Goal: Task Accomplishment & Management: Manage account settings

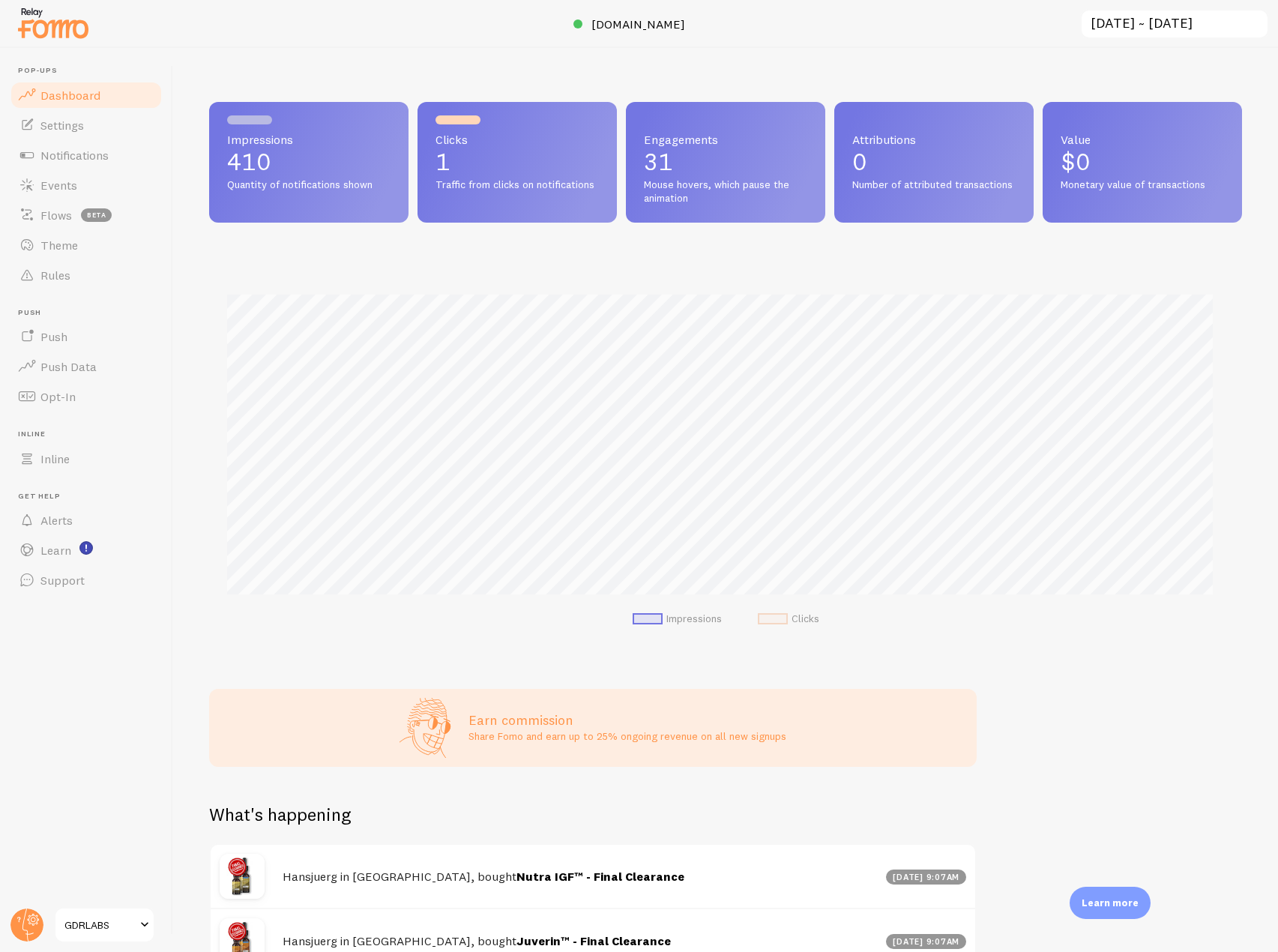
scroll to position [749039, 748698]
click at [82, 164] on link "Notifications" at bounding box center [87, 156] width 155 height 30
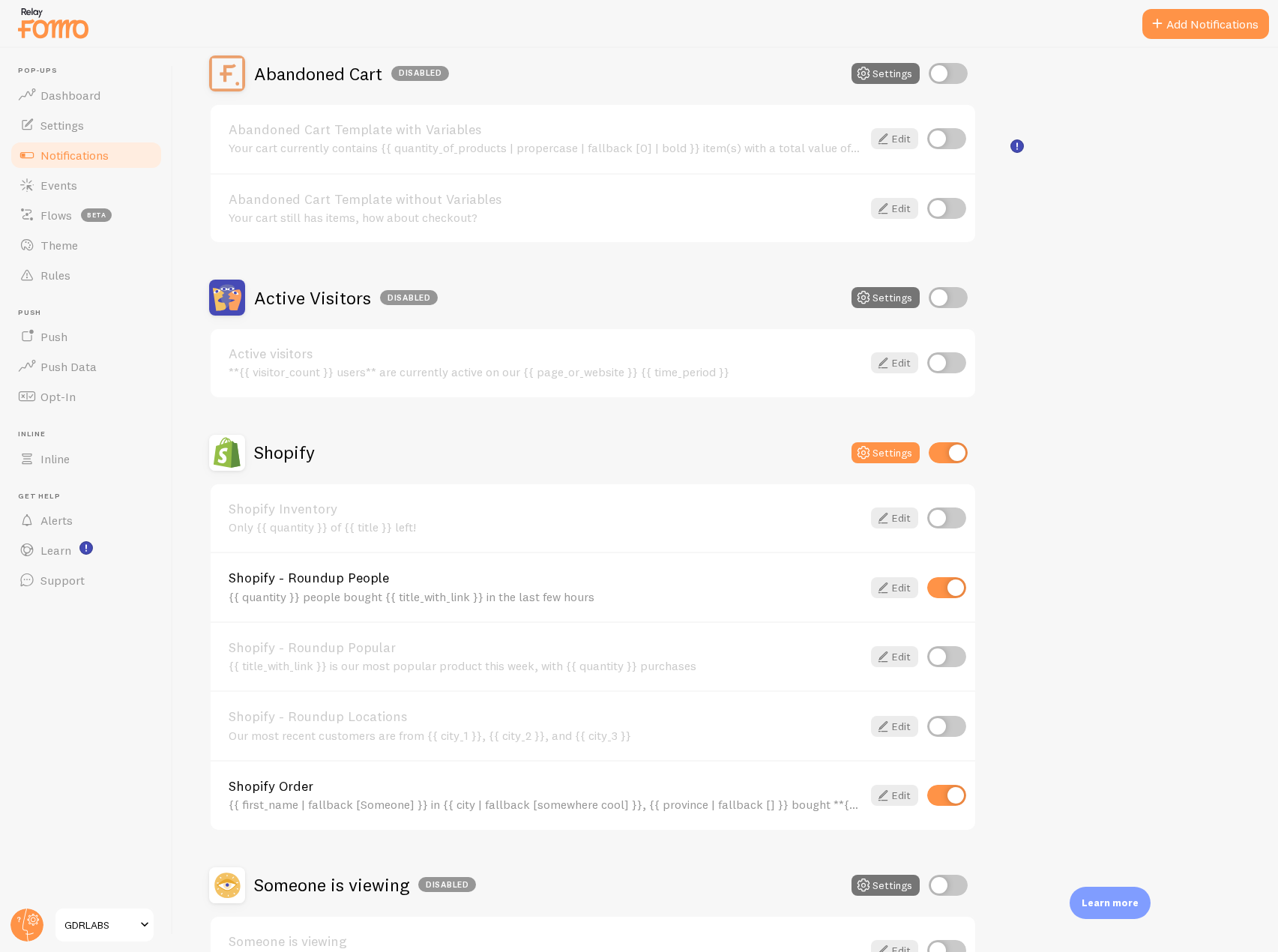
scroll to position [225, 0]
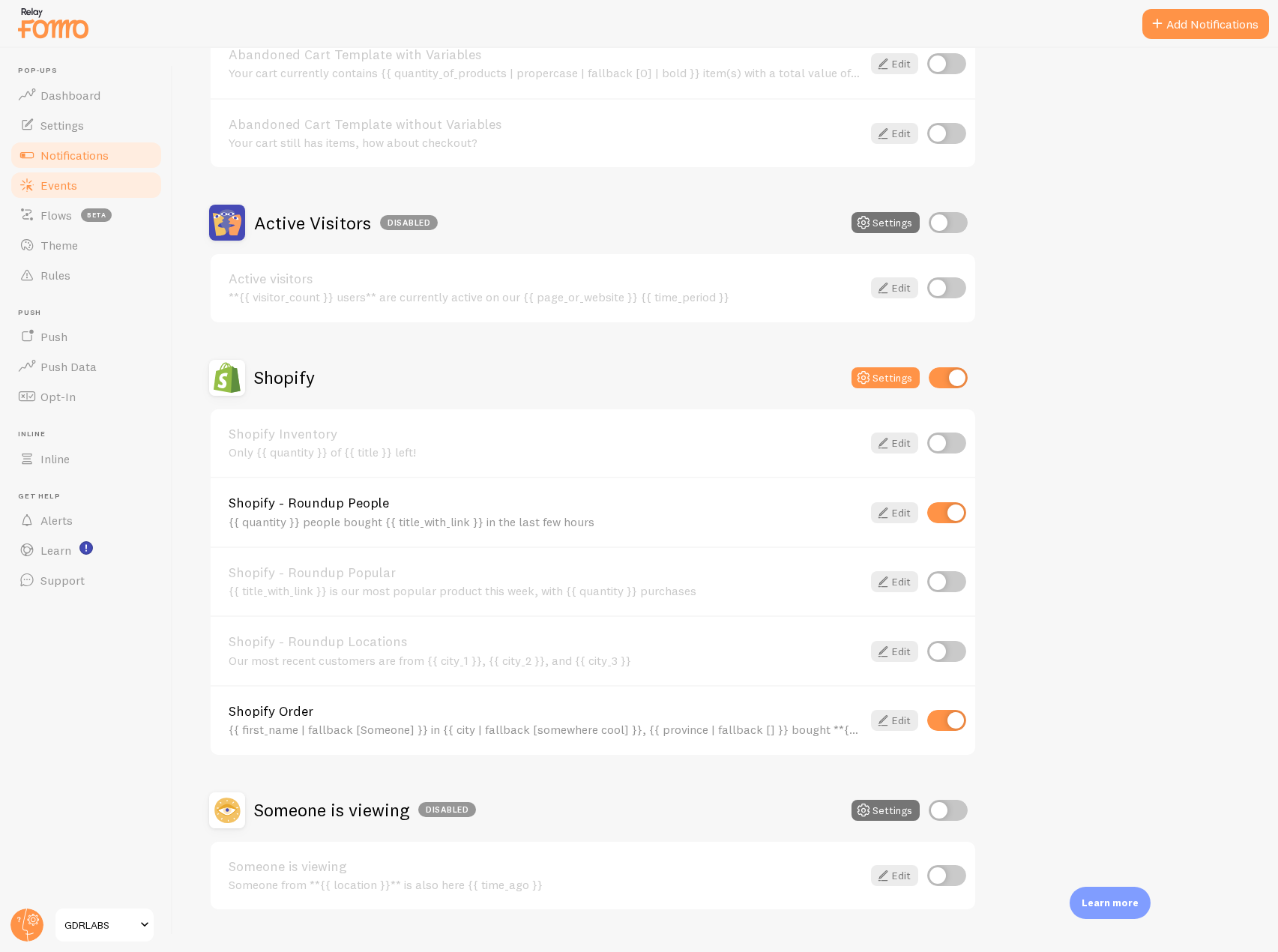
click at [60, 187] on span "Events" at bounding box center [59, 185] width 37 height 15
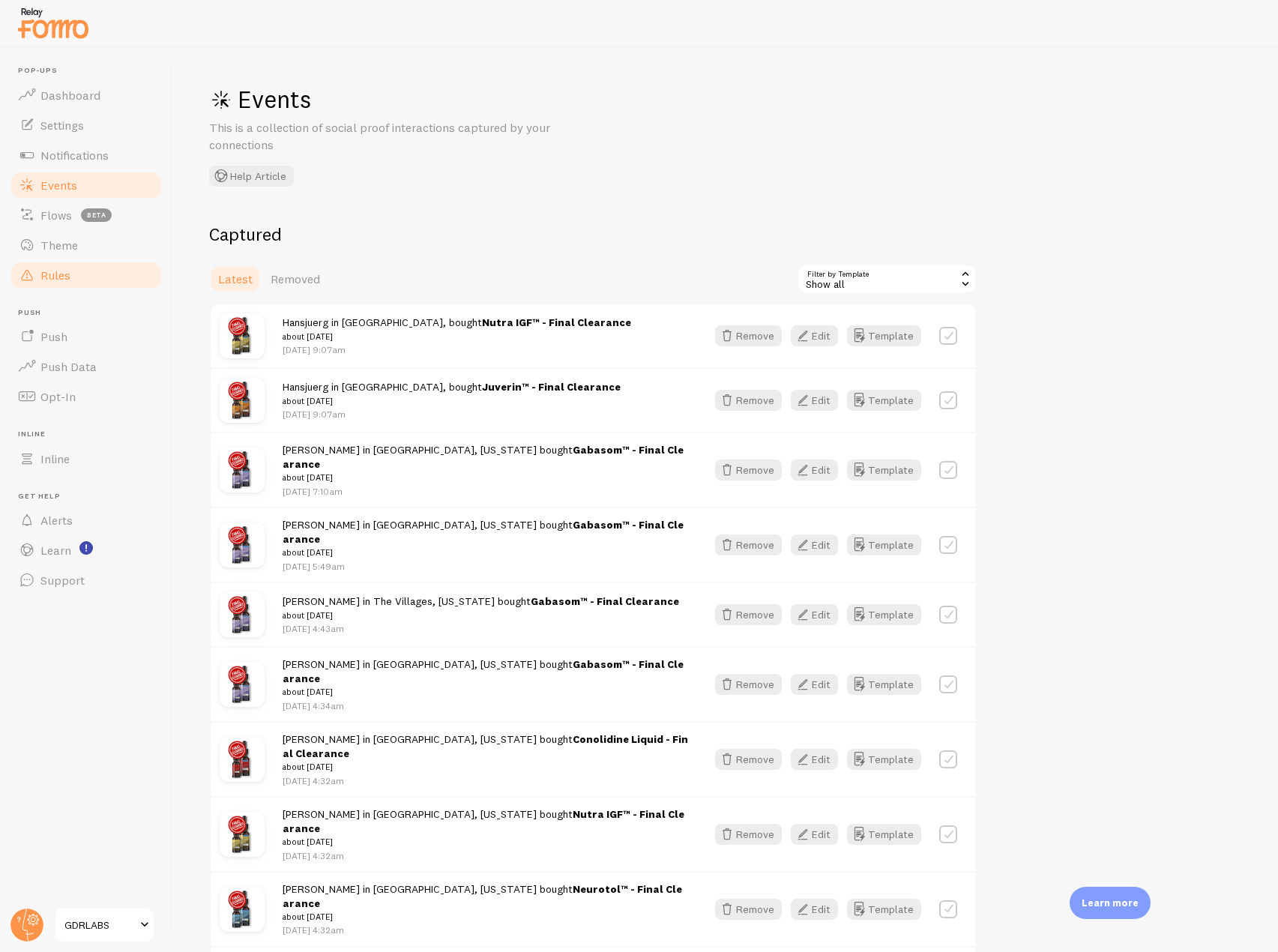
click at [63, 286] on link "Rules" at bounding box center [87, 276] width 155 height 30
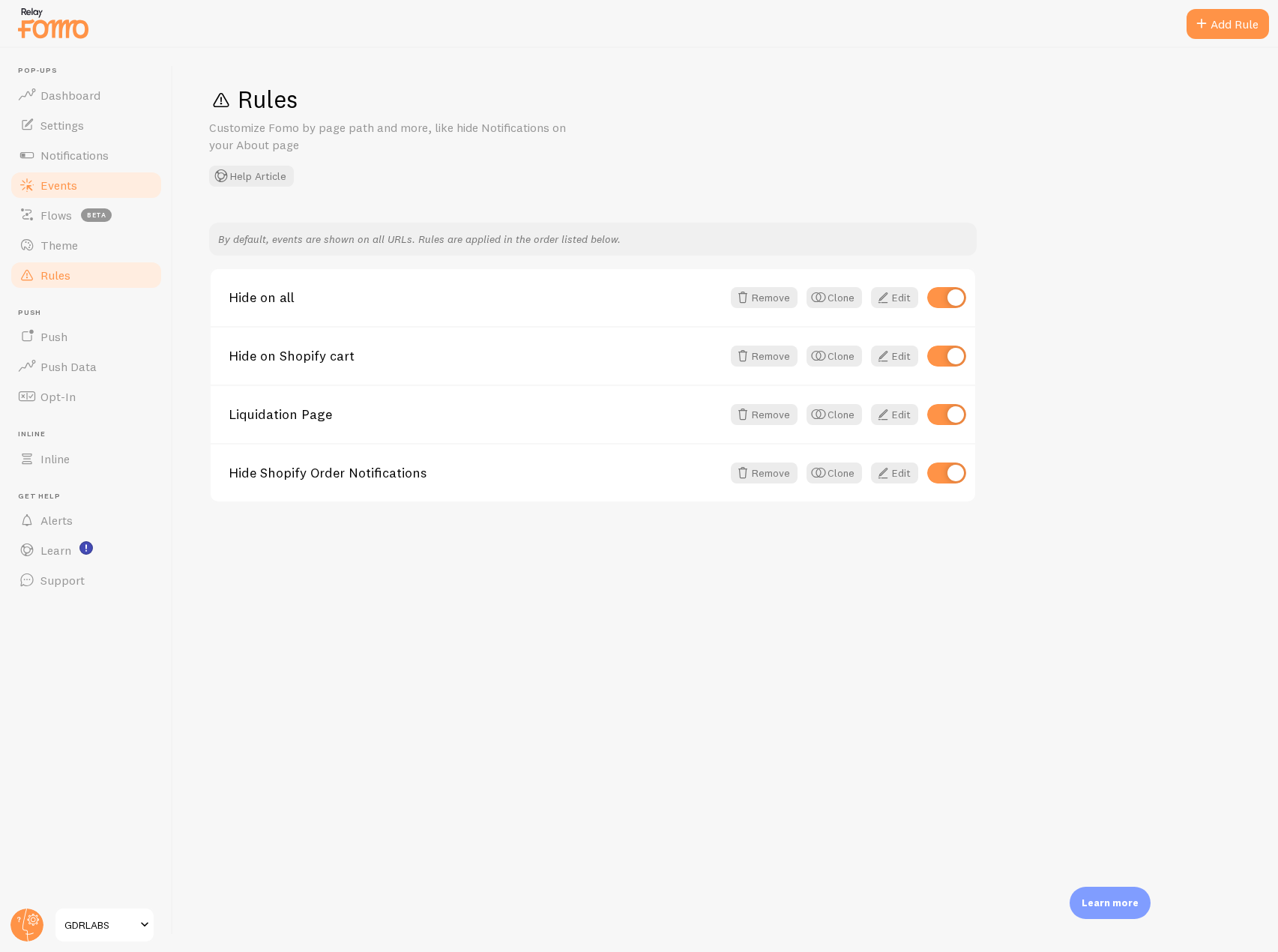
click at [87, 197] on link "Events" at bounding box center [87, 185] width 155 height 30
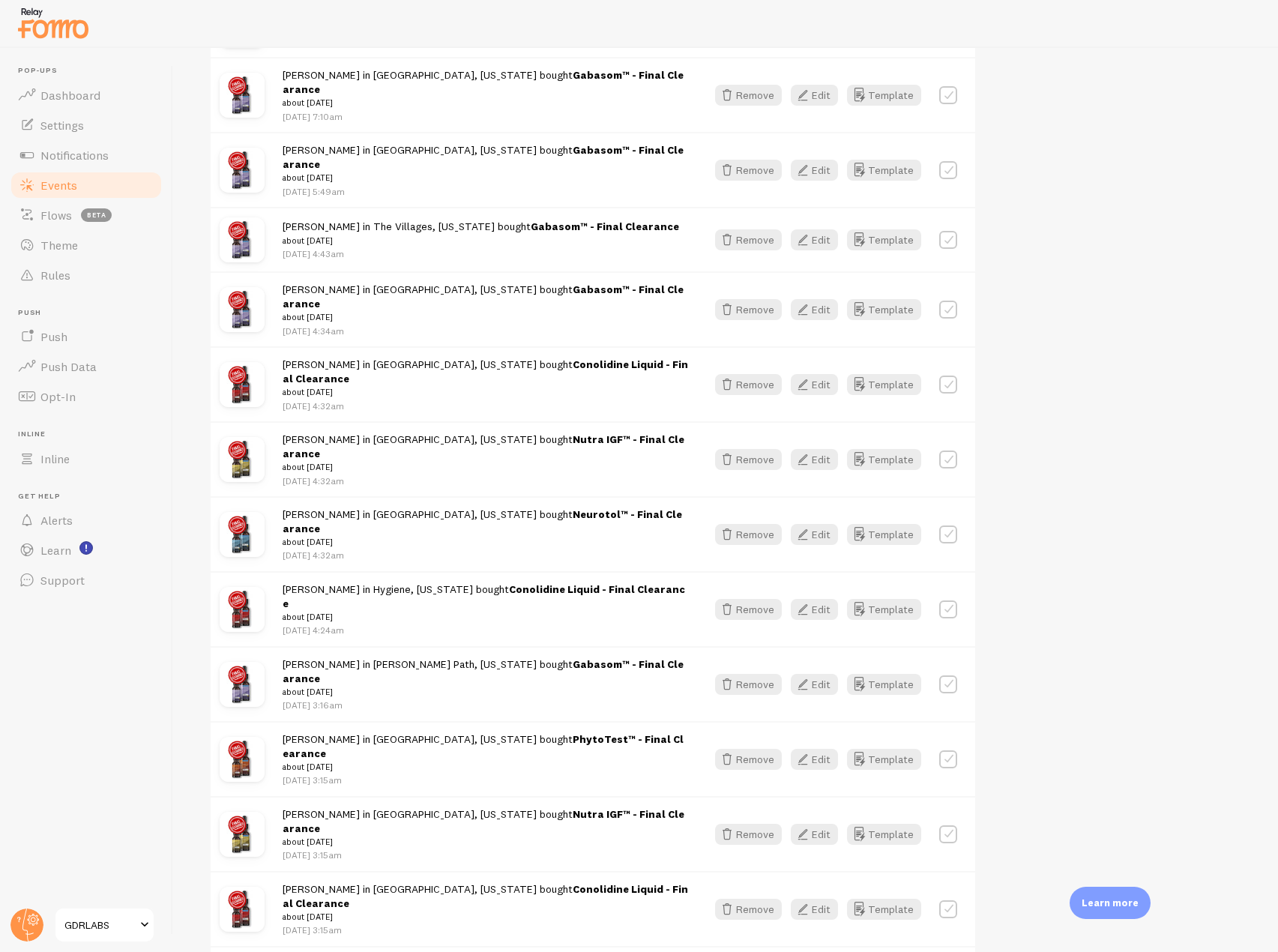
scroll to position [75, 0]
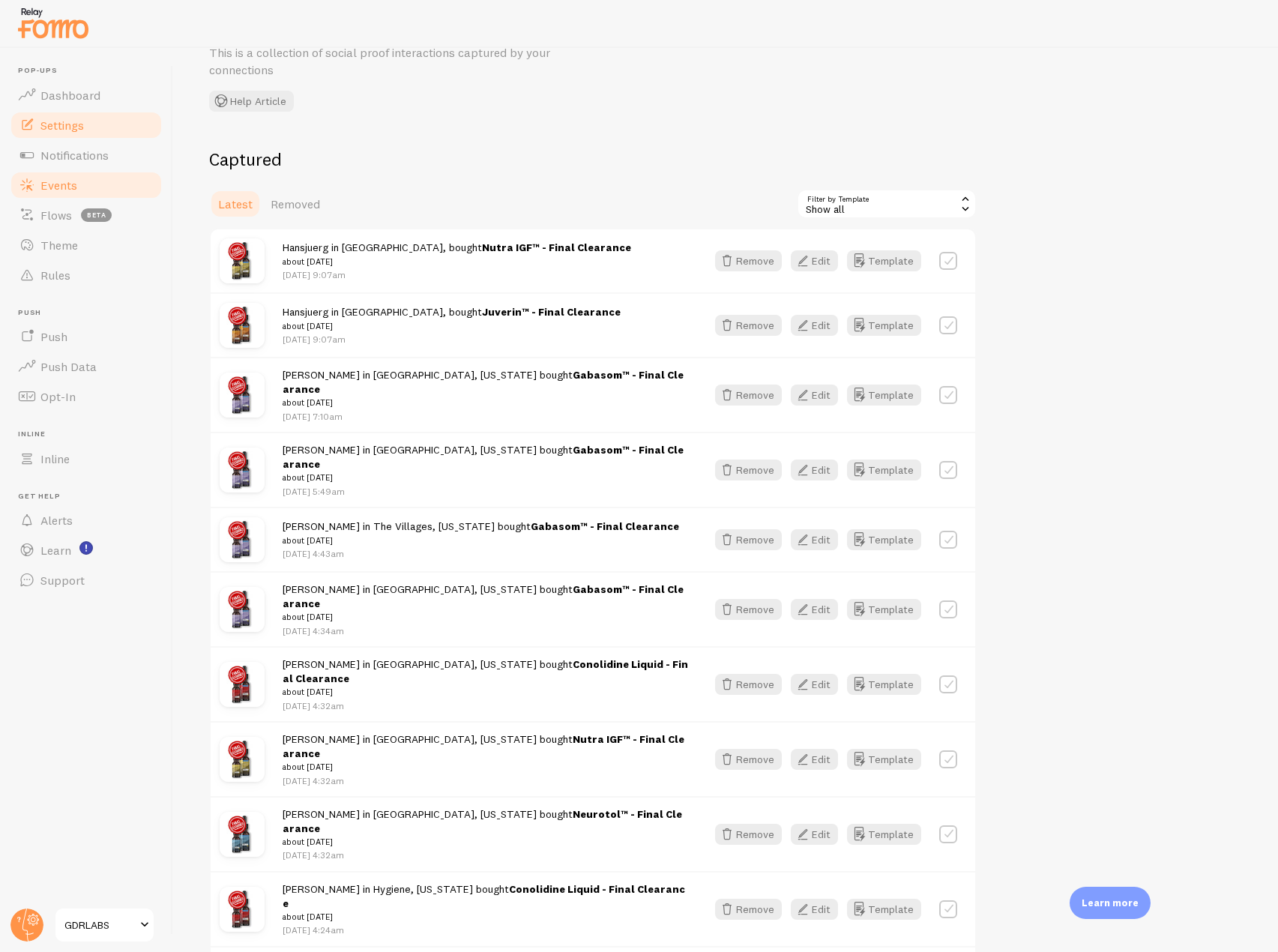
click at [77, 126] on span "Settings" at bounding box center [62, 125] width 43 height 15
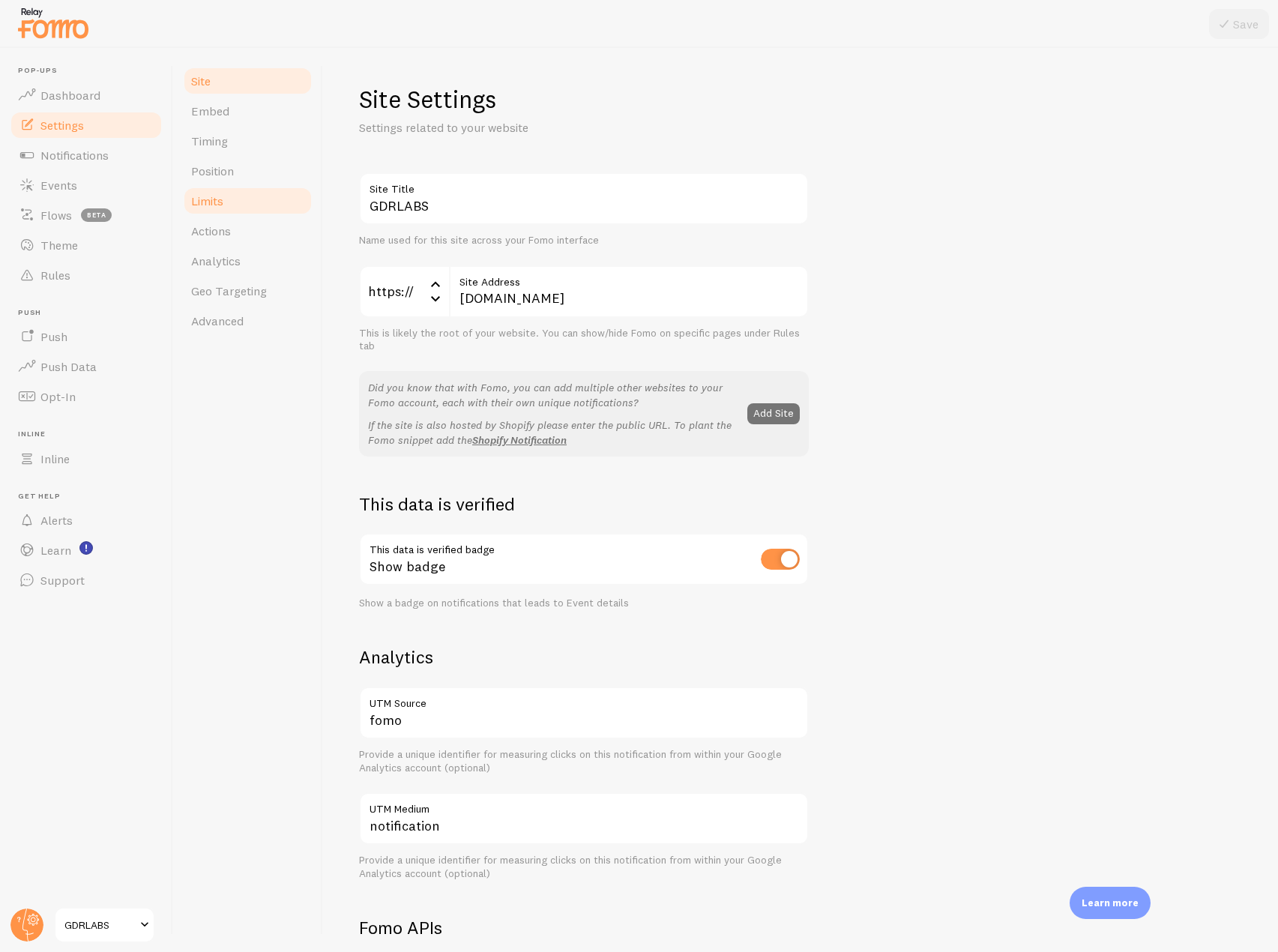
click at [245, 192] on link "Limits" at bounding box center [247, 201] width 131 height 30
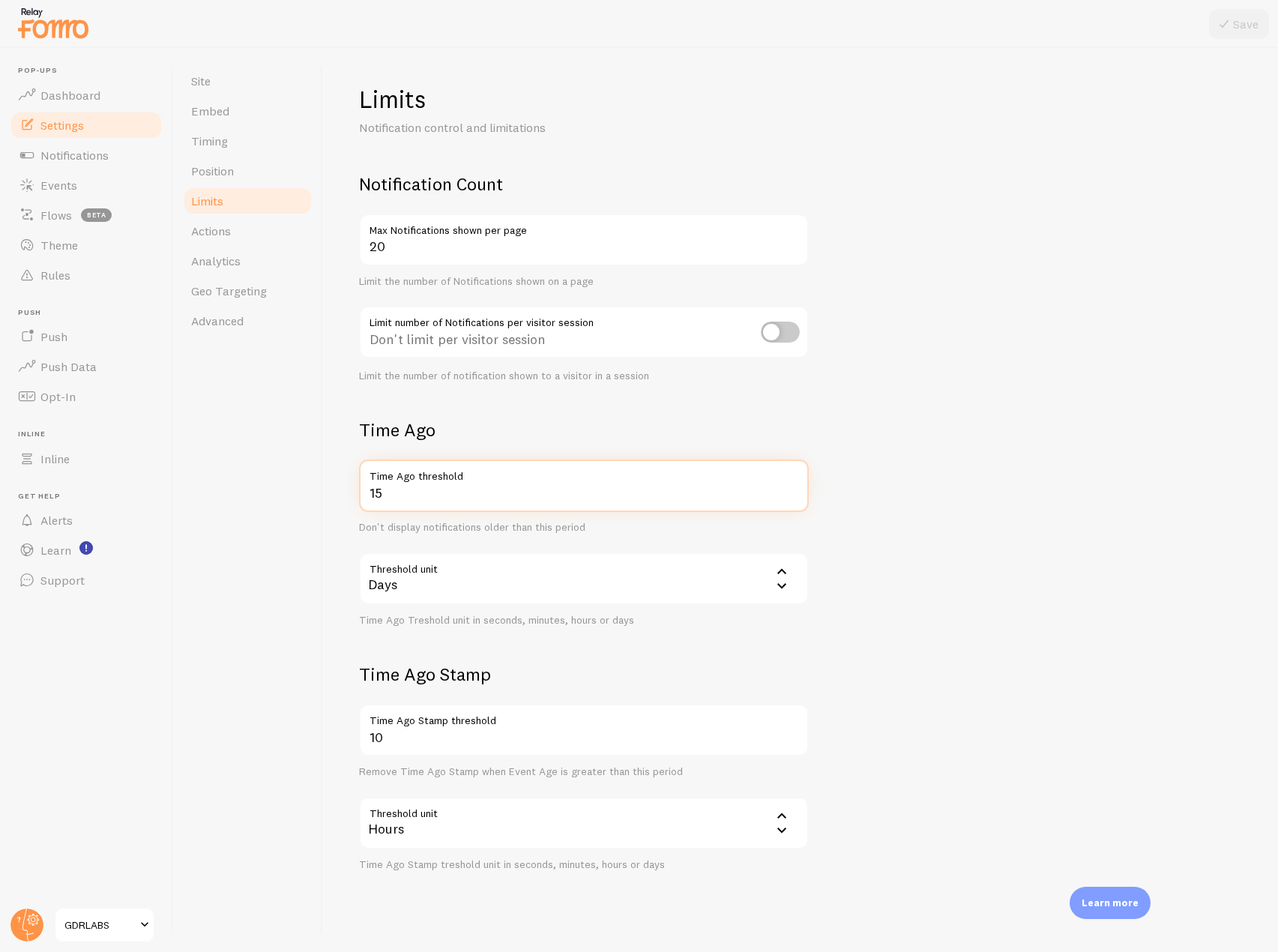
drag, startPoint x: 410, startPoint y: 500, endPoint x: 341, endPoint y: 499, distance: 69.0
click at [341, 499] on div "Limits Notification control and limitations Notification Count 20 Max Notificat…" at bounding box center [800, 500] width 955 height 904
type input "45"
click at [1230, 26] on icon at bounding box center [1224, 24] width 18 height 18
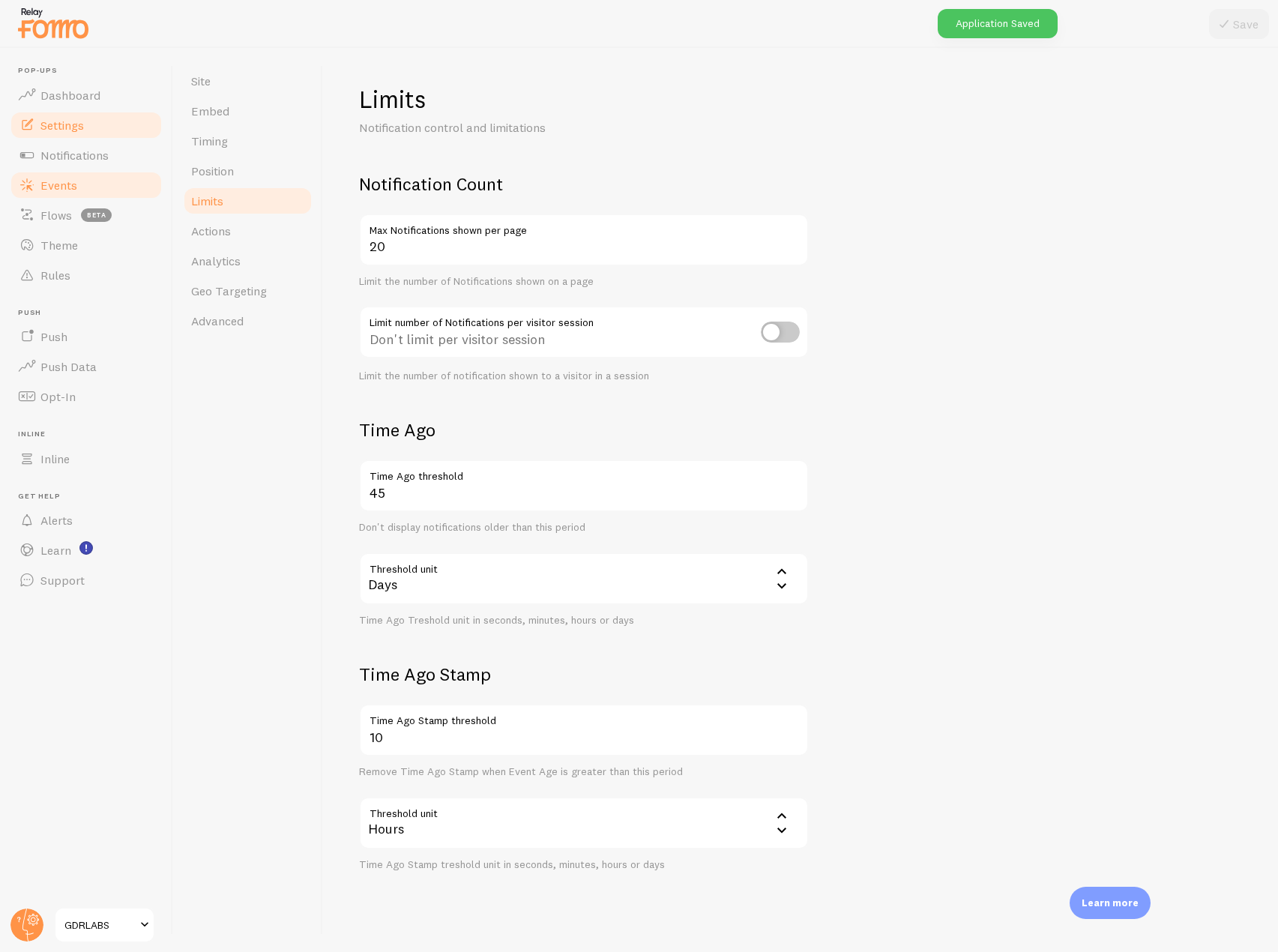
click at [96, 184] on link "Events" at bounding box center [87, 185] width 155 height 30
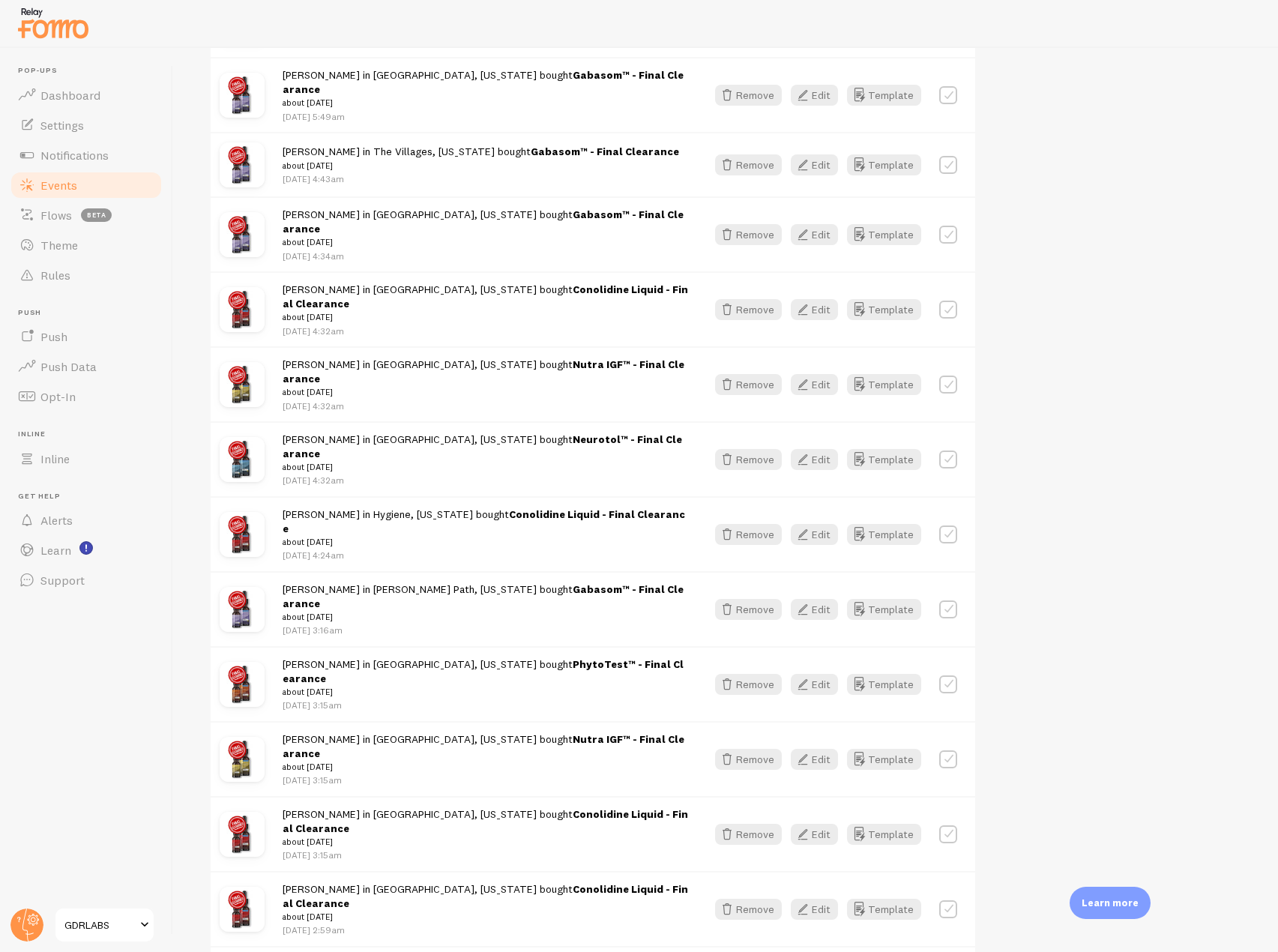
scroll to position [375, 0]
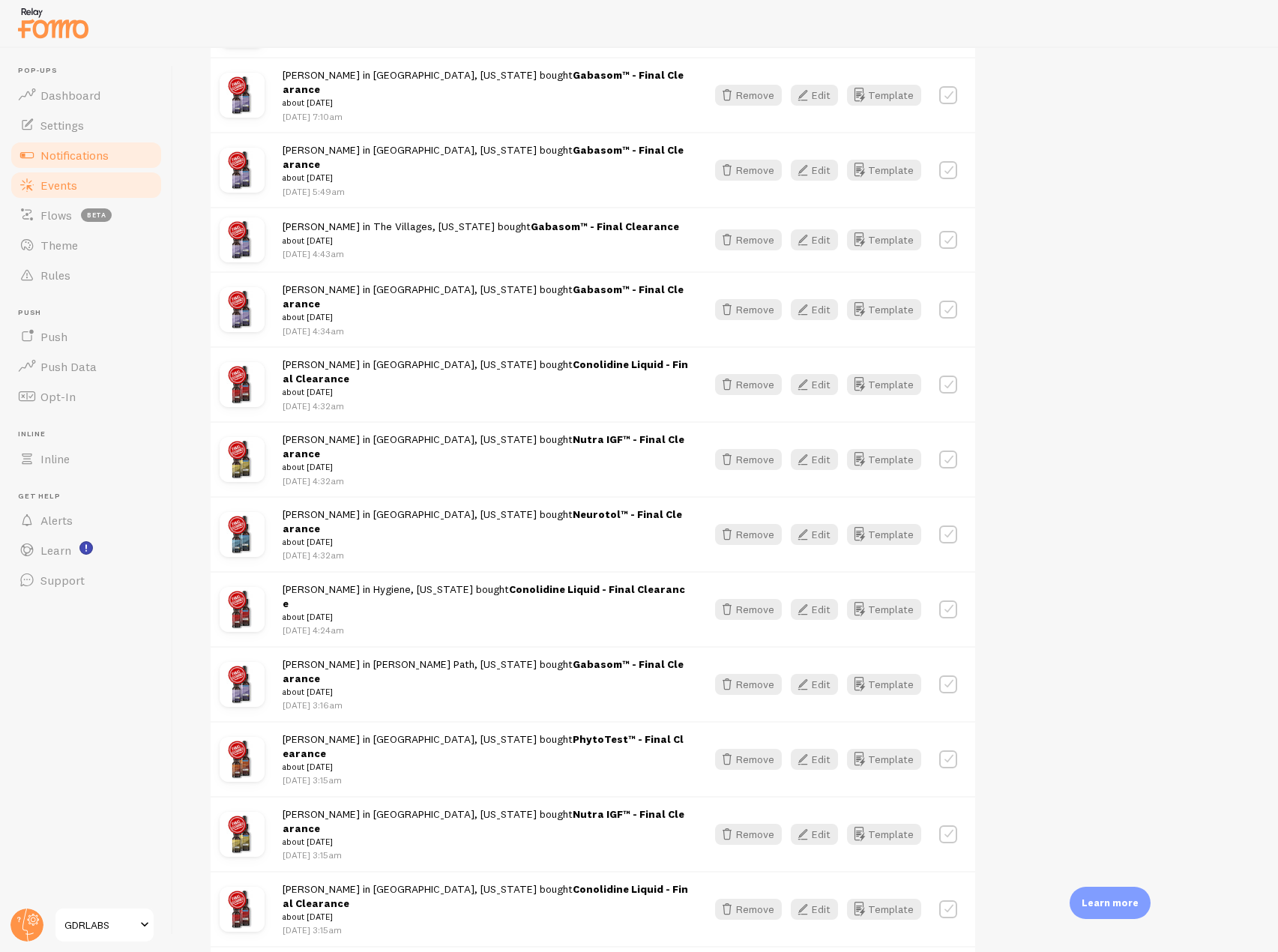
click at [134, 162] on link "Notifications" at bounding box center [87, 156] width 155 height 30
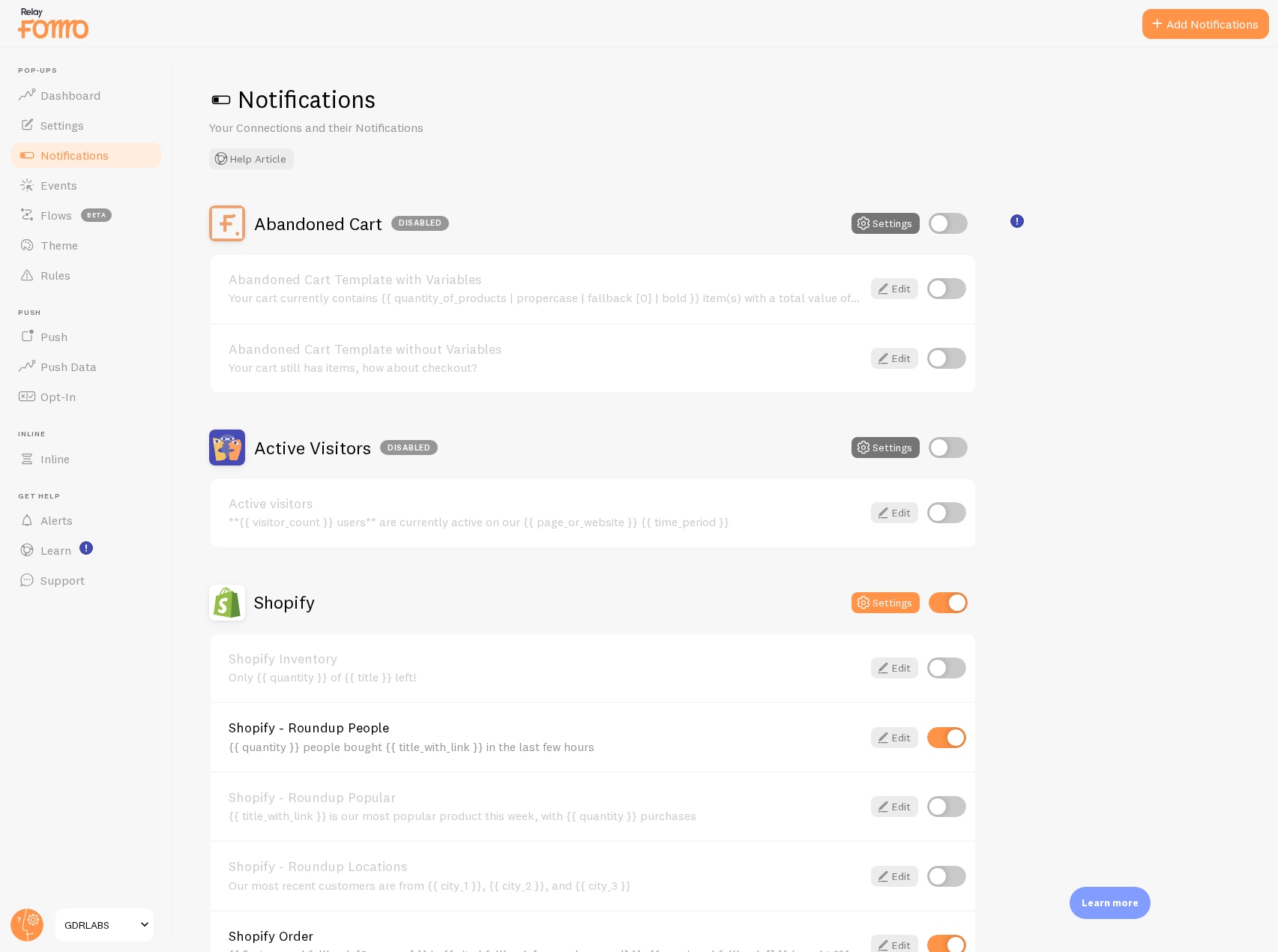
scroll to position [150, 0]
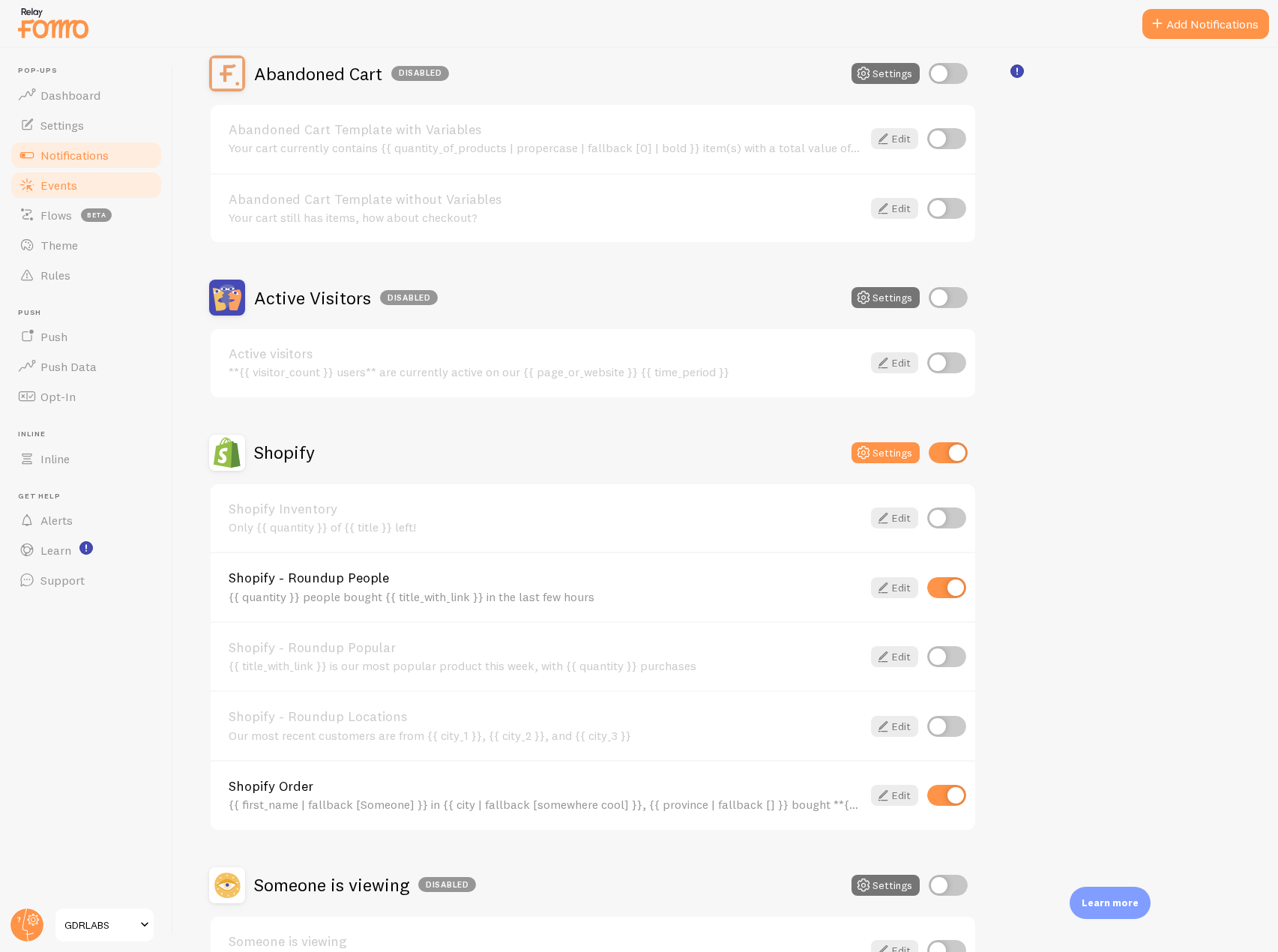
click at [97, 183] on link "Events" at bounding box center [87, 185] width 155 height 30
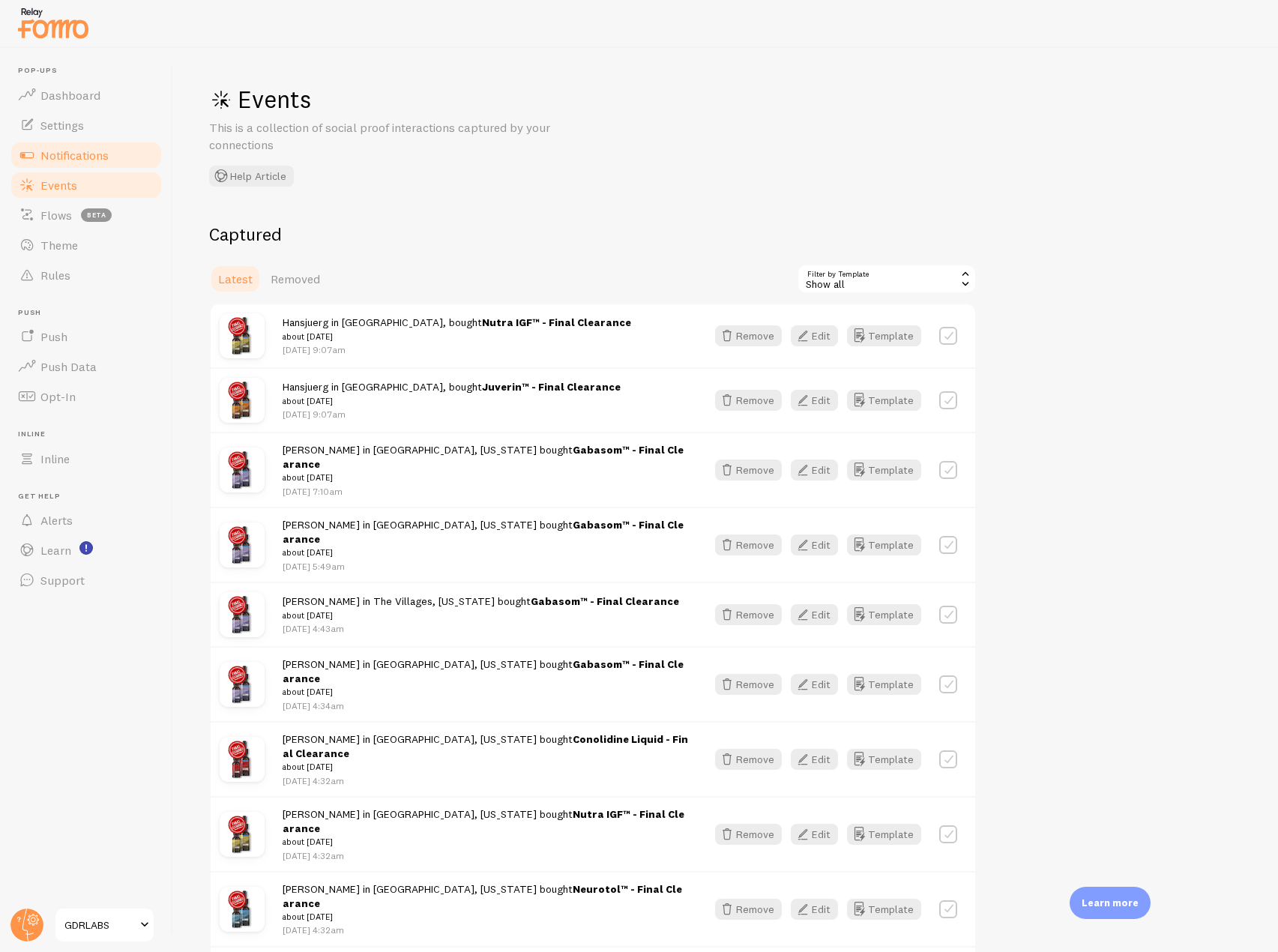
click at [104, 154] on span "Notifications" at bounding box center [75, 155] width 68 height 15
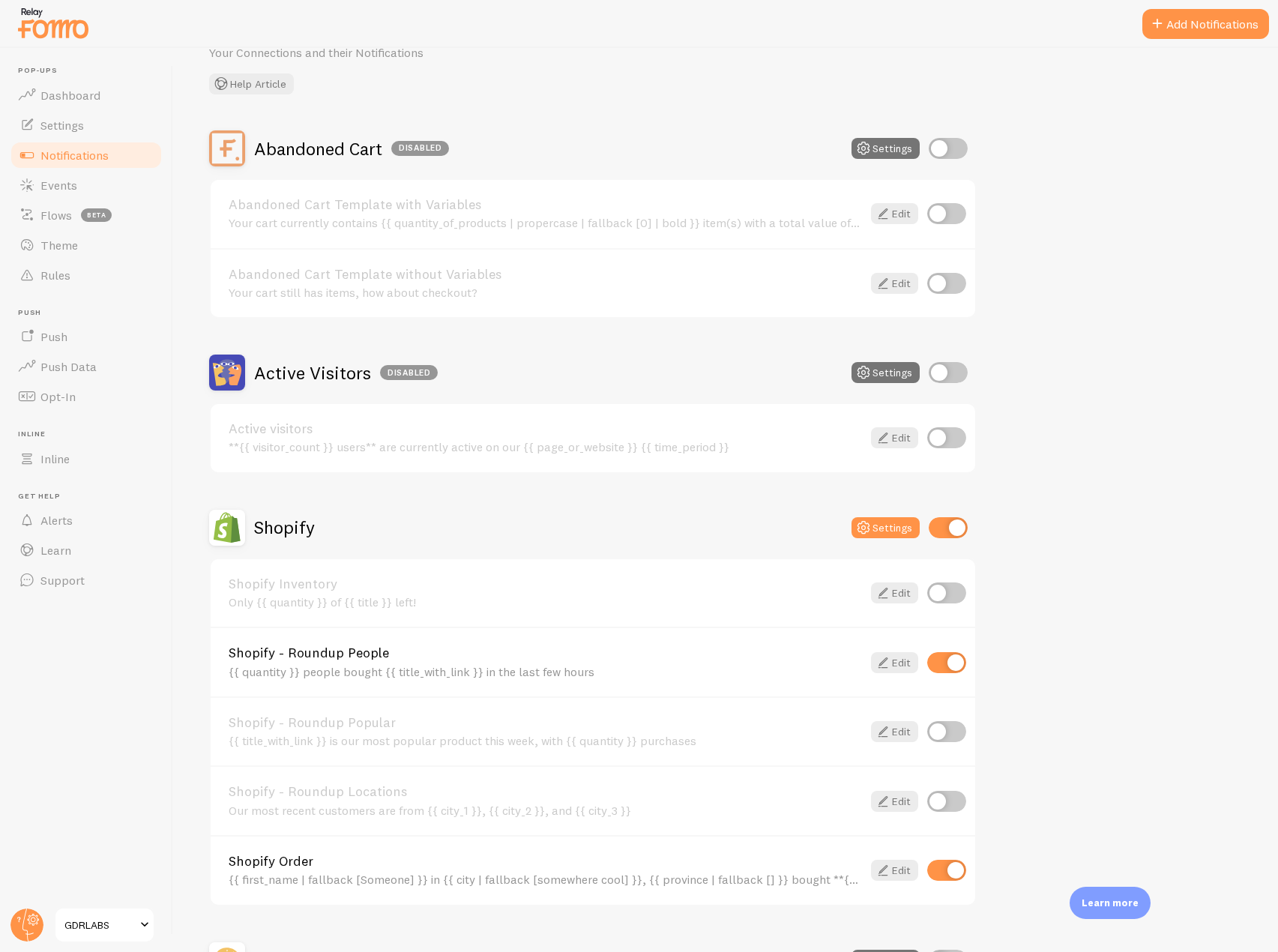
scroll to position [150, 0]
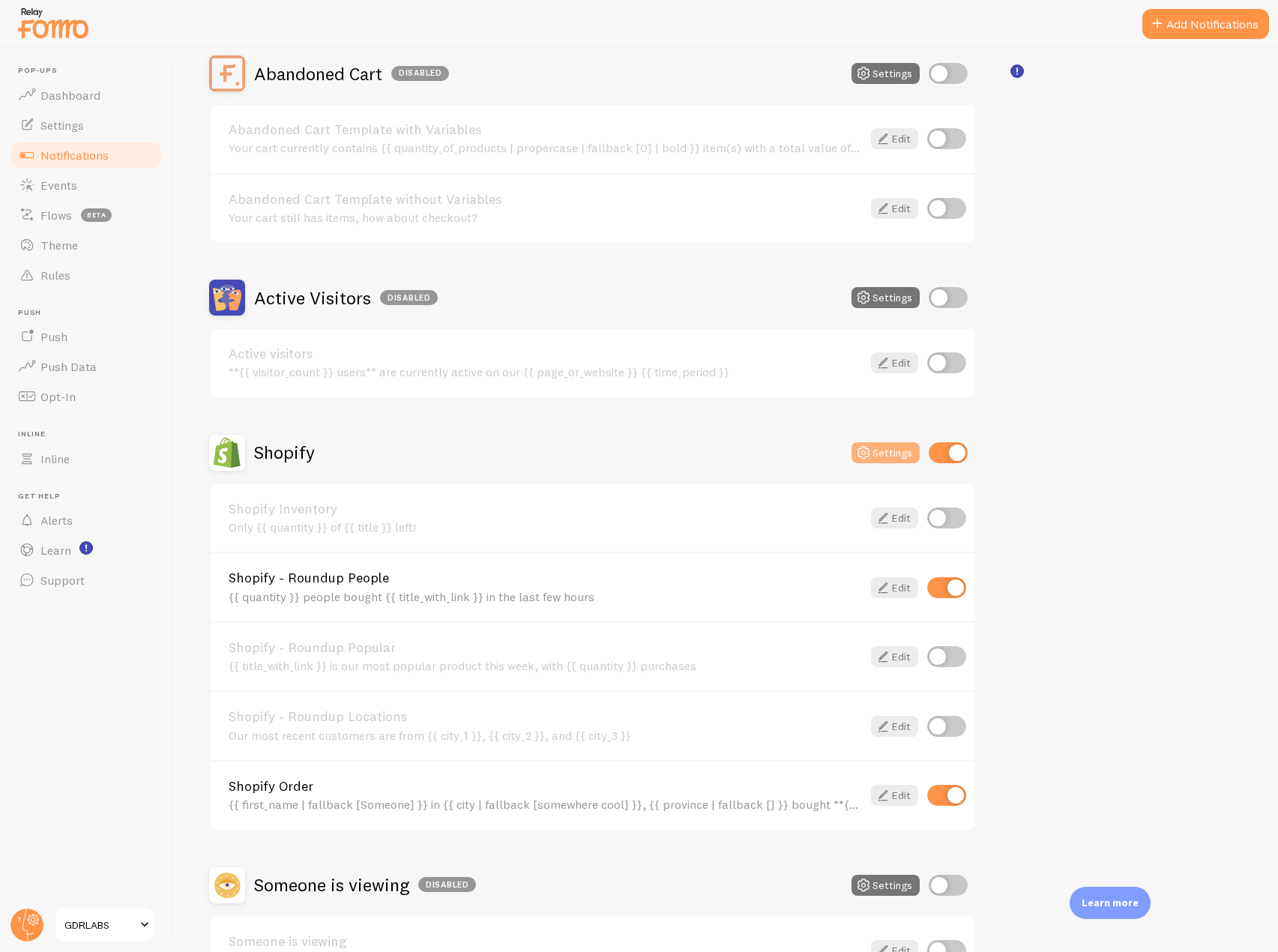
click at [870, 448] on icon at bounding box center [864, 452] width 18 height 18
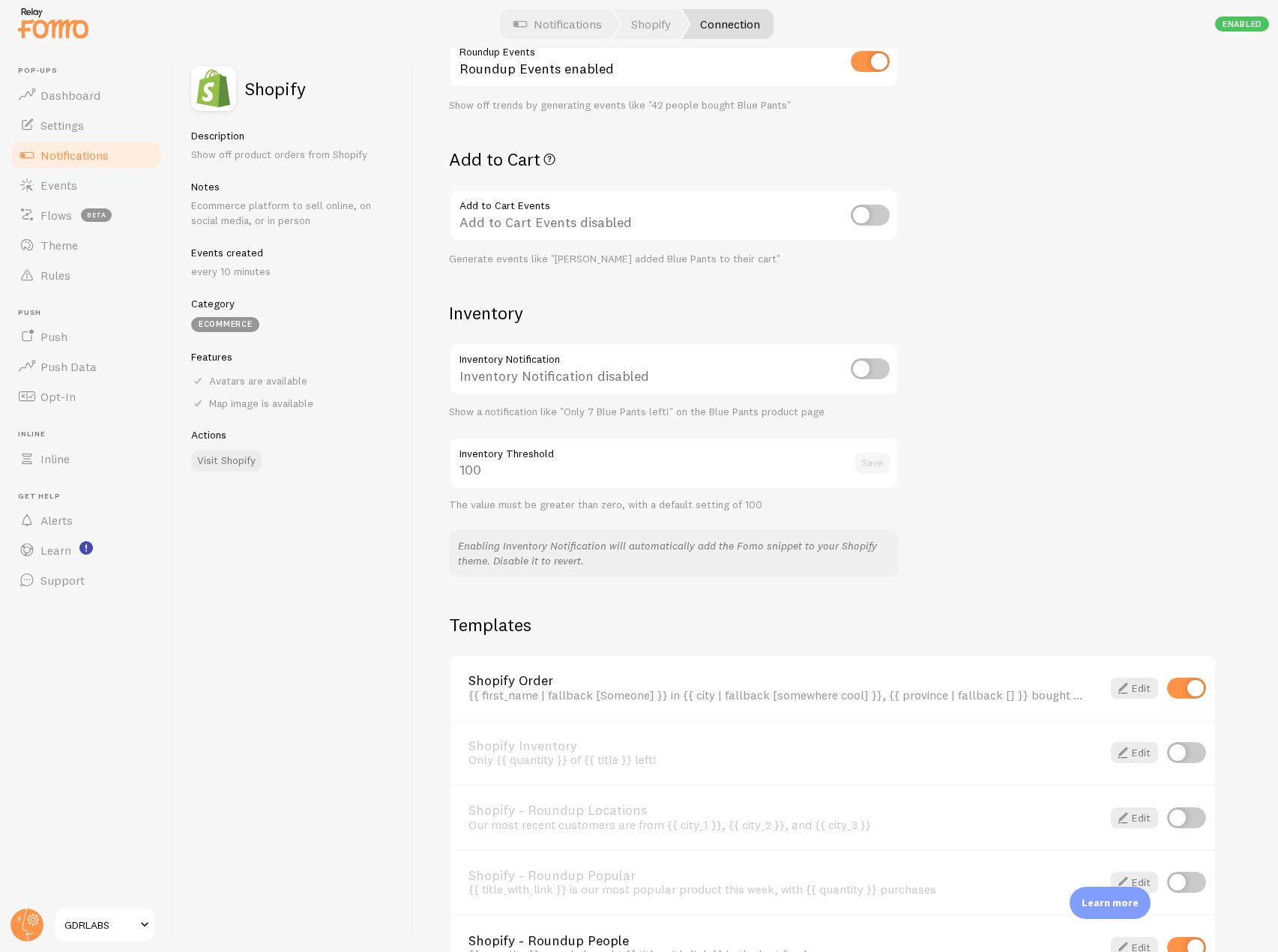
scroll to position [625, 0]
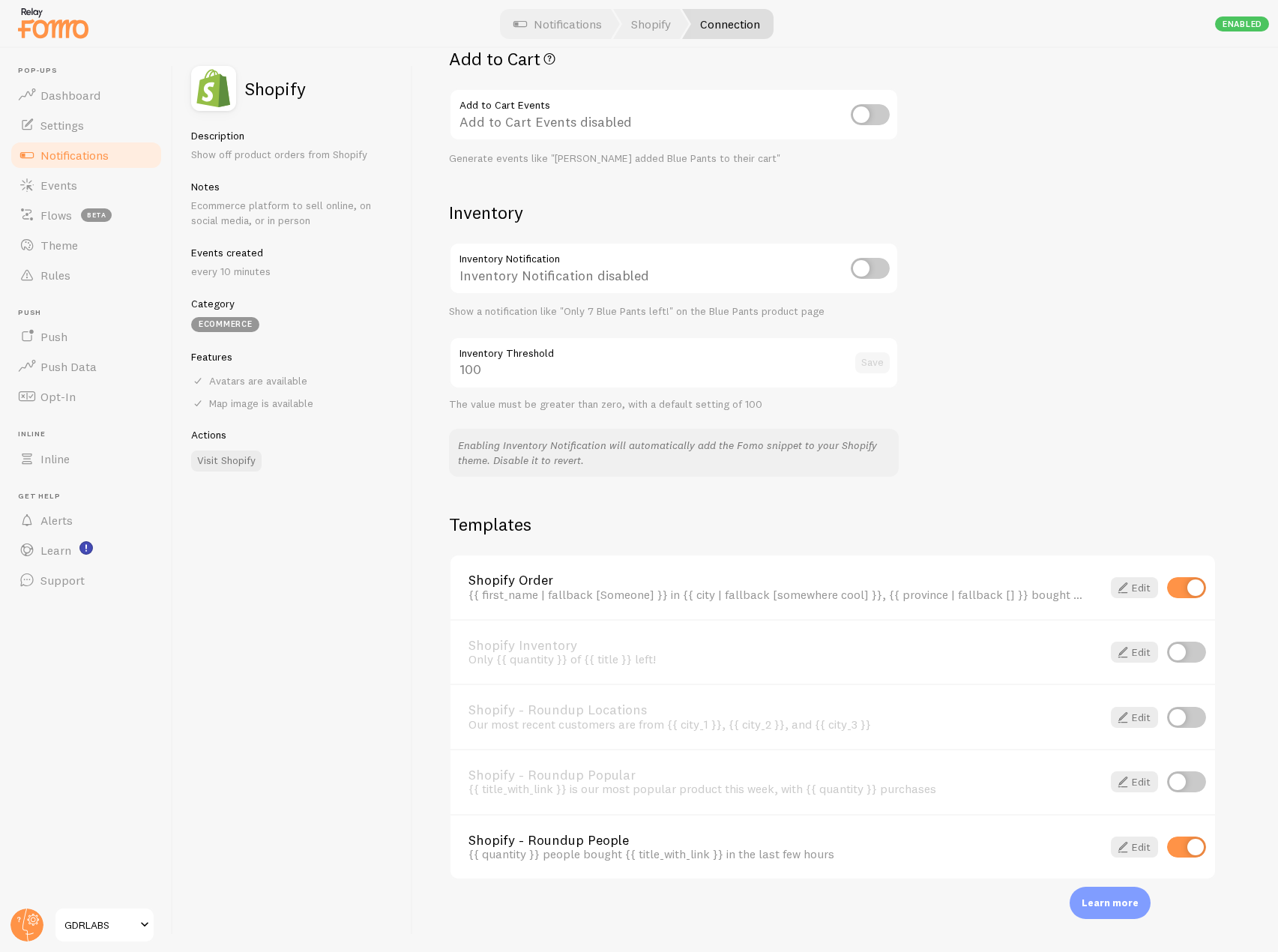
click at [1179, 777] on input "checkbox" at bounding box center [1186, 781] width 39 height 21
checkbox input "true"
click at [45, 177] on span "Events" at bounding box center [59, 185] width 37 height 15
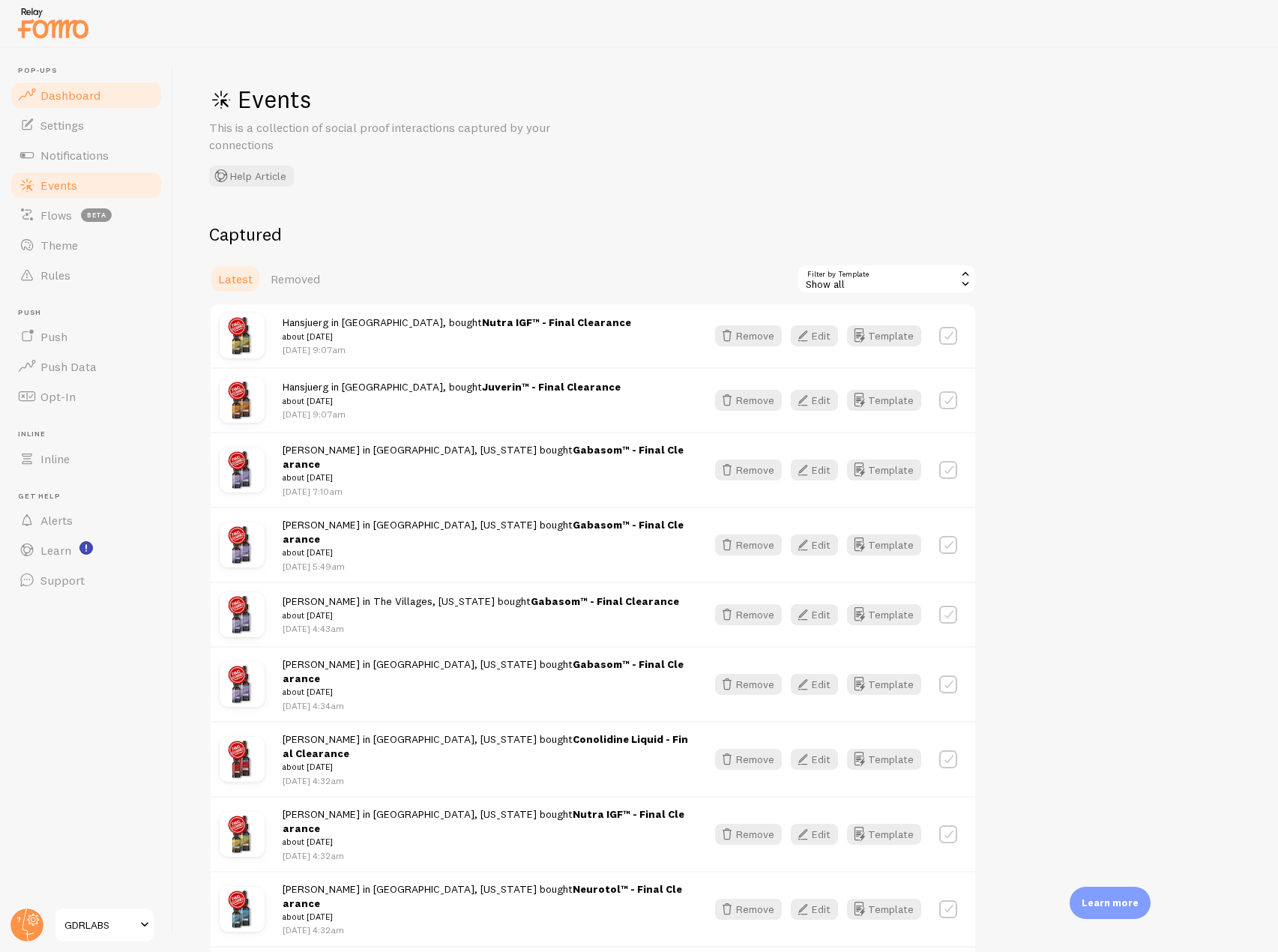
click at [104, 85] on link "Dashboard" at bounding box center [87, 95] width 155 height 30
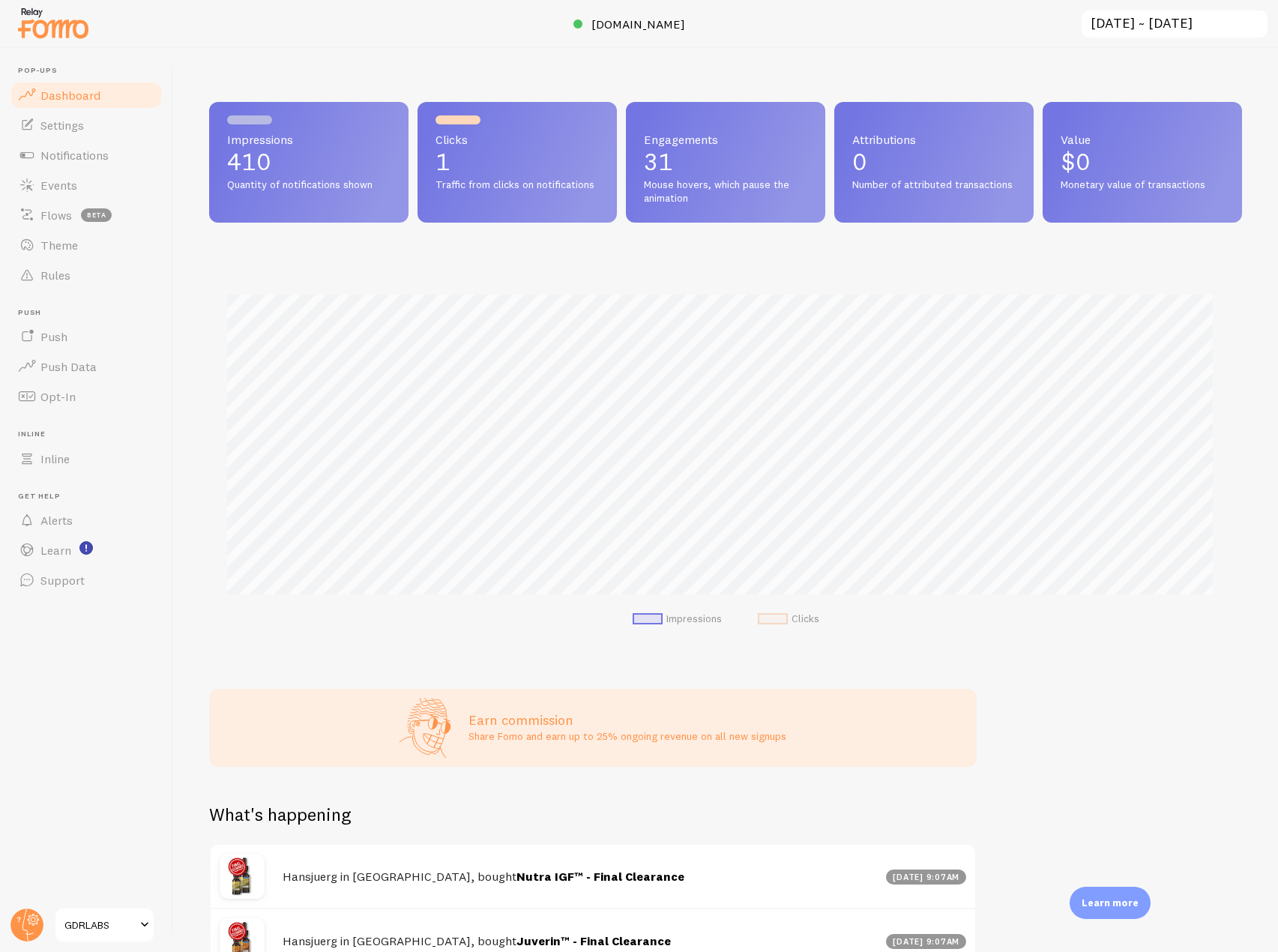
scroll to position [393, 1022]
click at [57, 7] on img at bounding box center [53, 23] width 75 height 39
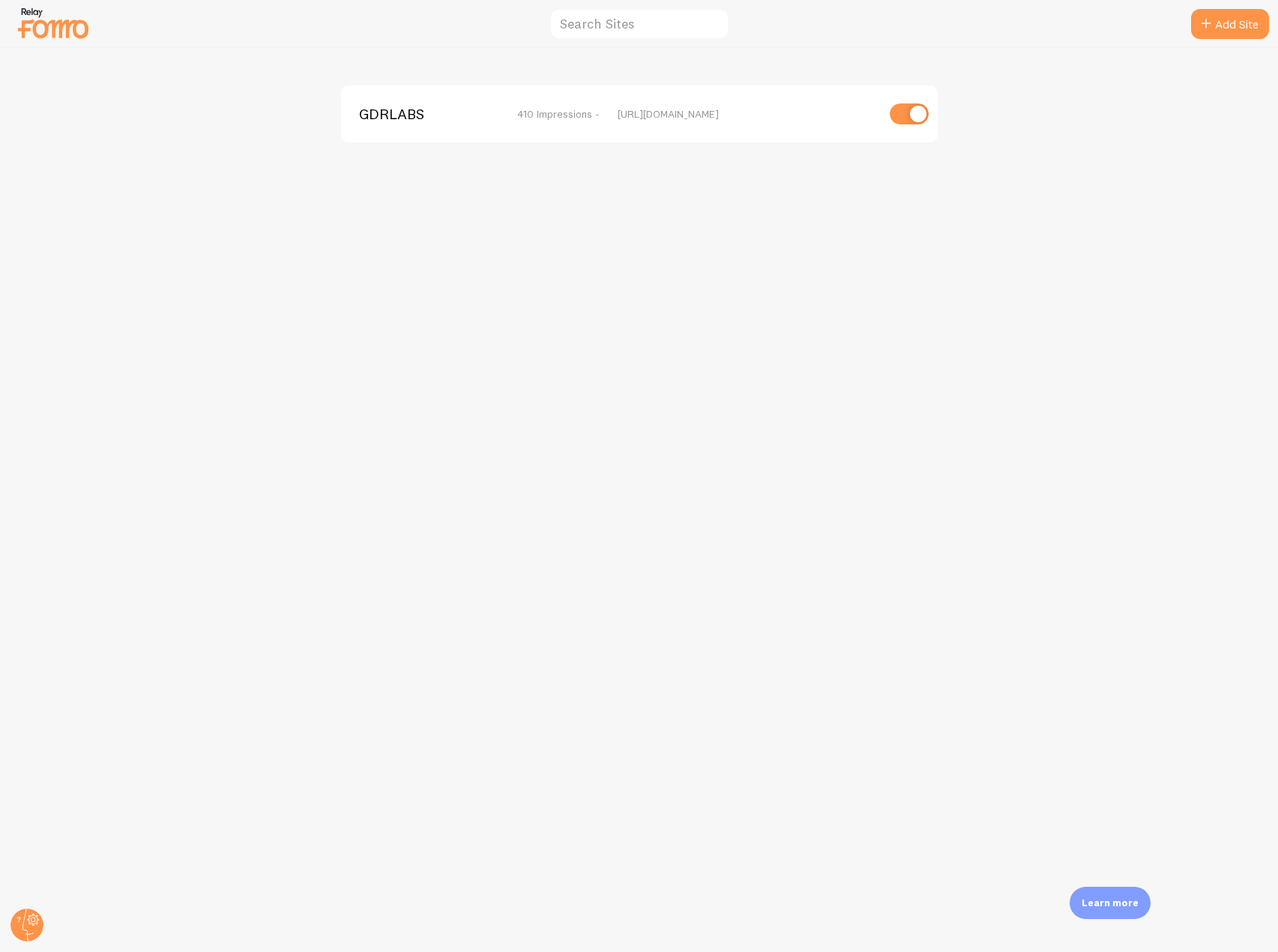
click at [401, 125] on div "GDRLABS 410 Impressions - https://gamedayready.com" at bounding box center [639, 114] width 597 height 57
click at [401, 109] on span "GDRLABS" at bounding box center [419, 114] width 121 height 13
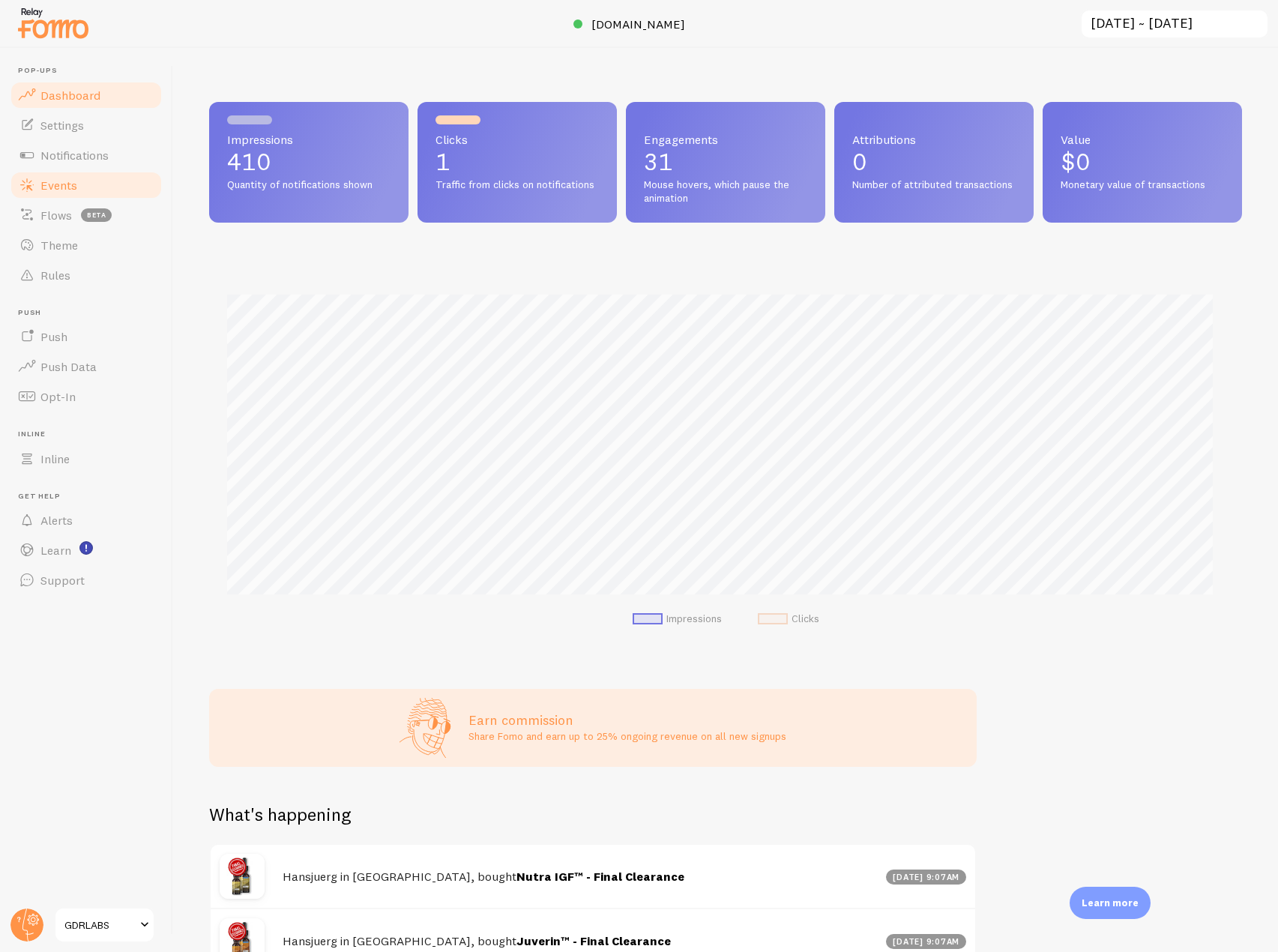
scroll to position [393, 1022]
click at [77, 162] on span "Notifications" at bounding box center [75, 155] width 68 height 15
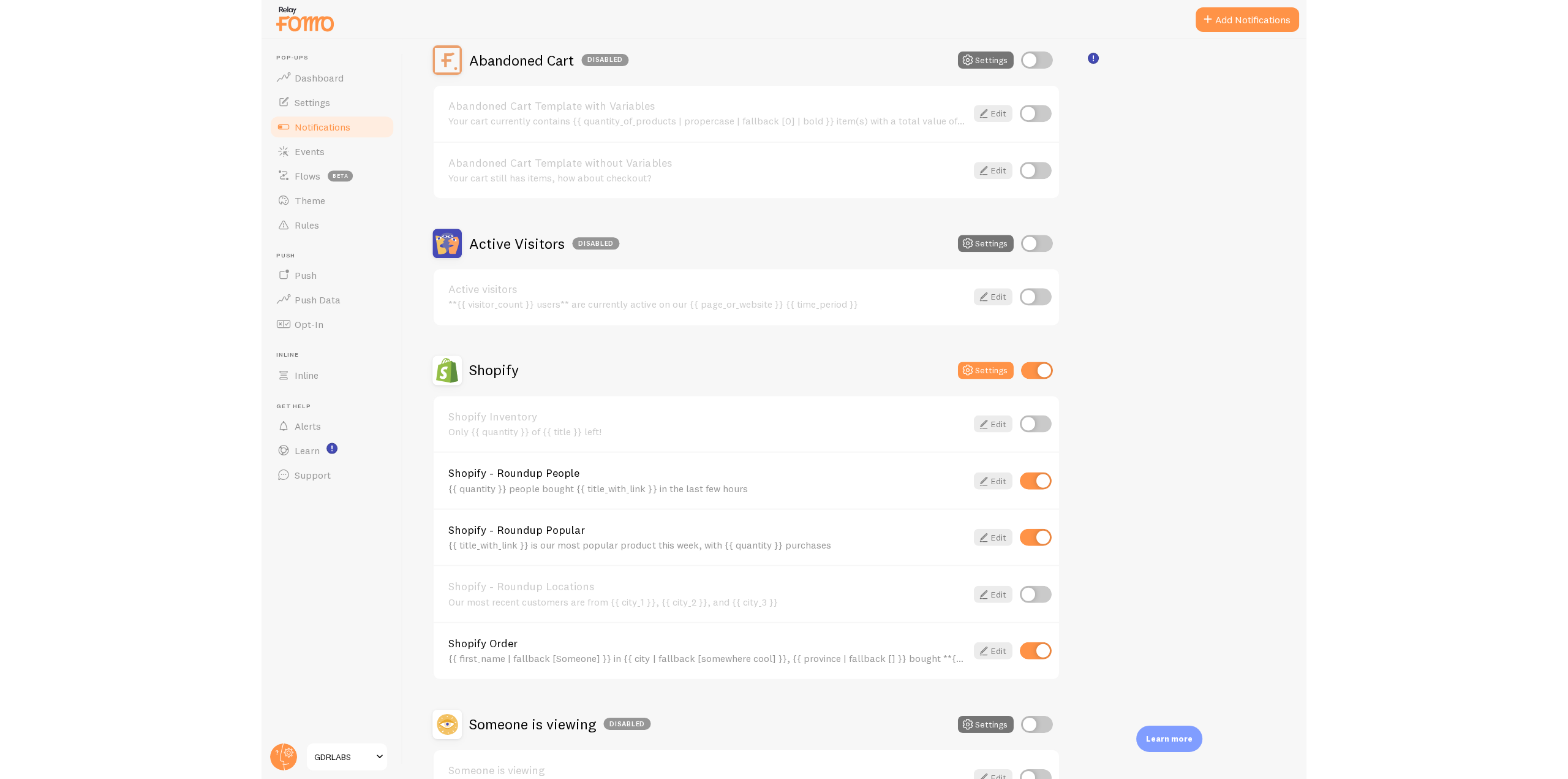
scroll to position [209, 0]
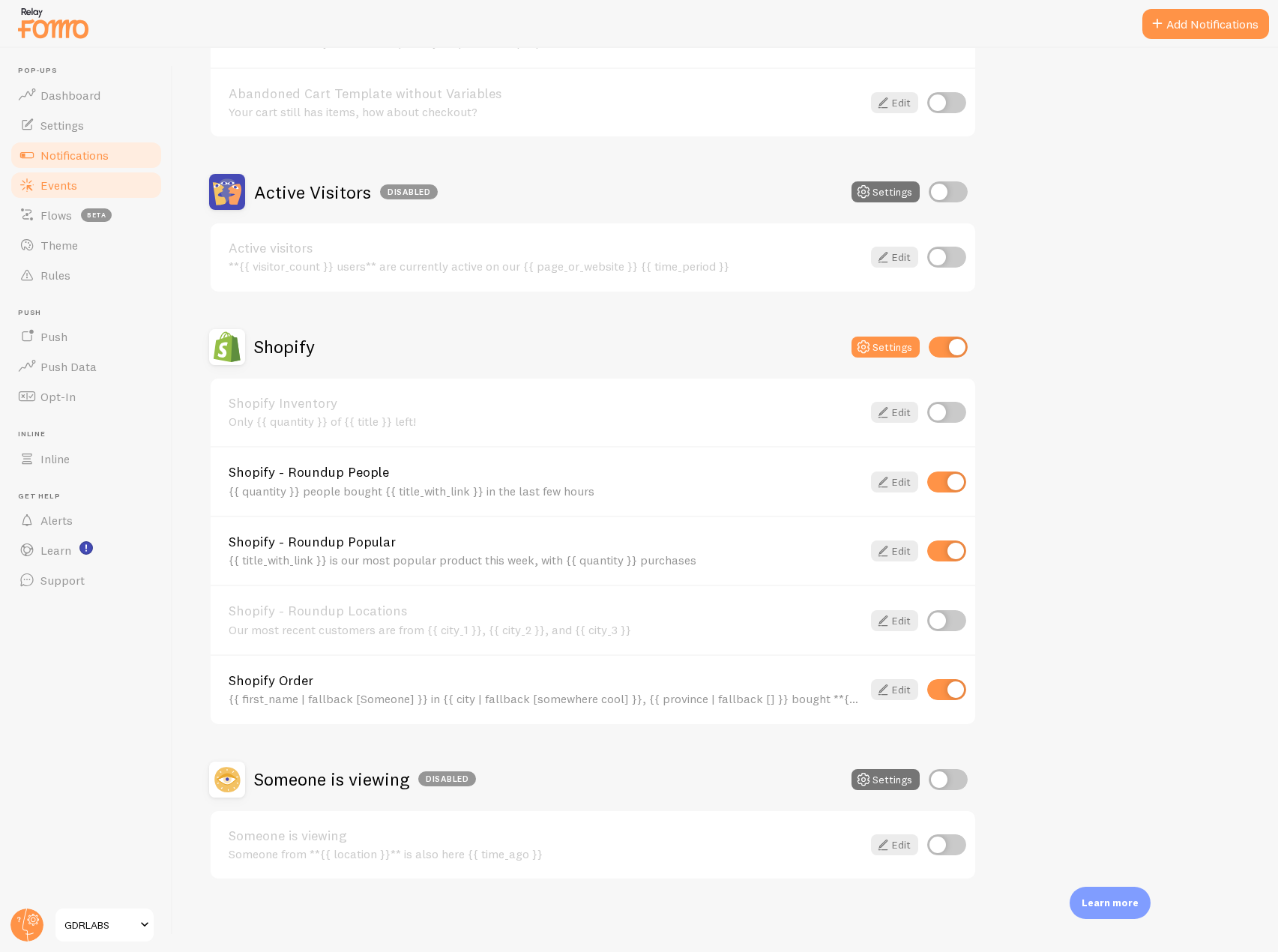
click at [67, 195] on link "Events" at bounding box center [87, 185] width 155 height 30
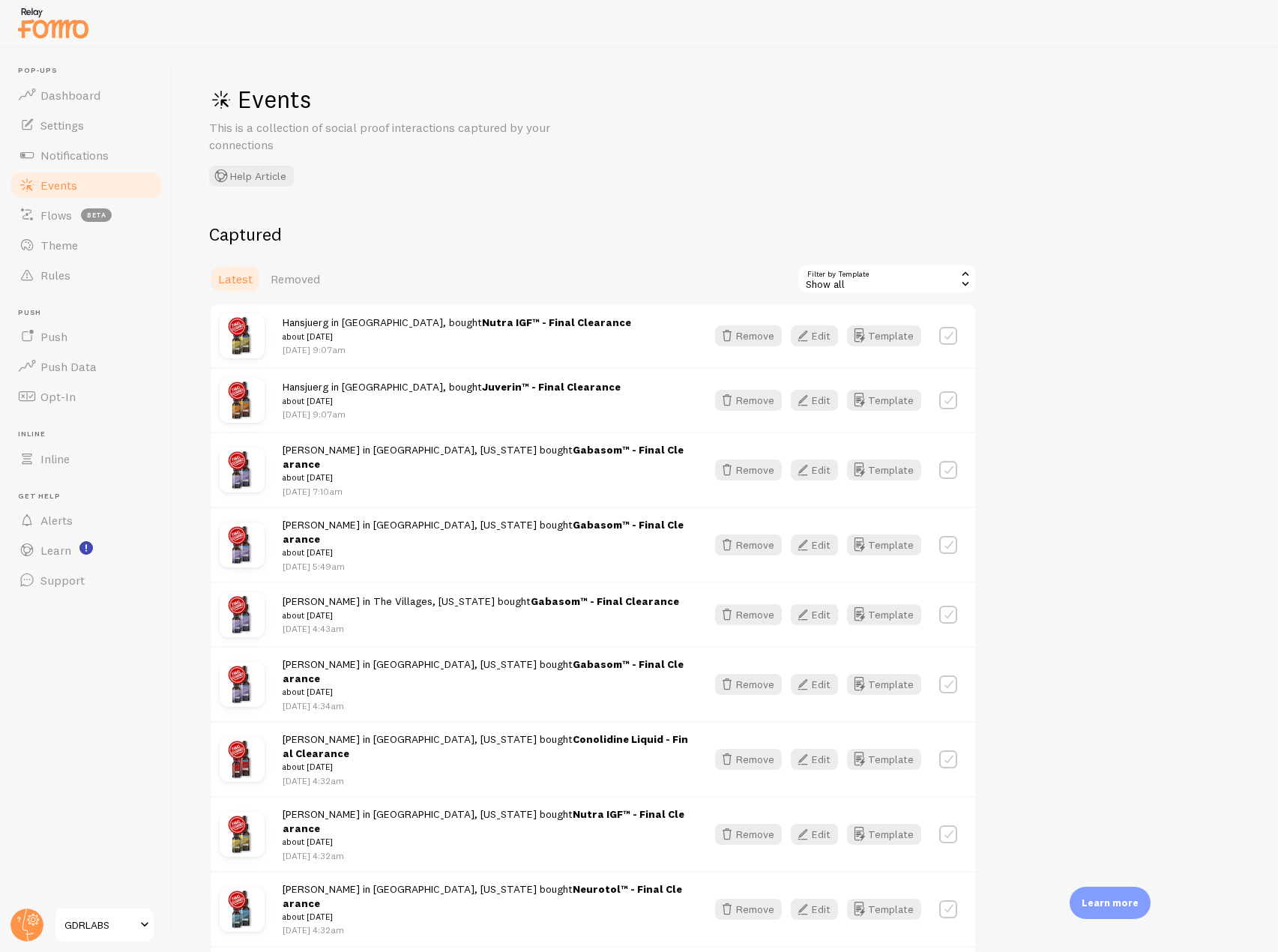
click at [50, 27] on img at bounding box center [53, 23] width 75 height 39
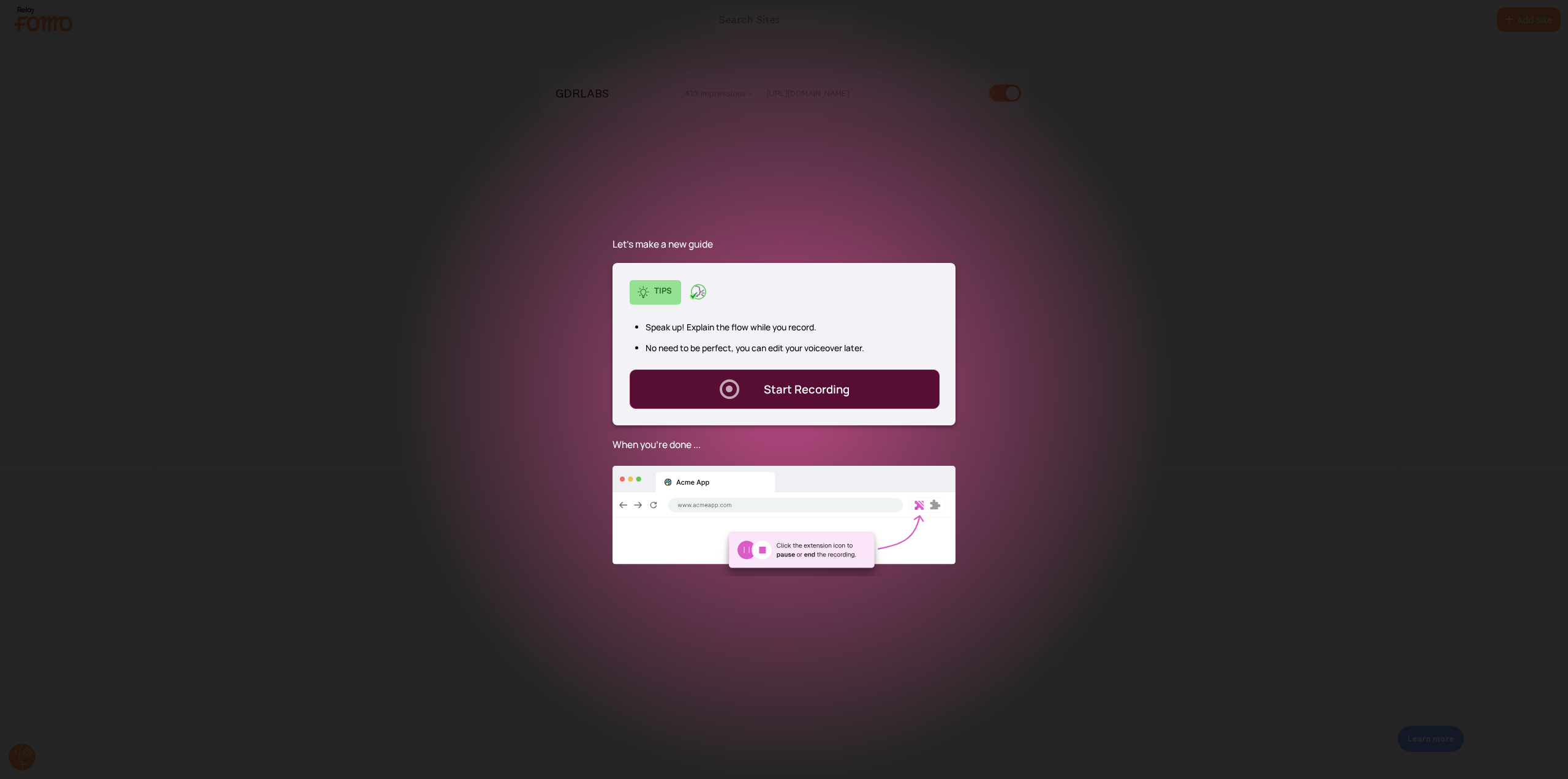
click at [776, 401] on div ". Start Recording" at bounding box center [785, 389] width 311 height 39
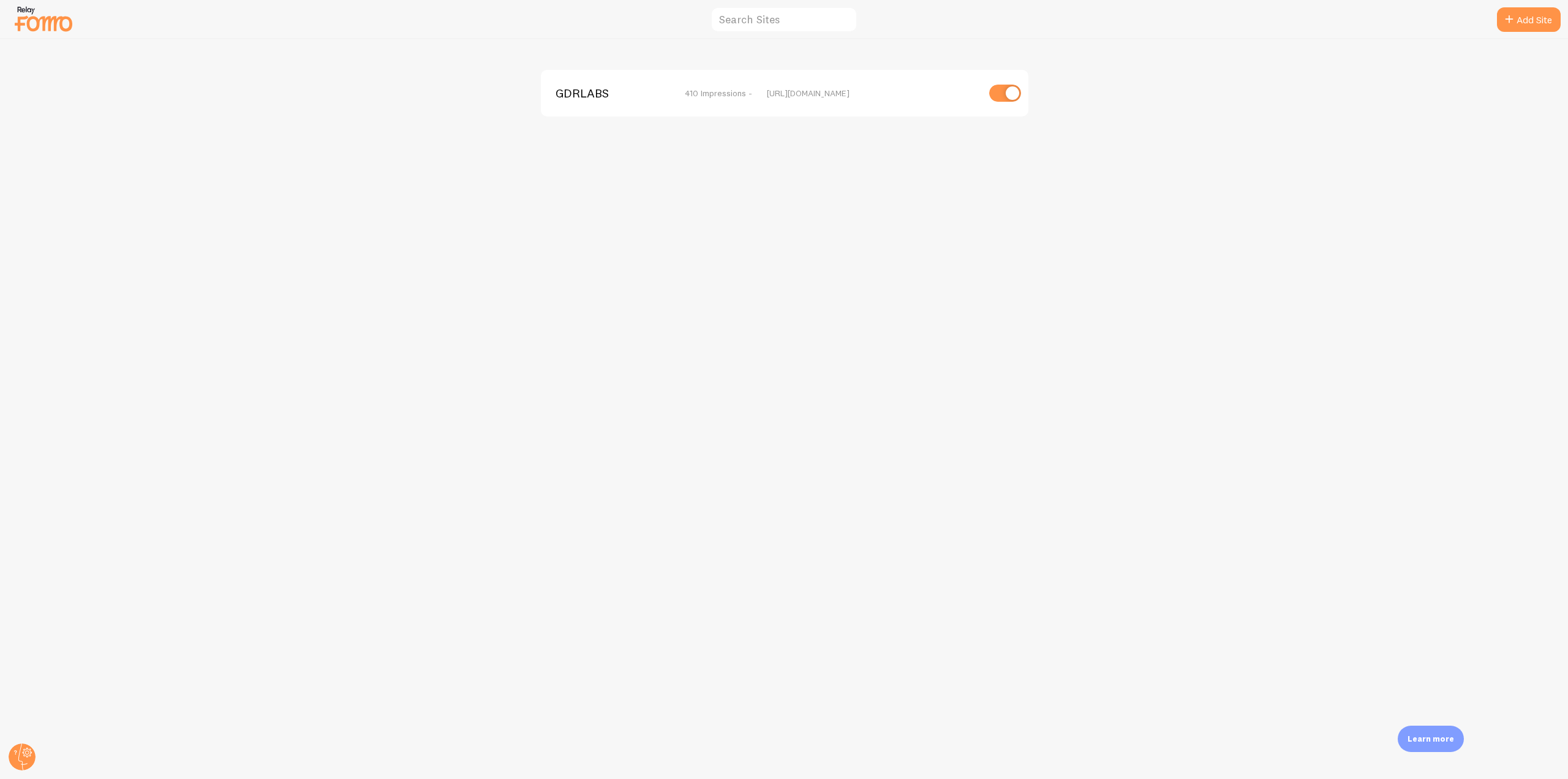
click at [578, 95] on span "GDRLABS" at bounding box center [605, 93] width 99 height 11
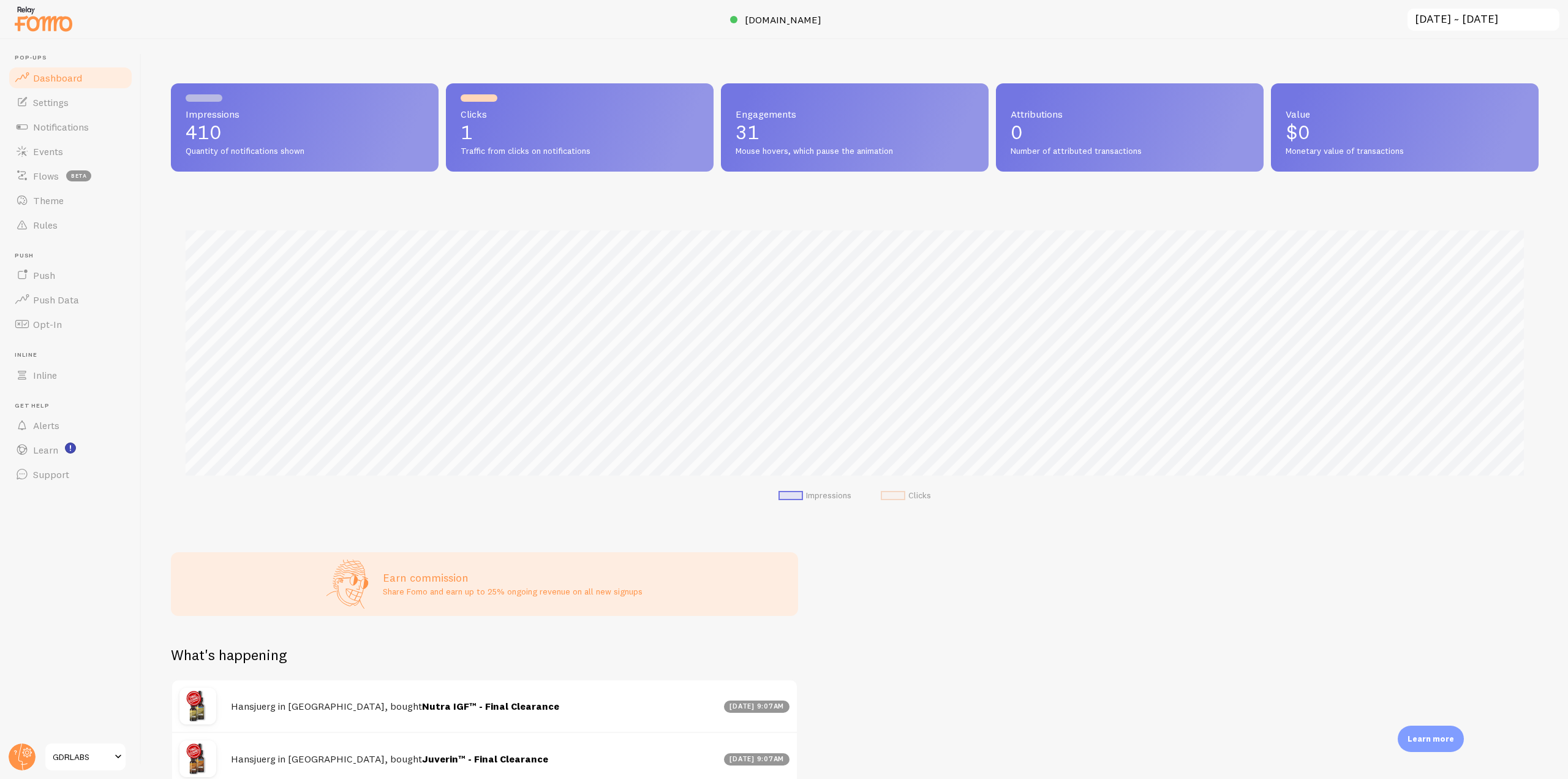
scroll to position [322, 1359]
click at [79, 124] on span "Notifications" at bounding box center [61, 126] width 56 height 12
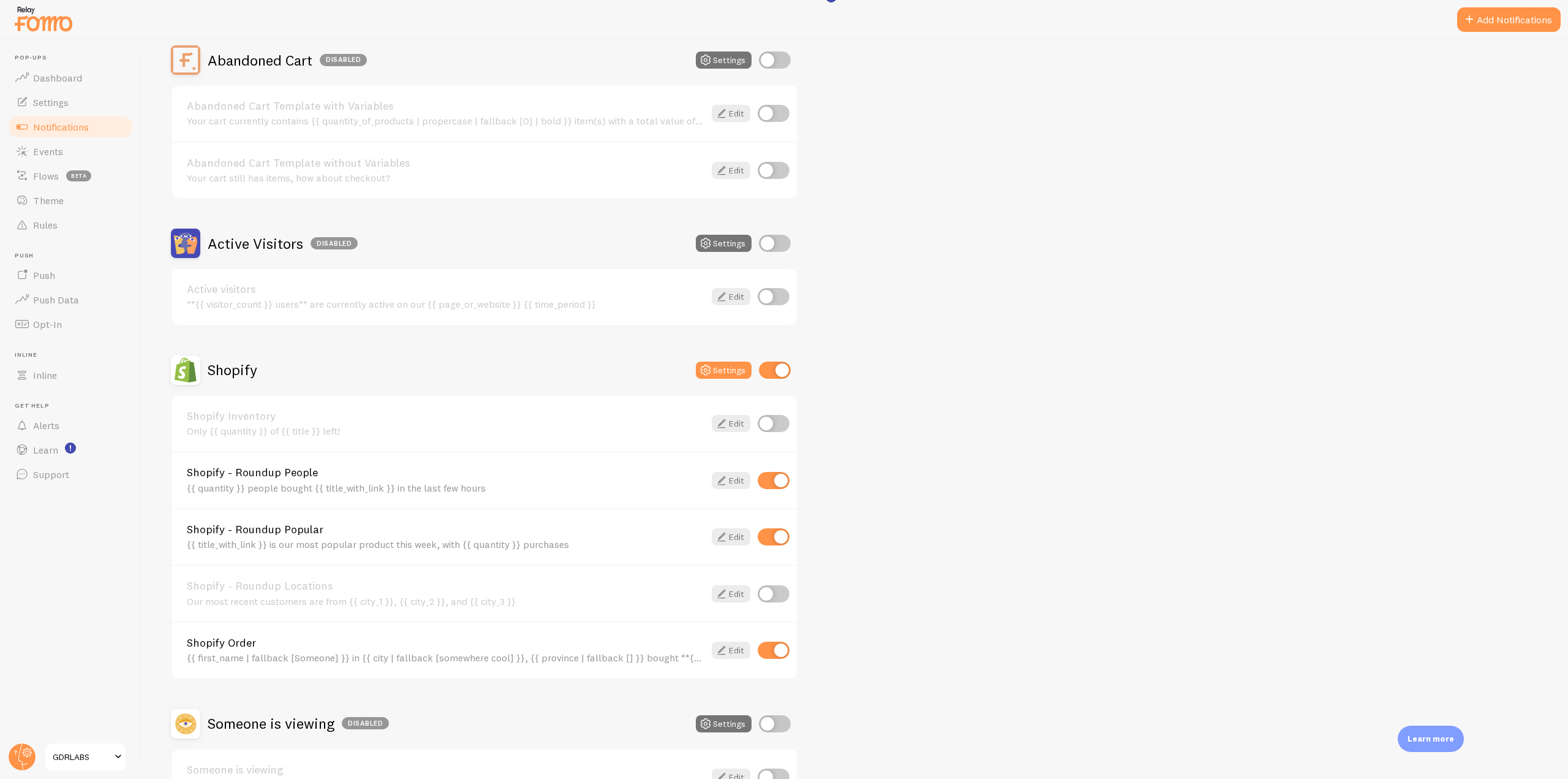
scroll to position [184, 0]
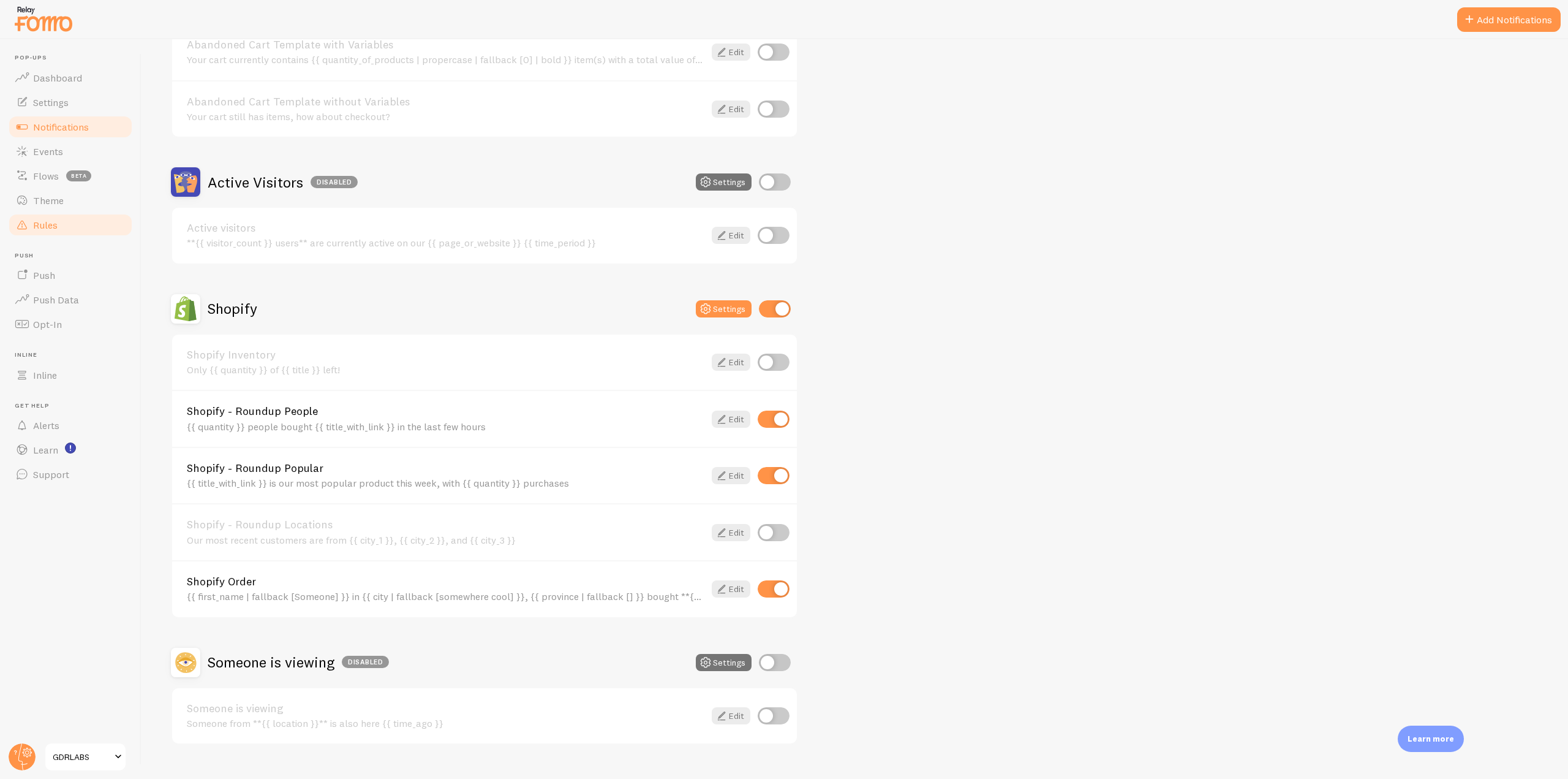
click at [49, 224] on span "Rules" at bounding box center [46, 225] width 25 height 12
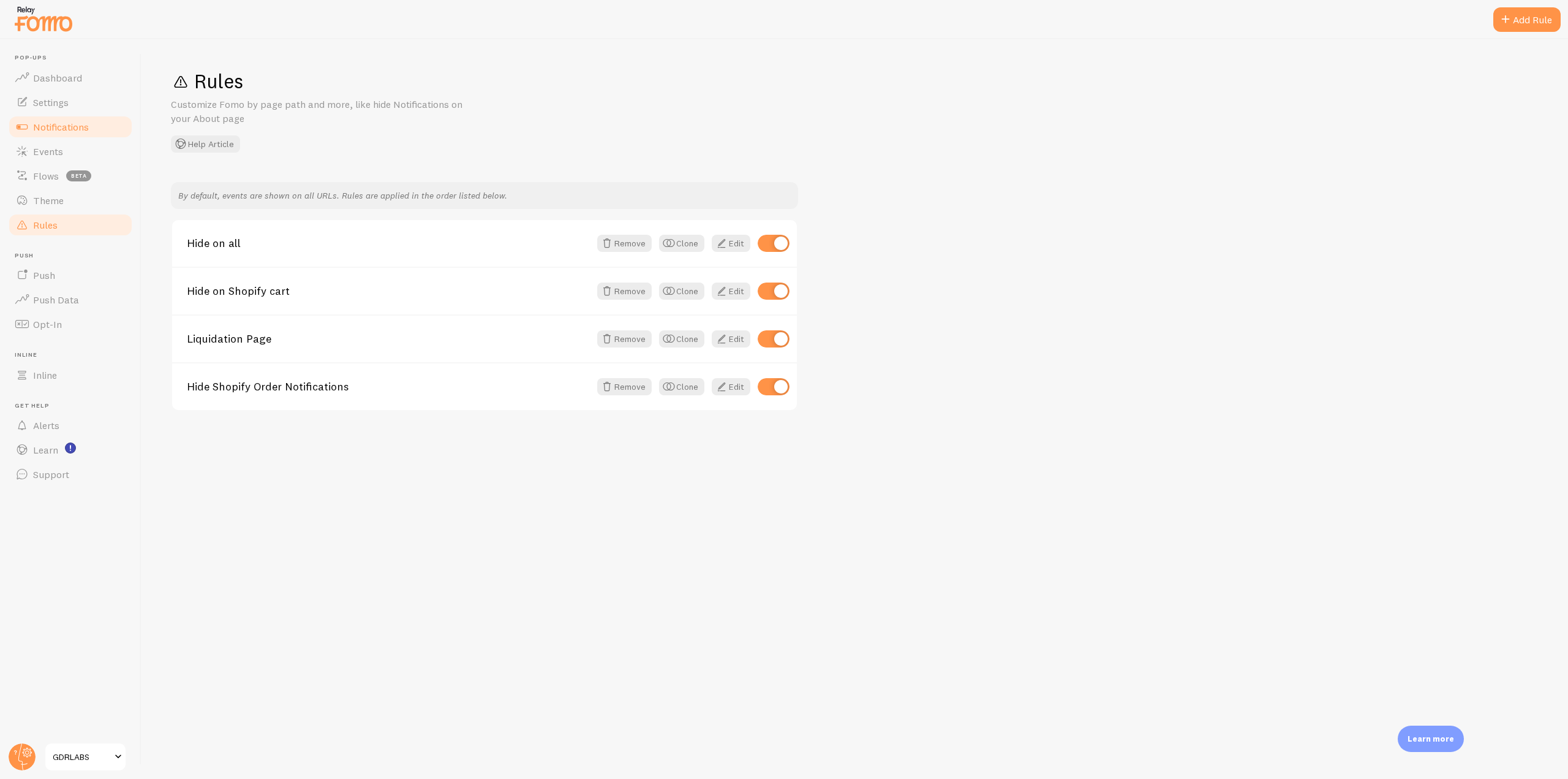
click at [83, 116] on link "Notifications" at bounding box center [71, 127] width 126 height 25
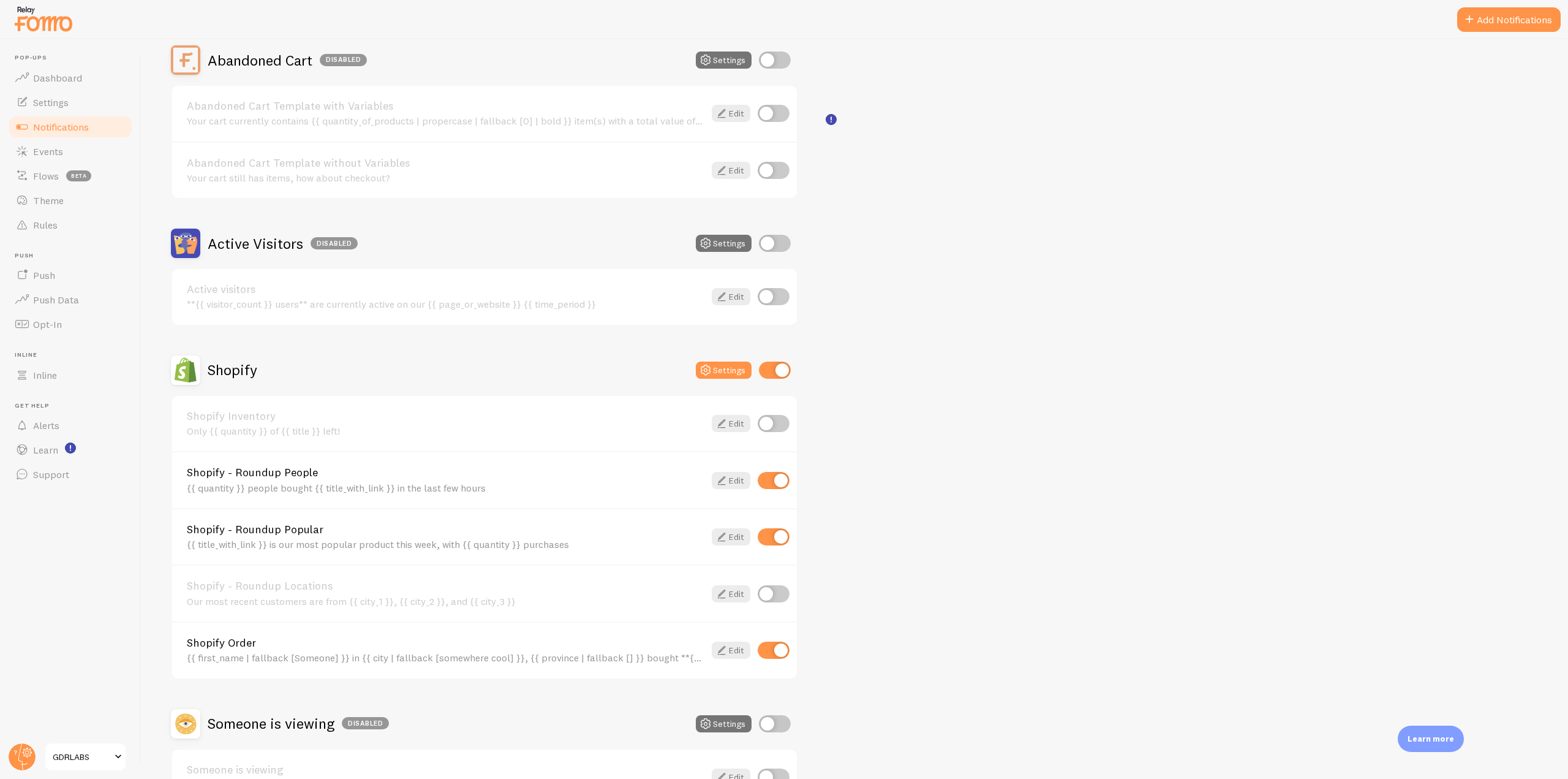
scroll to position [184, 0]
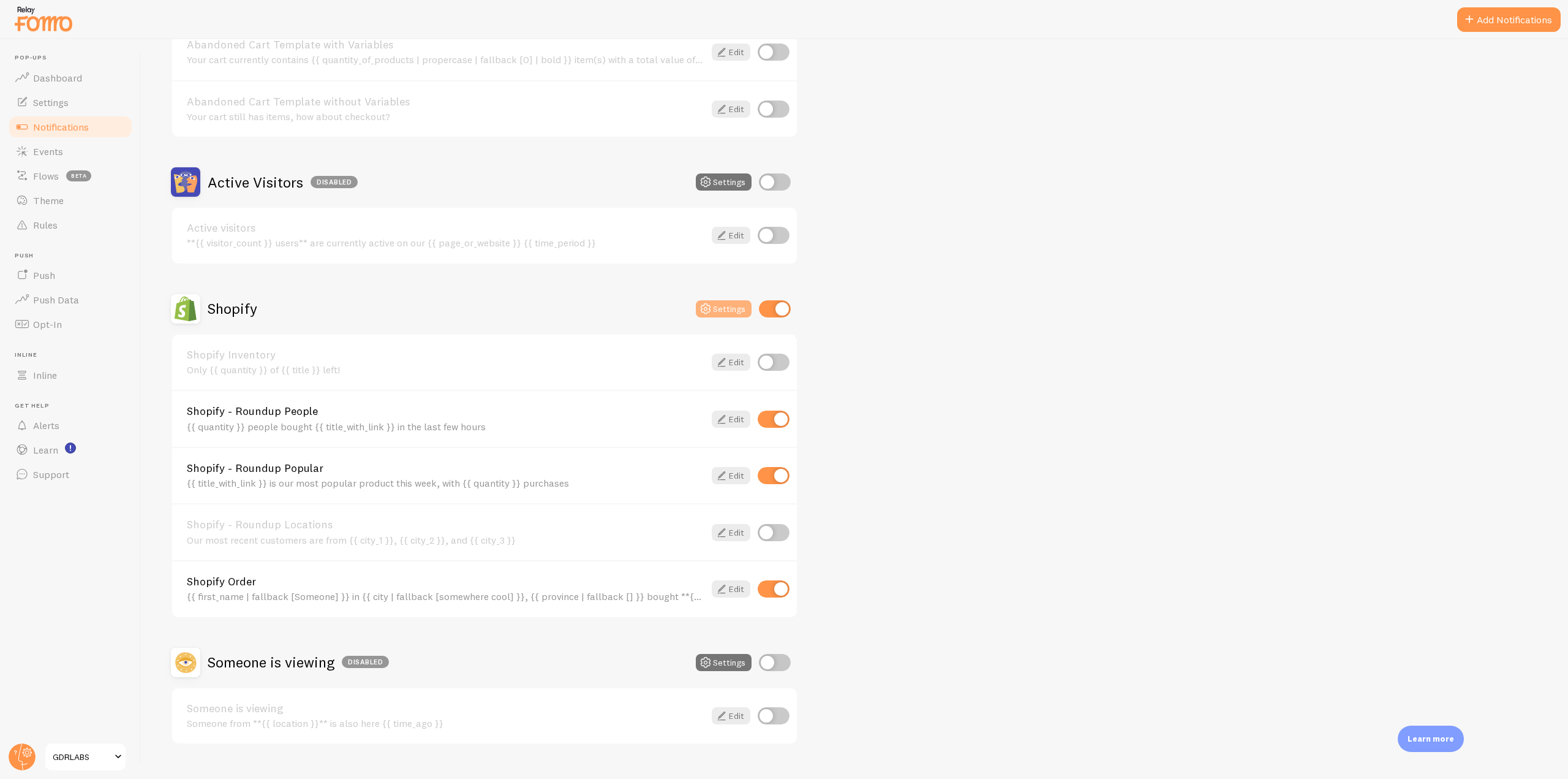
click at [726, 309] on button "Settings" at bounding box center [723, 309] width 56 height 17
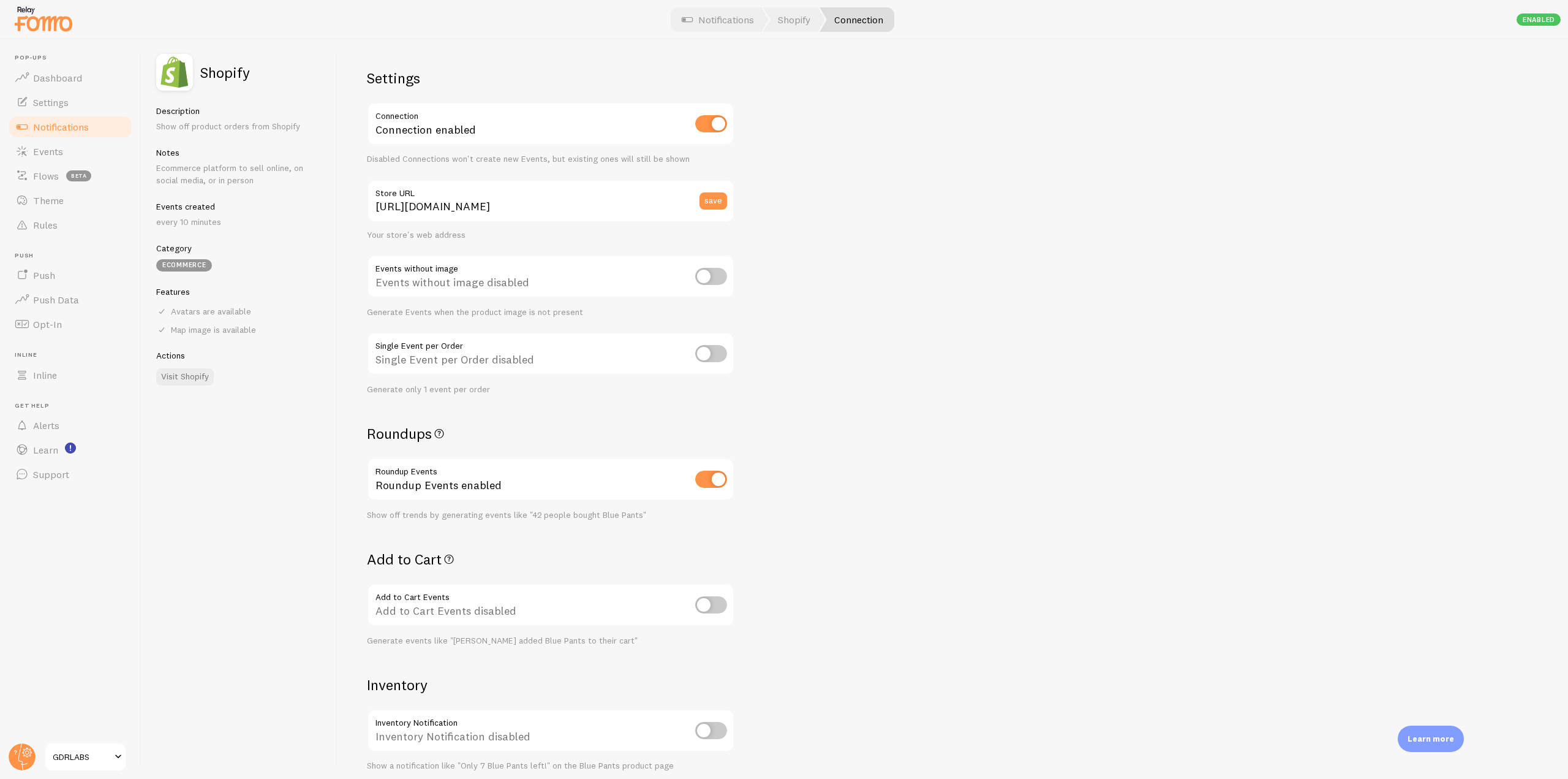
click at [713, 603] on input "checkbox" at bounding box center [711, 605] width 32 height 17
checkbox input "true"
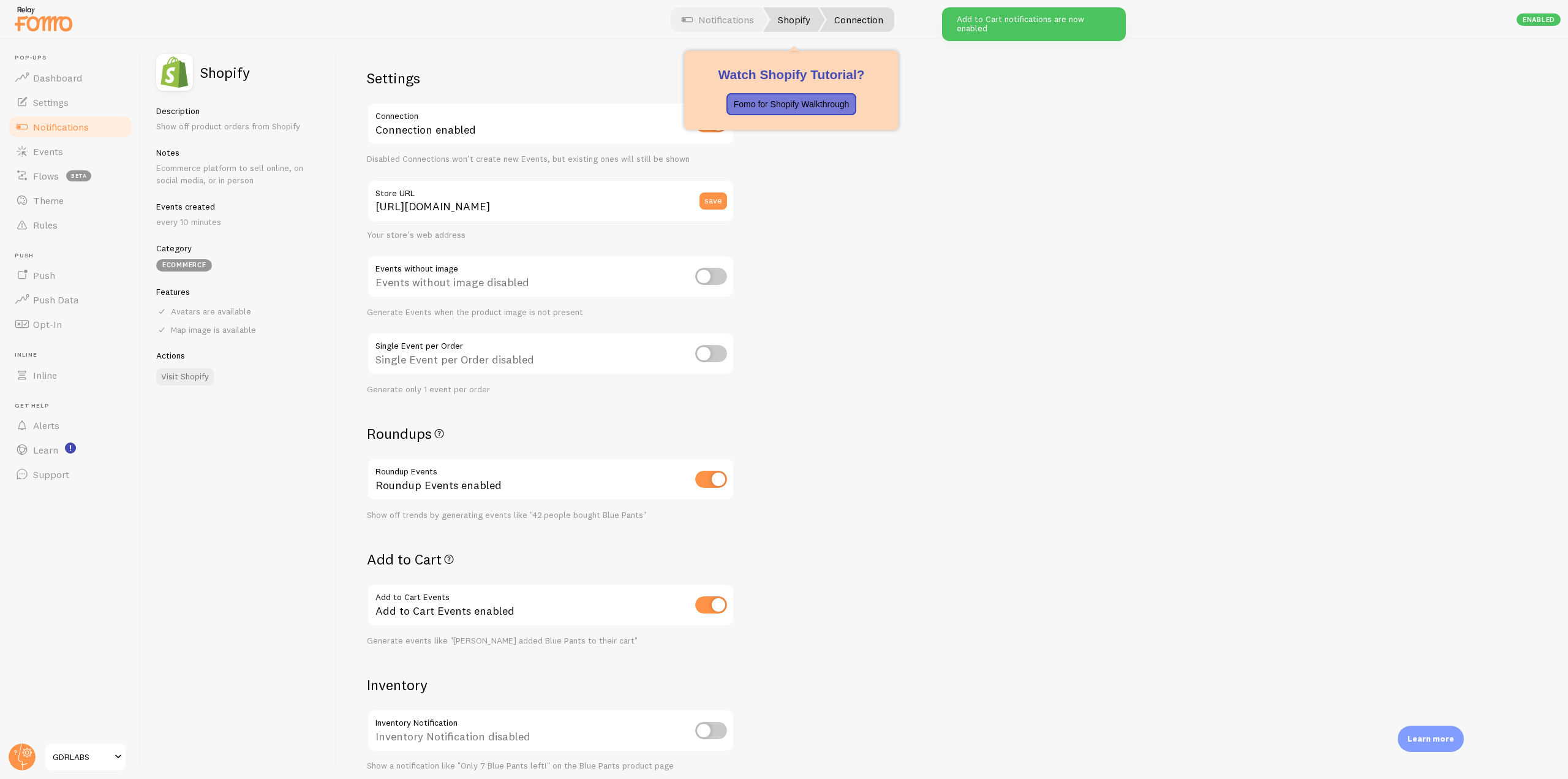
click at [787, 17] on link "Shopify" at bounding box center [794, 20] width 62 height 25
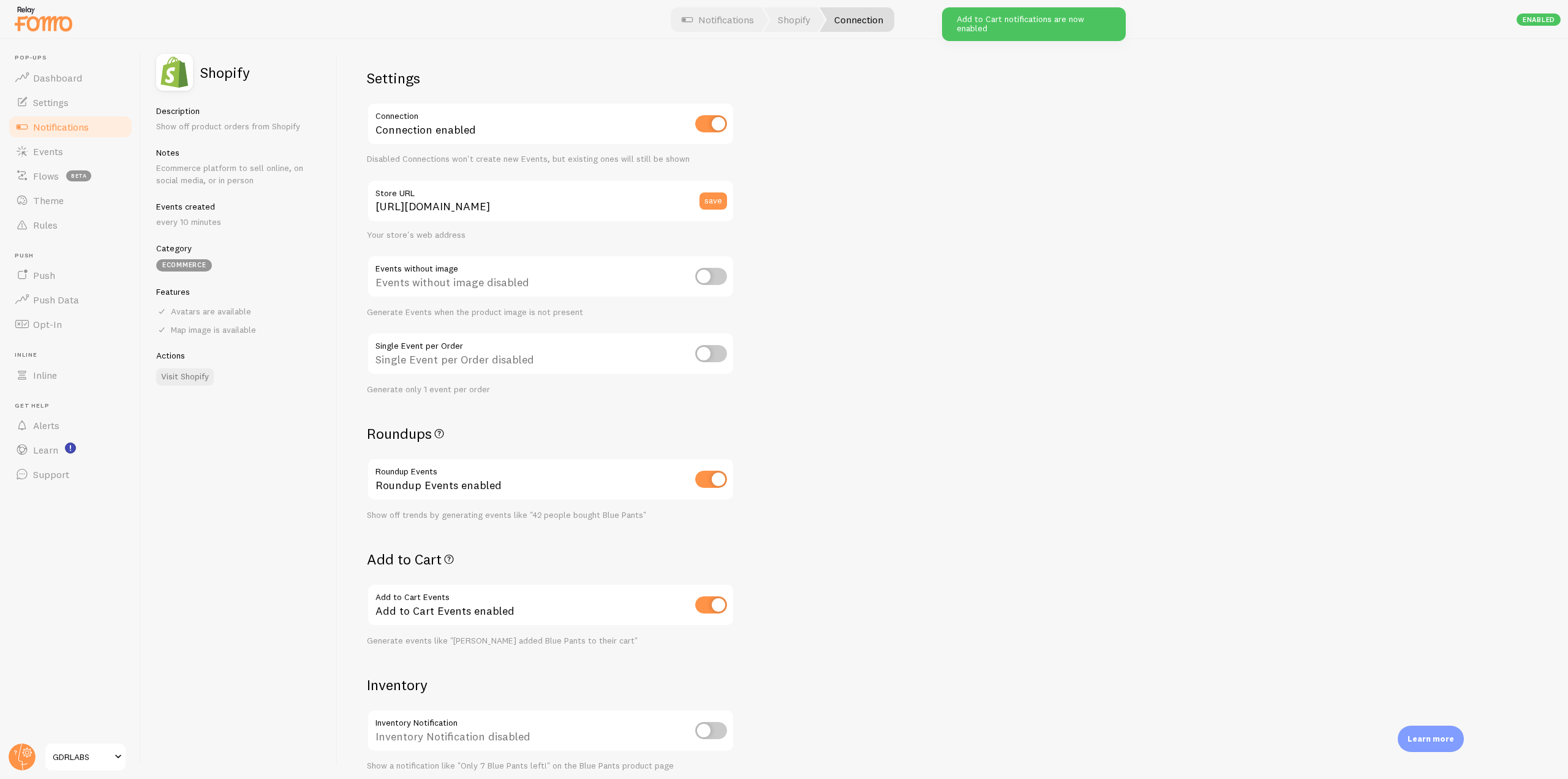
click at [72, 130] on span "Notifications" at bounding box center [61, 126] width 56 height 12
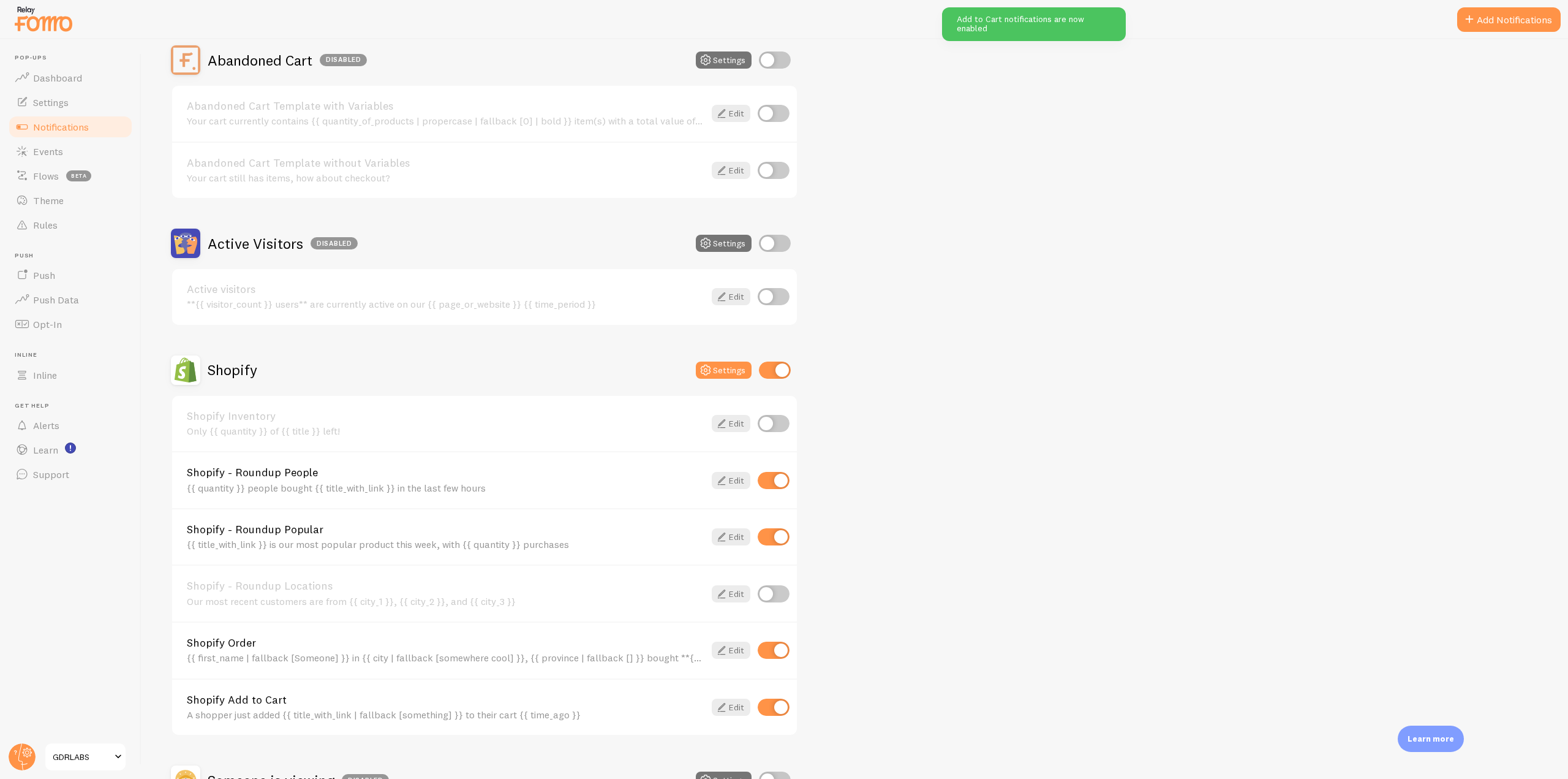
scroll to position [245, 0]
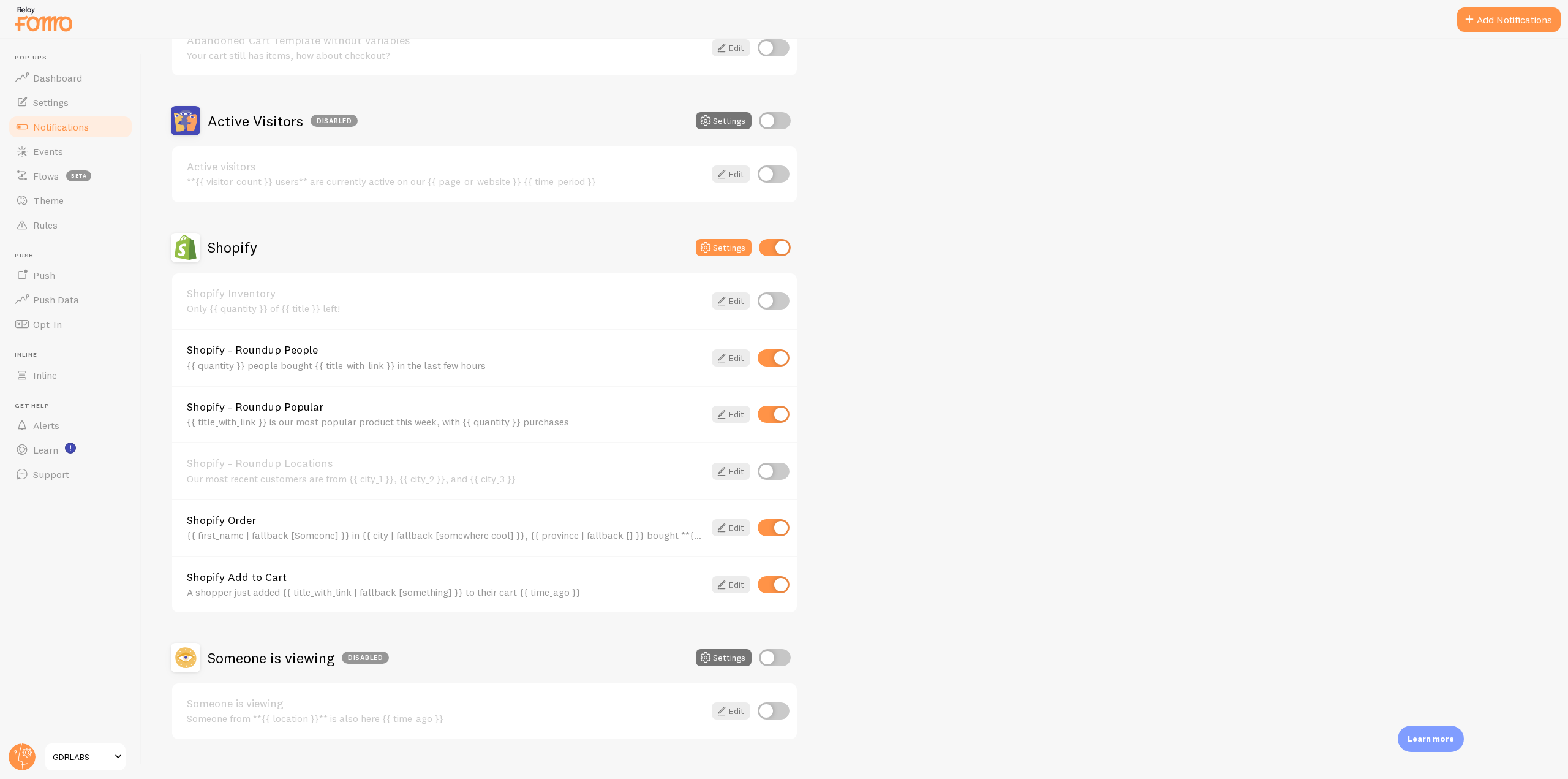
click at [770, 579] on input "checkbox" at bounding box center [774, 585] width 32 height 17
checkbox input "false"
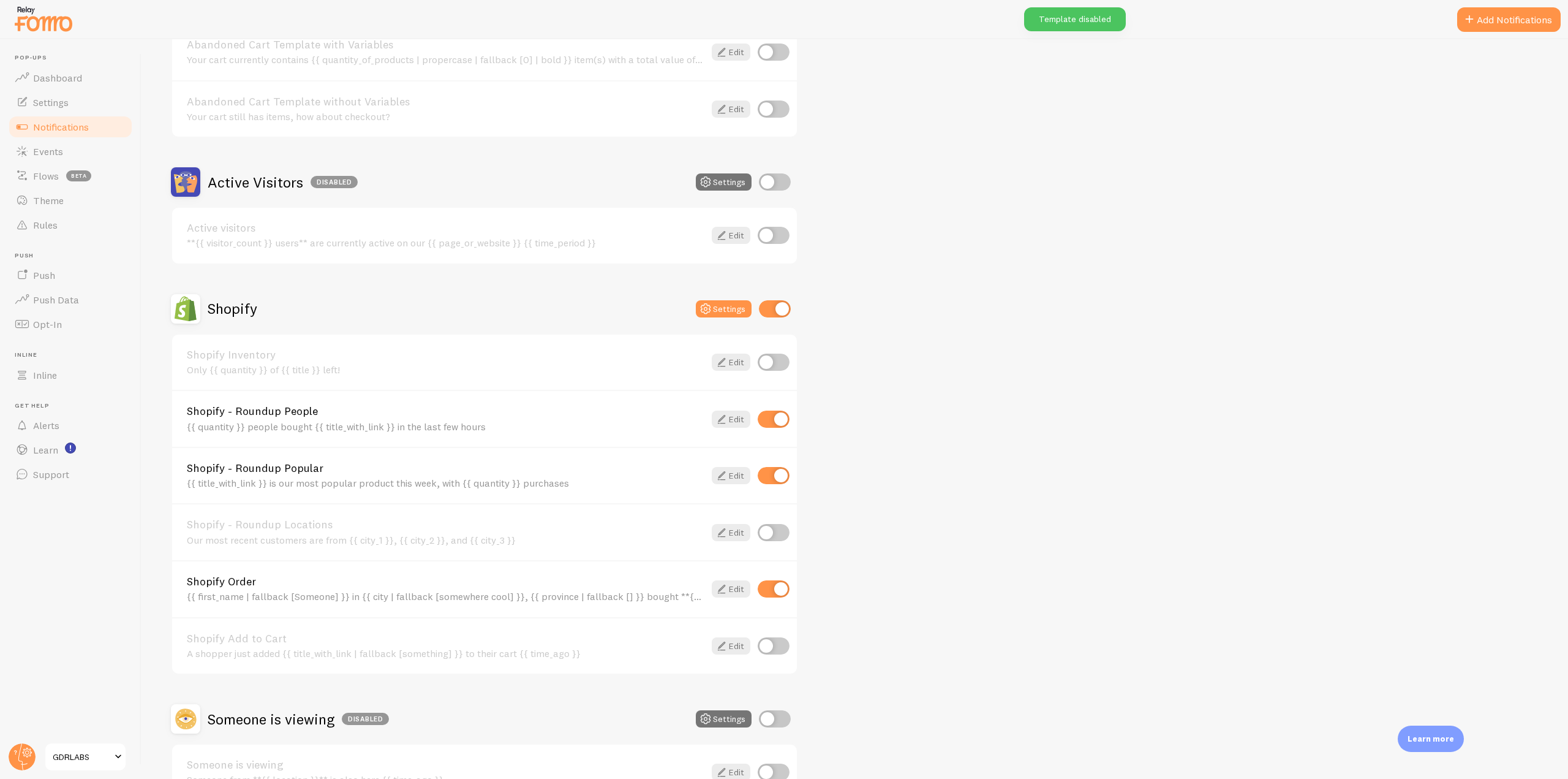
scroll to position [0, 0]
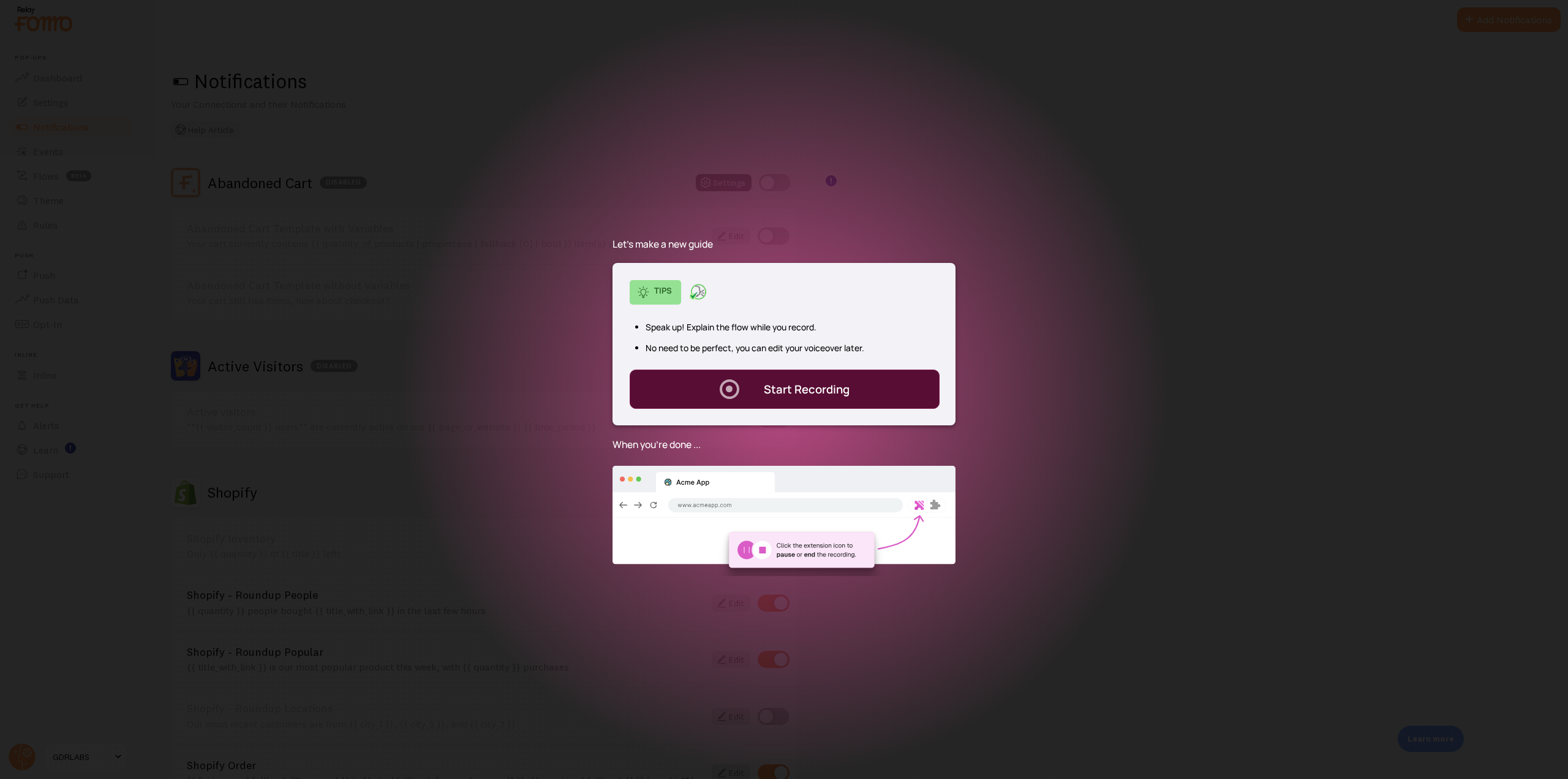
click at [818, 398] on div ". Start Recording" at bounding box center [785, 389] width 311 height 39
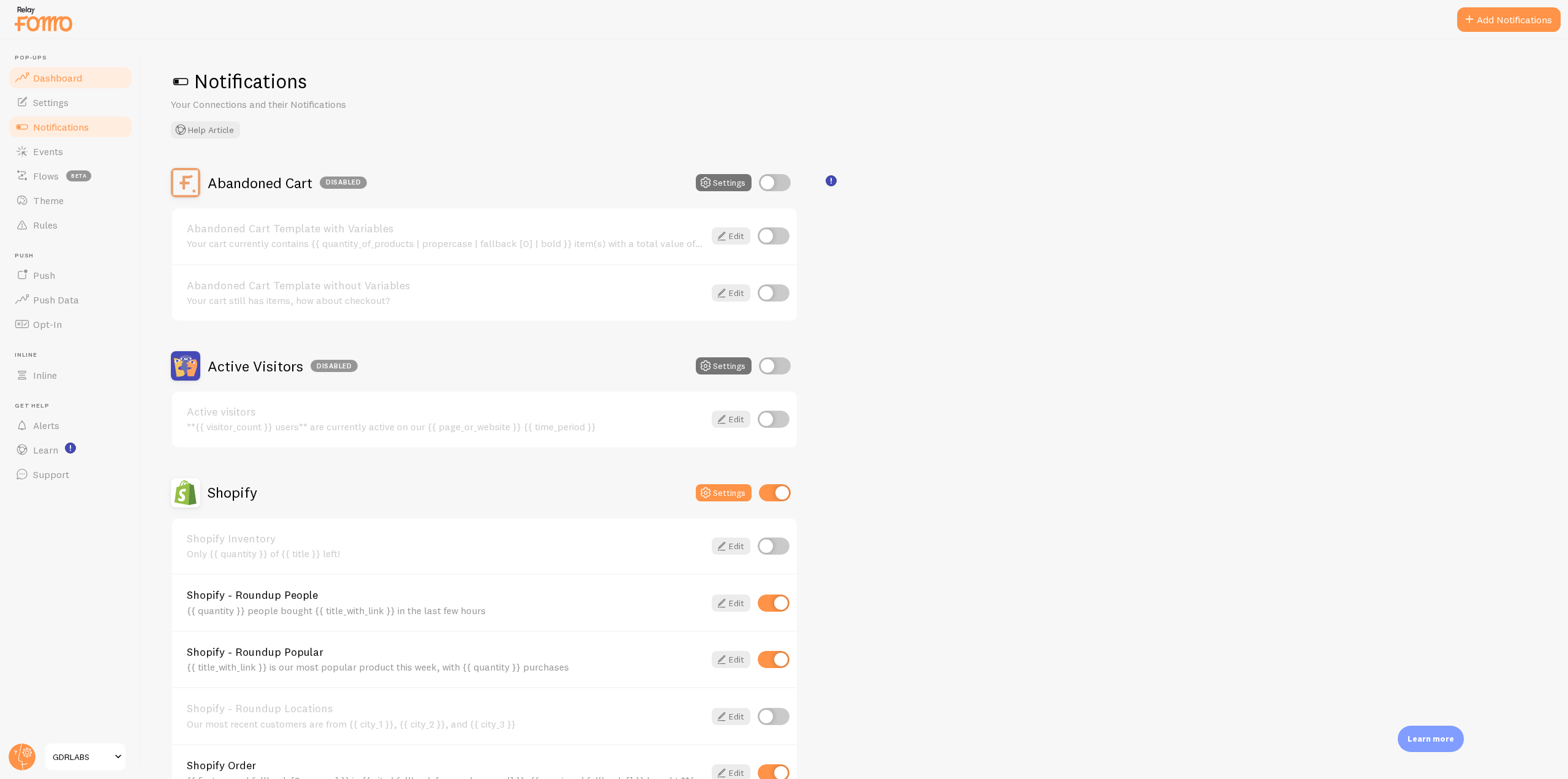
click at [56, 80] on span "Dashboard" at bounding box center [58, 78] width 49 height 12
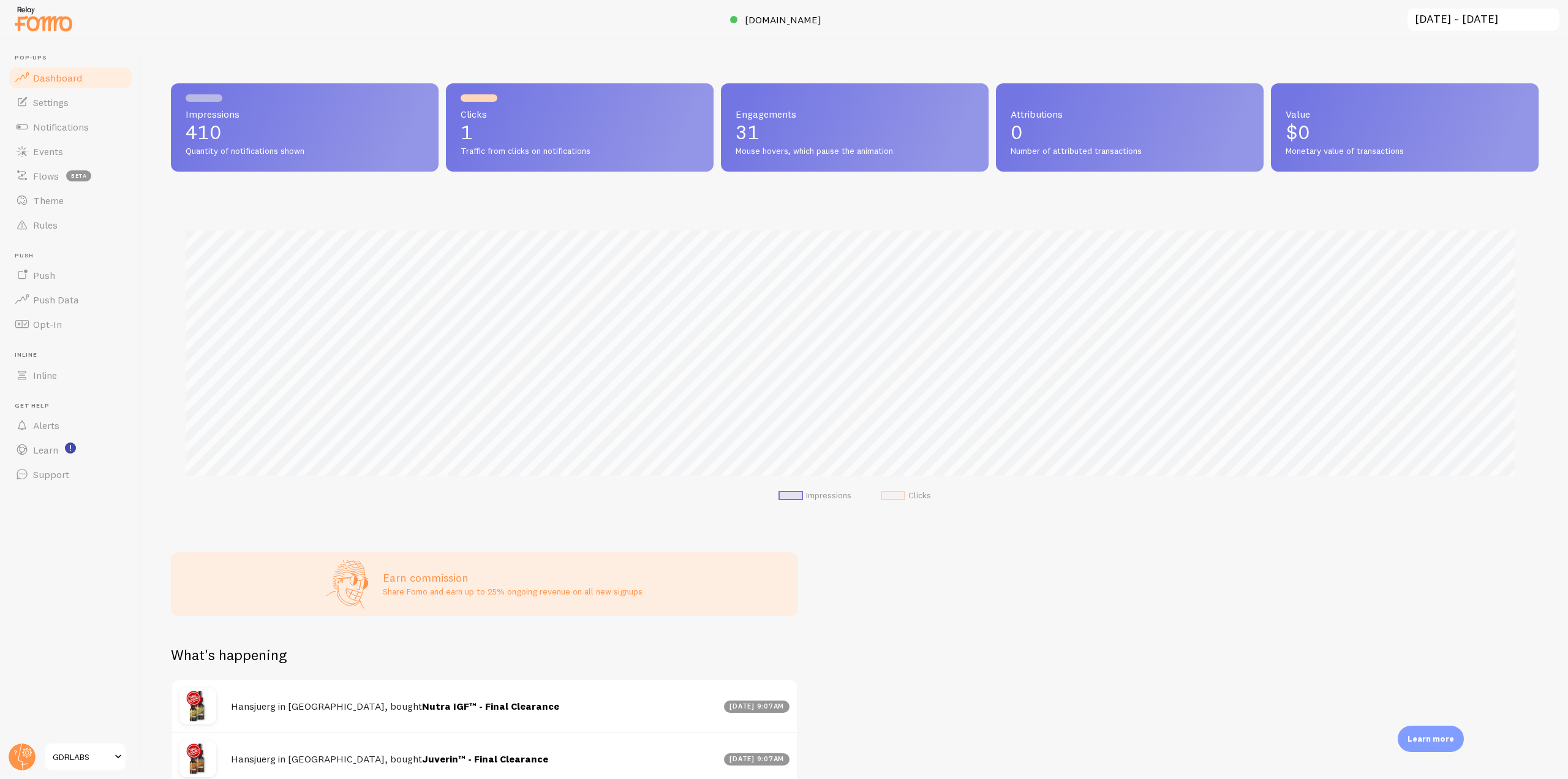
scroll to position [322, 1359]
click at [97, 117] on link "Notifications" at bounding box center [71, 127] width 126 height 25
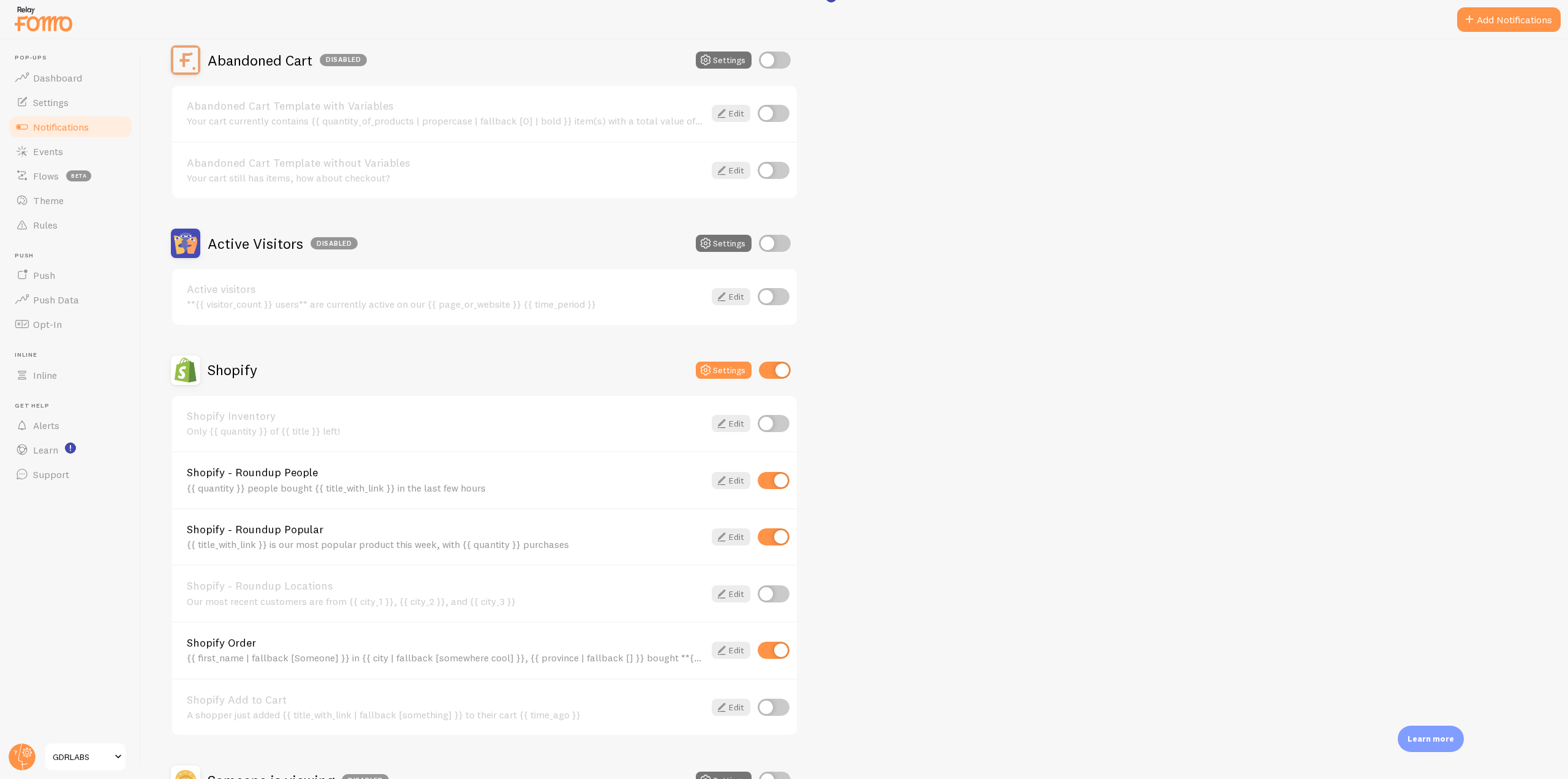
scroll to position [184, 0]
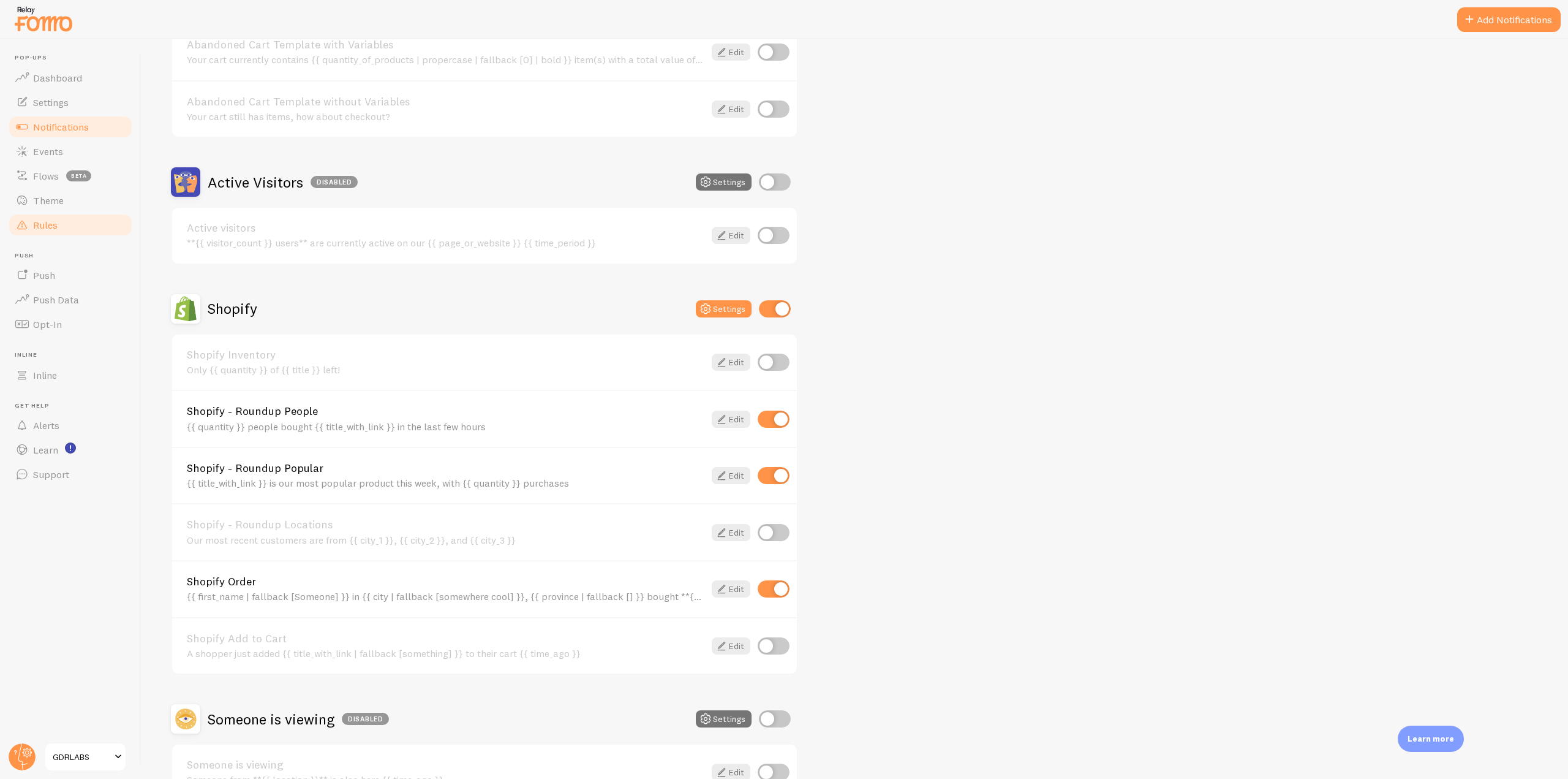
click at [56, 224] on span "Rules" at bounding box center [46, 225] width 25 height 12
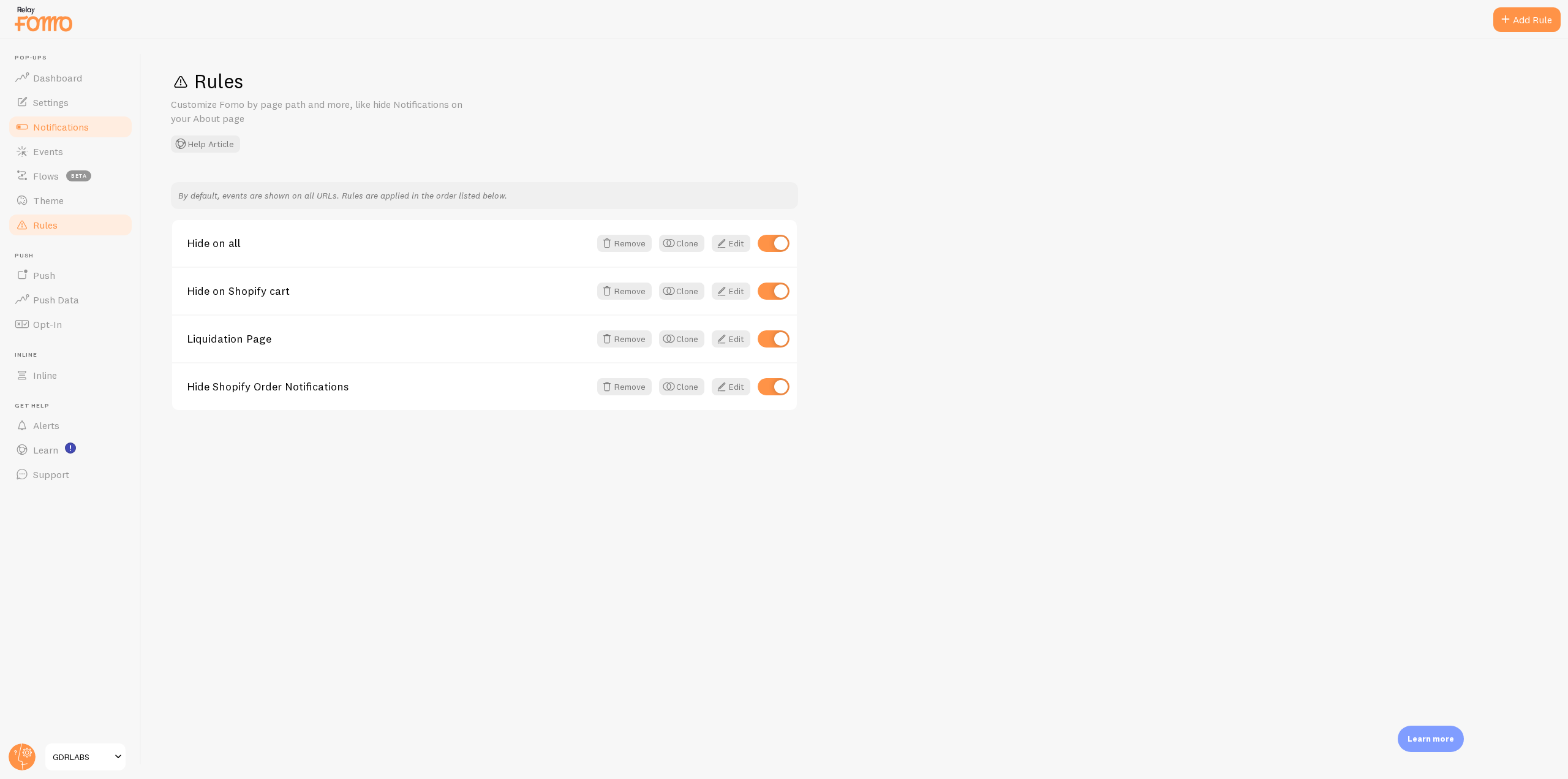
click at [69, 125] on span "Notifications" at bounding box center [61, 126] width 56 height 12
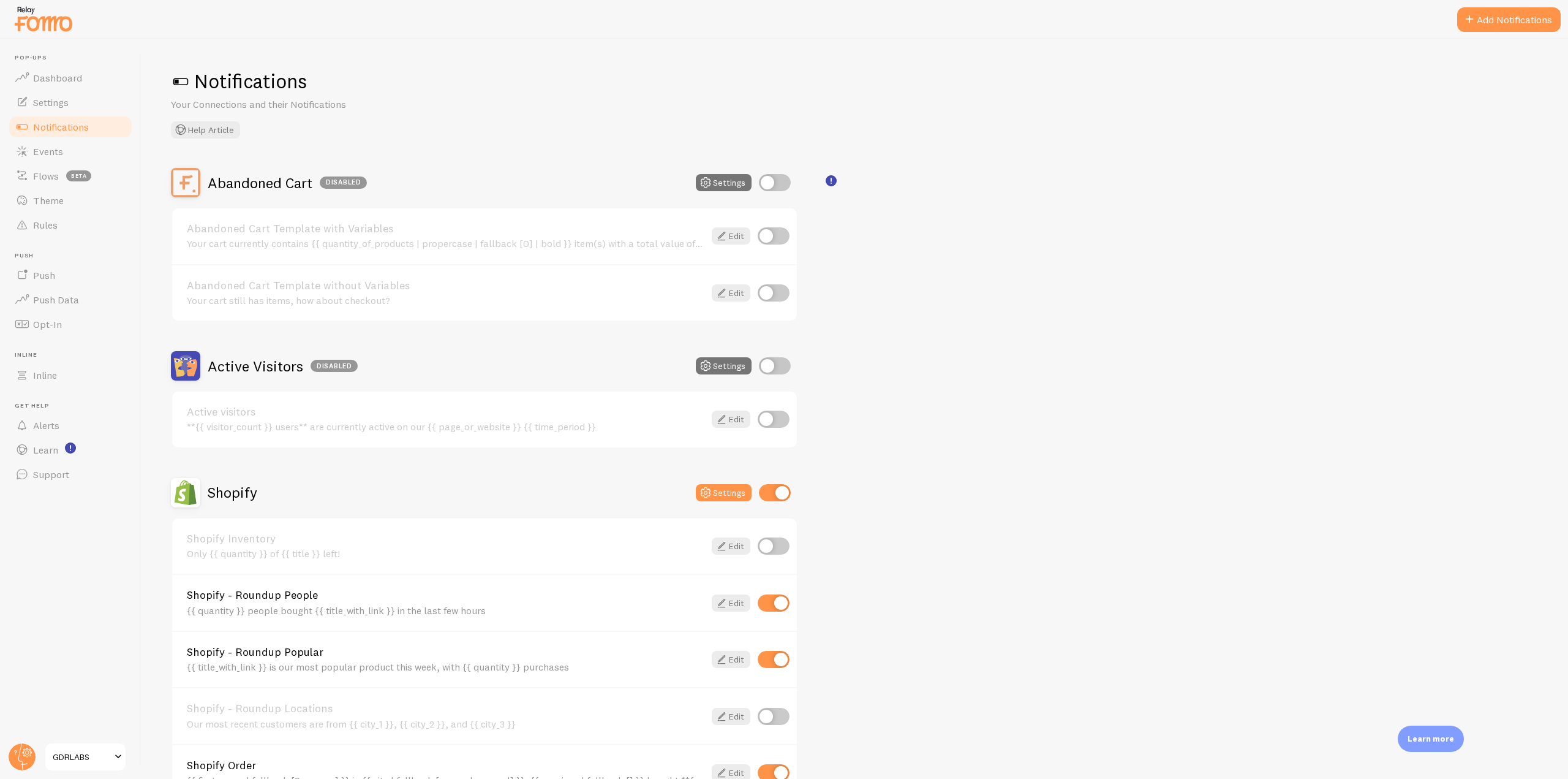
click at [603, 231] on link "Abandoned Cart Template with Variables" at bounding box center [445, 228] width 518 height 11
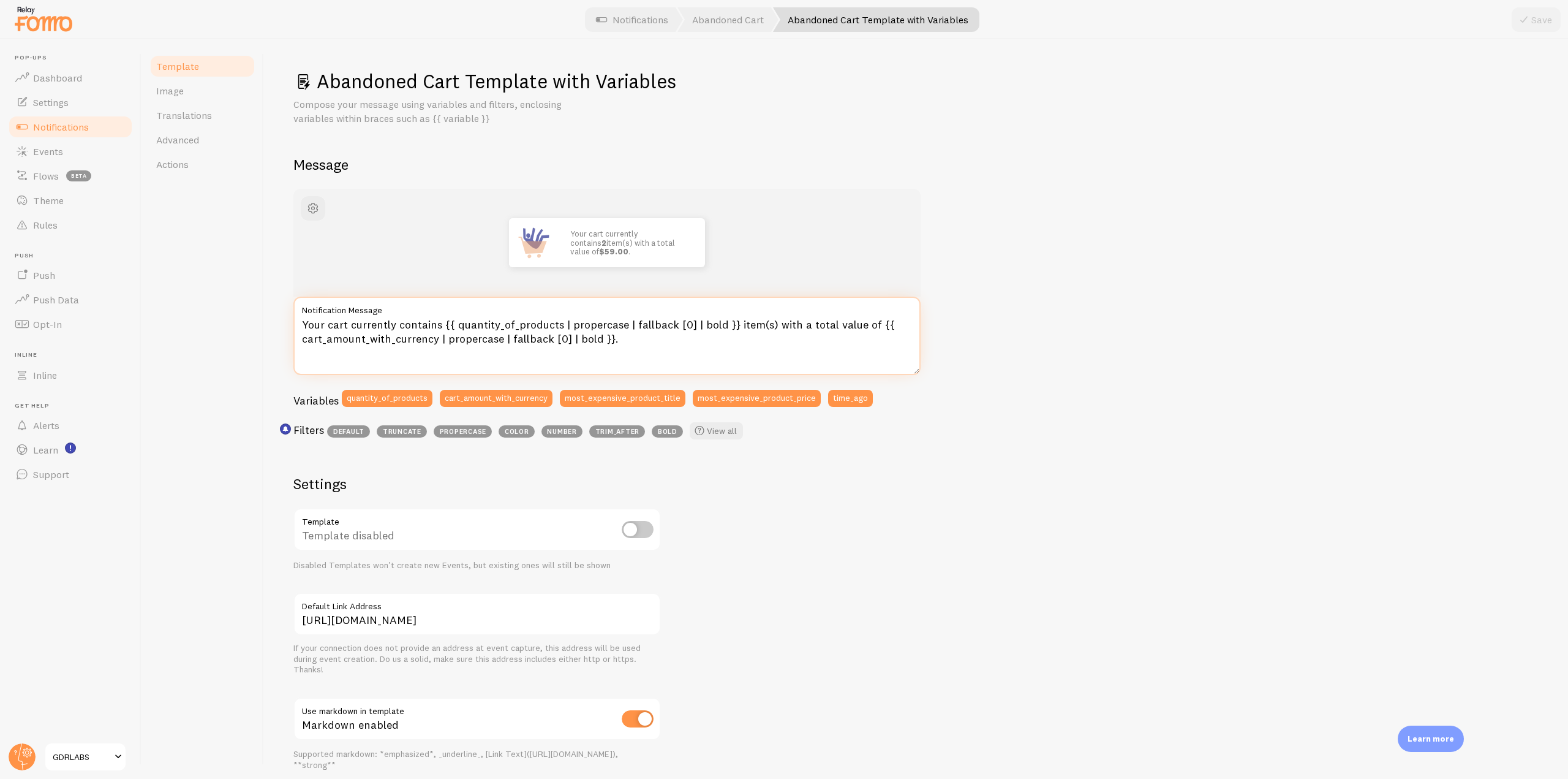
drag, startPoint x: 638, startPoint y: 342, endPoint x: 292, endPoint y: 323, distance: 346.5
click at [292, 323] on div "Abandoned Cart Template with Variables Compose your message using variables and…" at bounding box center [916, 409] width 1304 height 740
click at [652, 335] on textarea "Your cart currently contains {{ quantity_of_products | propercase | fallback [0…" at bounding box center [606, 336] width 627 height 79
click at [649, 342] on textarea "Your cart currently contains {{ quantity_of_products | propercase | fallback [0…" at bounding box center [606, 336] width 627 height 79
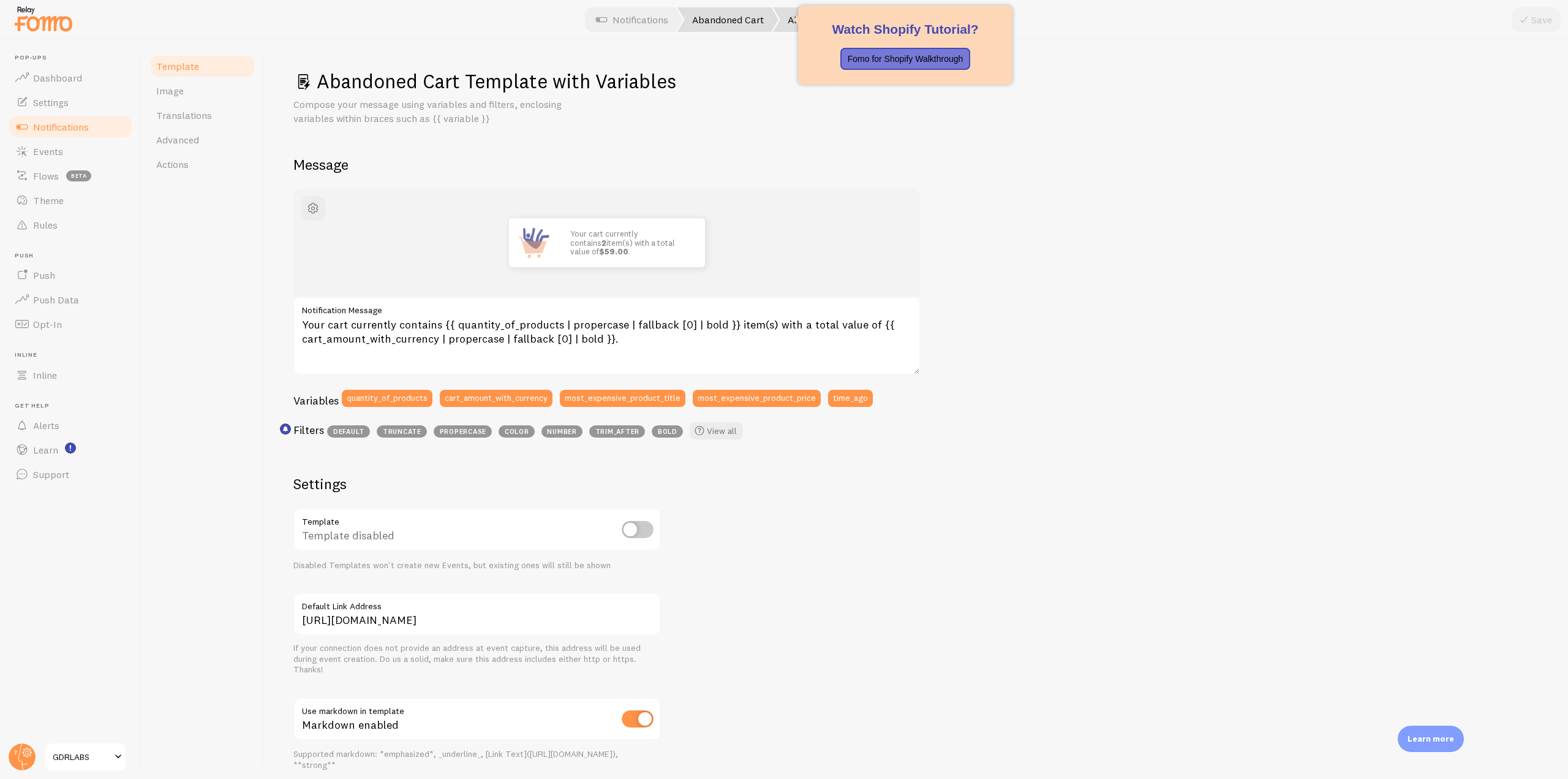
click at [710, 19] on link "Abandoned Cart" at bounding box center [728, 20] width 101 height 25
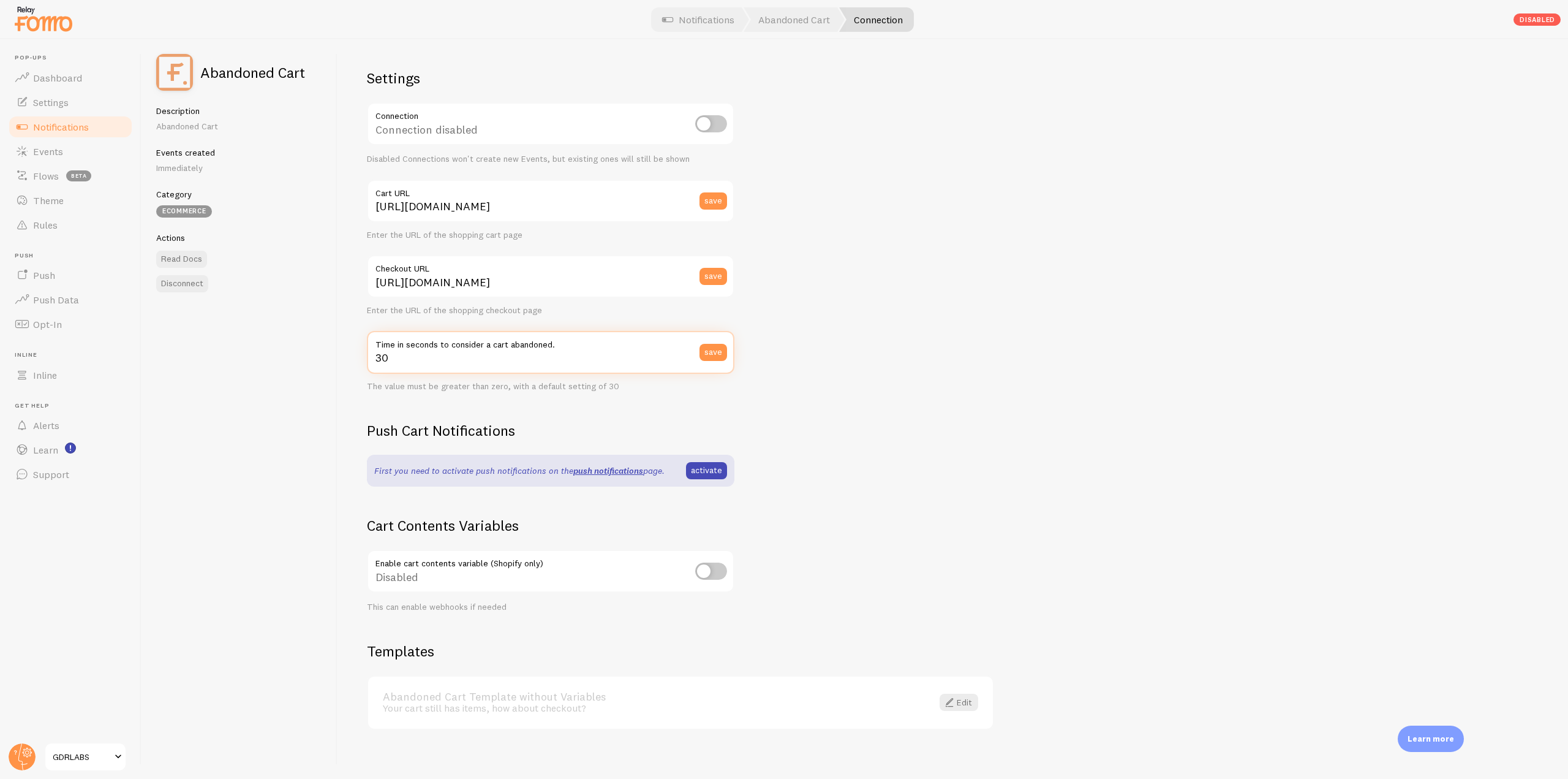
drag, startPoint x: 396, startPoint y: 355, endPoint x: 367, endPoint y: 344, distance: 31.0
click at [367, 344] on div "30 Time in seconds to consider a cart abandoned. save" at bounding box center [551, 352] width 368 height 43
click at [79, 120] on span "Notifications" at bounding box center [61, 126] width 56 height 12
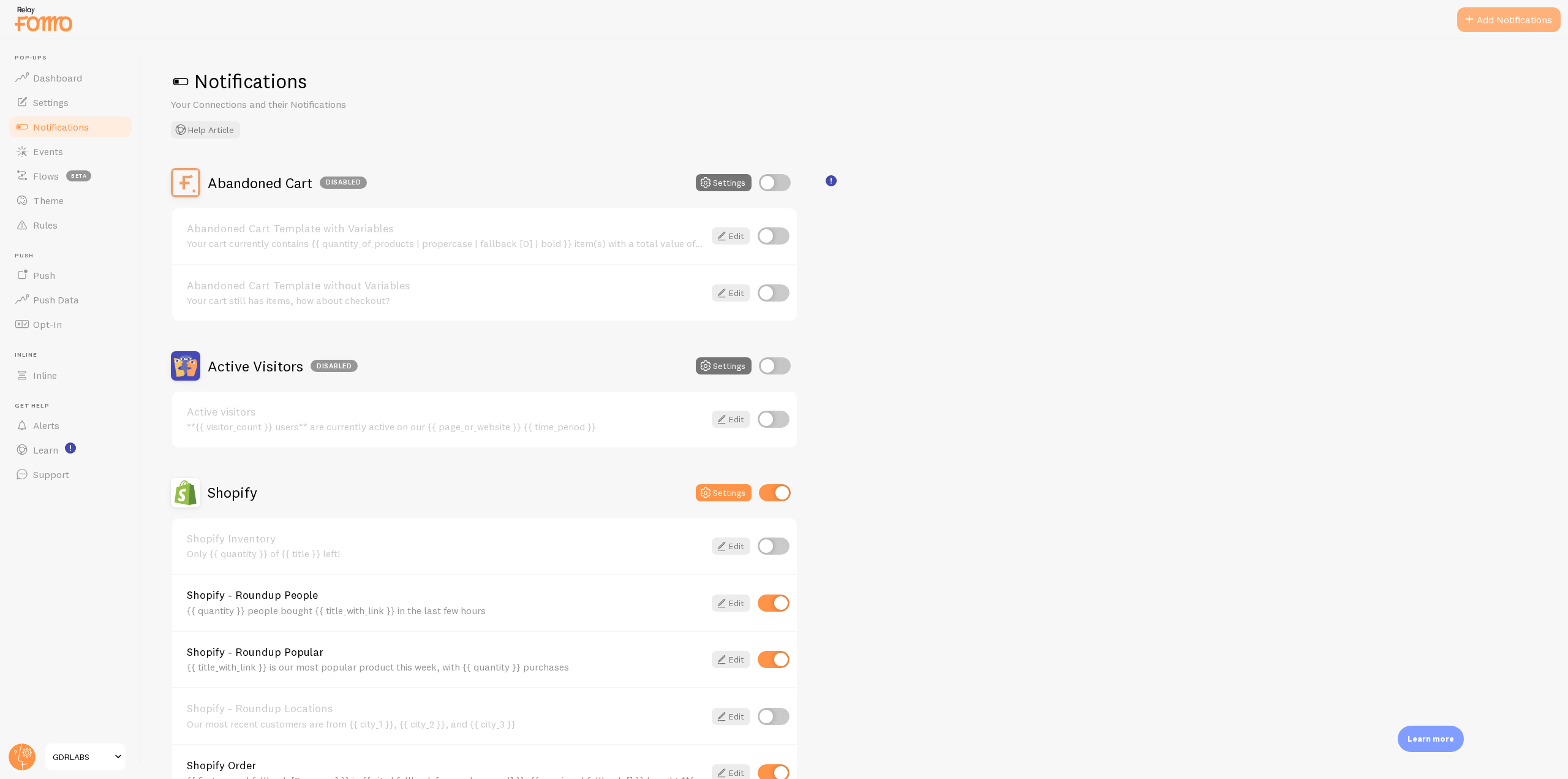
click at [1044, 18] on button "Add Notifications" at bounding box center [1509, 20] width 103 height 25
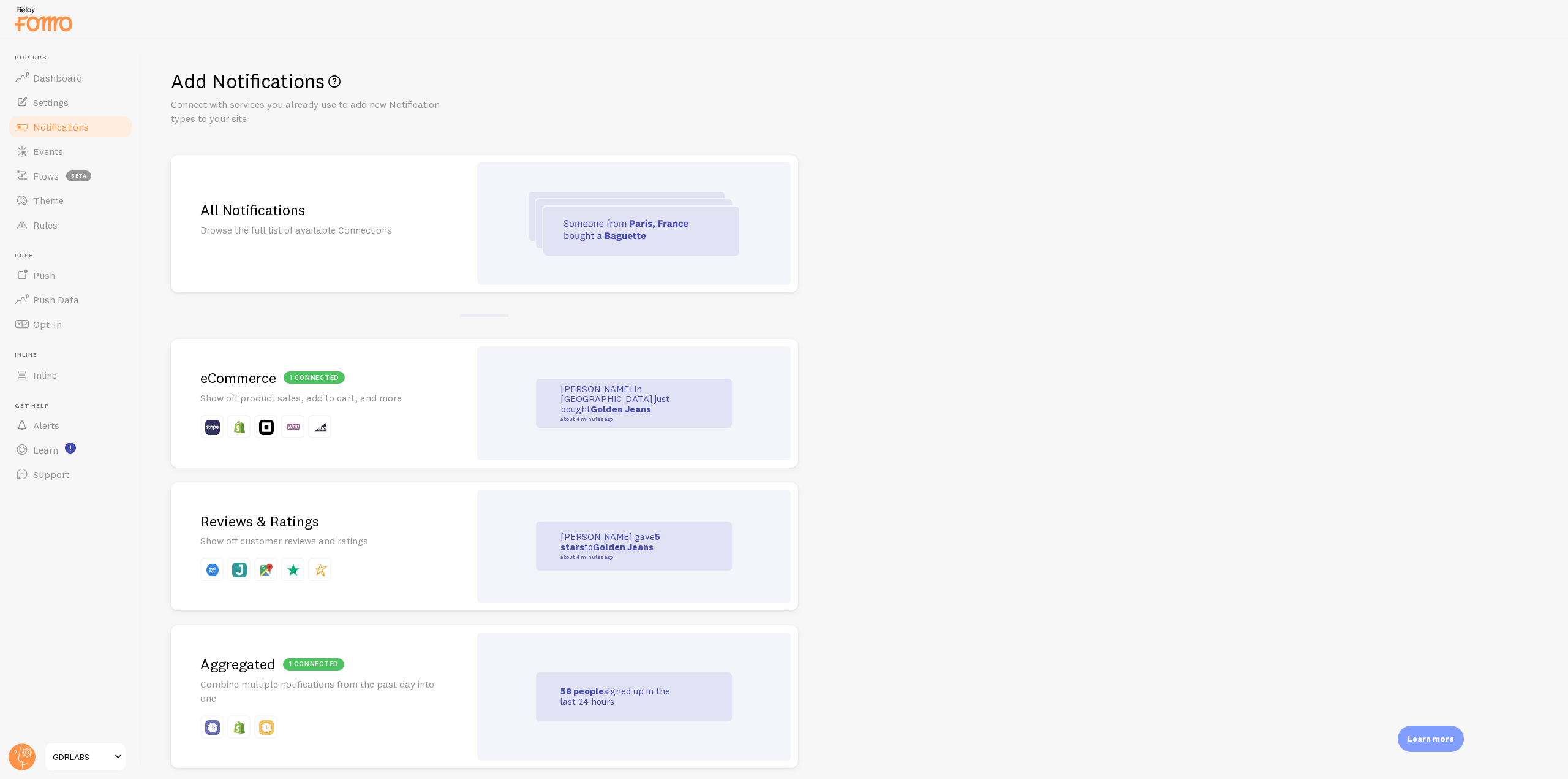
click at [466, 211] on div "All Notifications Browse the full list of available Connections" at bounding box center [321, 224] width 299 height 137
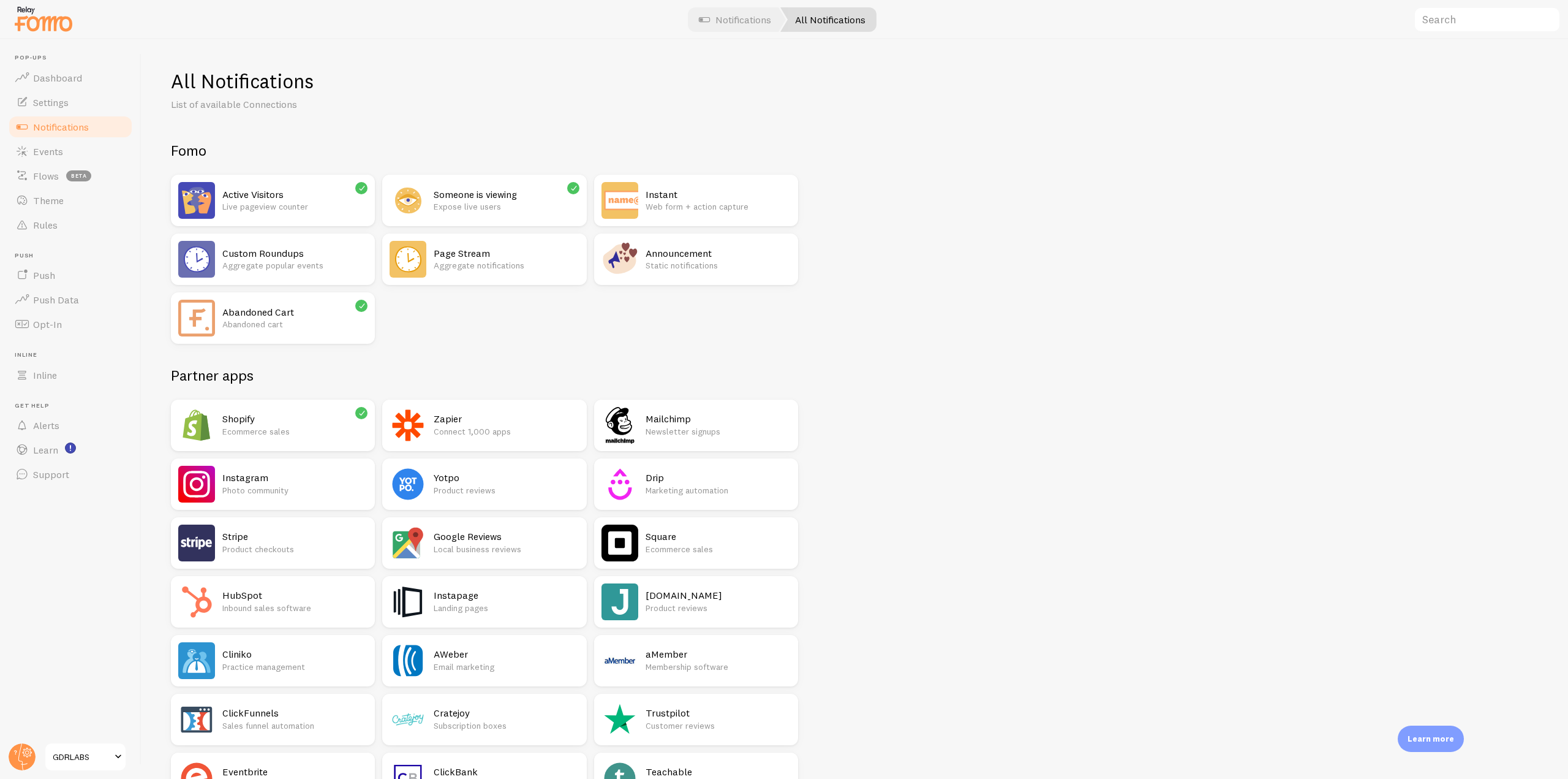
click at [433, 255] on div "Page Stream Aggregate notifications" at bounding box center [484, 259] width 204 height 52
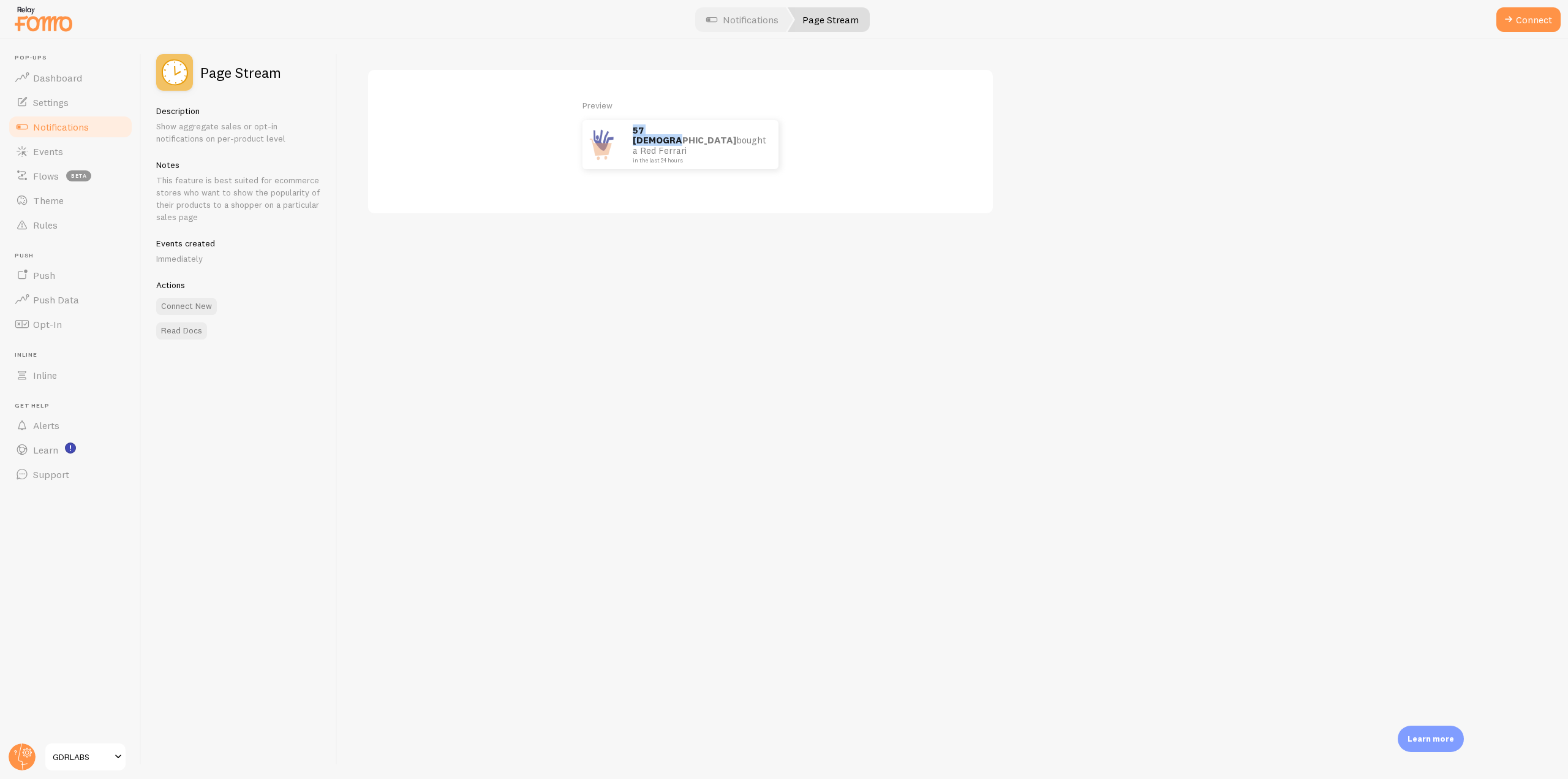
drag, startPoint x: 642, startPoint y: 138, endPoint x: 688, endPoint y: 138, distance: 46.0
click at [688, 138] on div "57 Italians bought a Red Ferrari in the last 24 hours" at bounding box center [700, 145] width 158 height 49
click at [69, 130] on span "Notifications" at bounding box center [61, 126] width 56 height 12
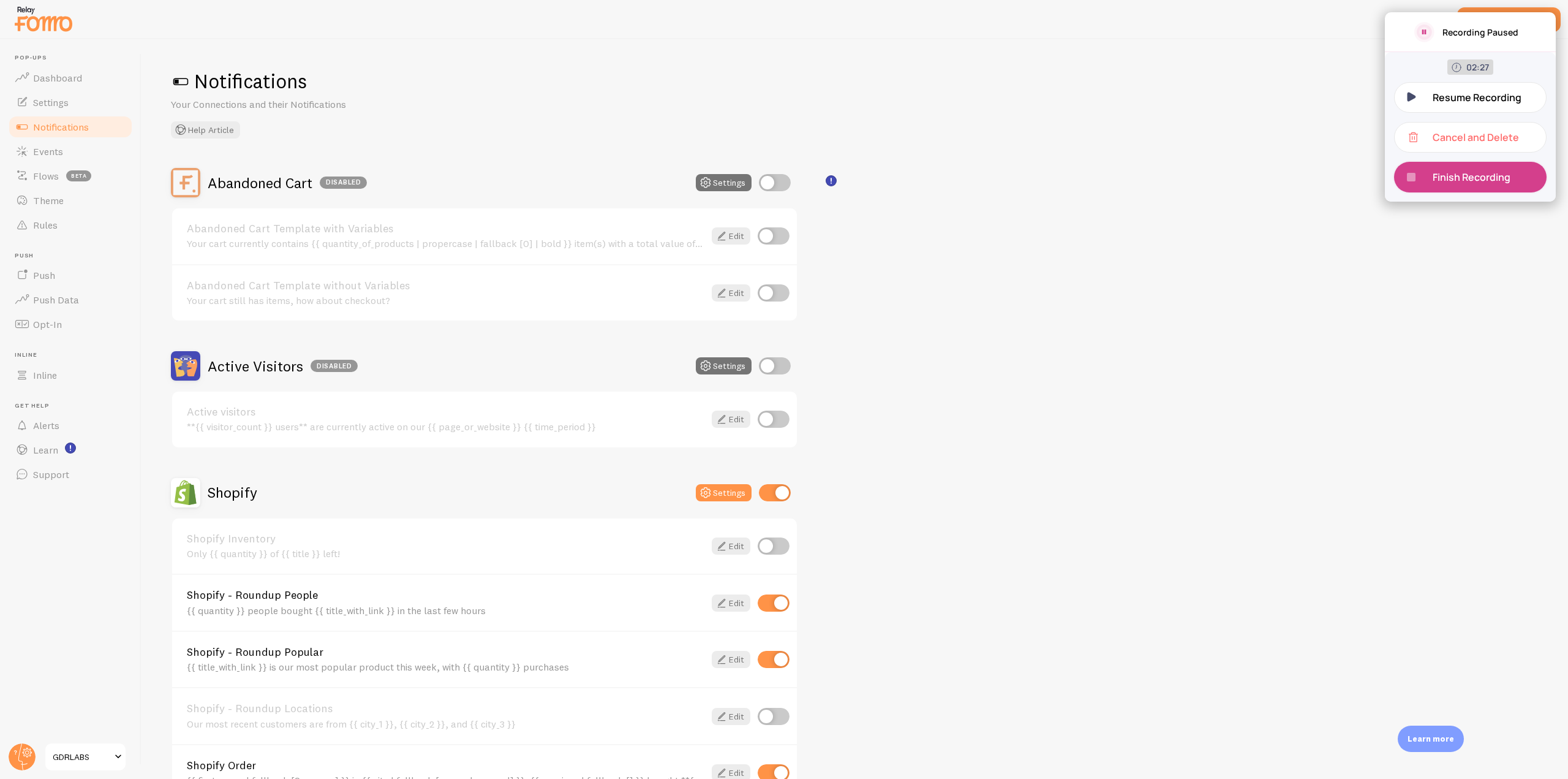
click at [1044, 177] on p "Finish Recording" at bounding box center [1476, 177] width 87 height 13
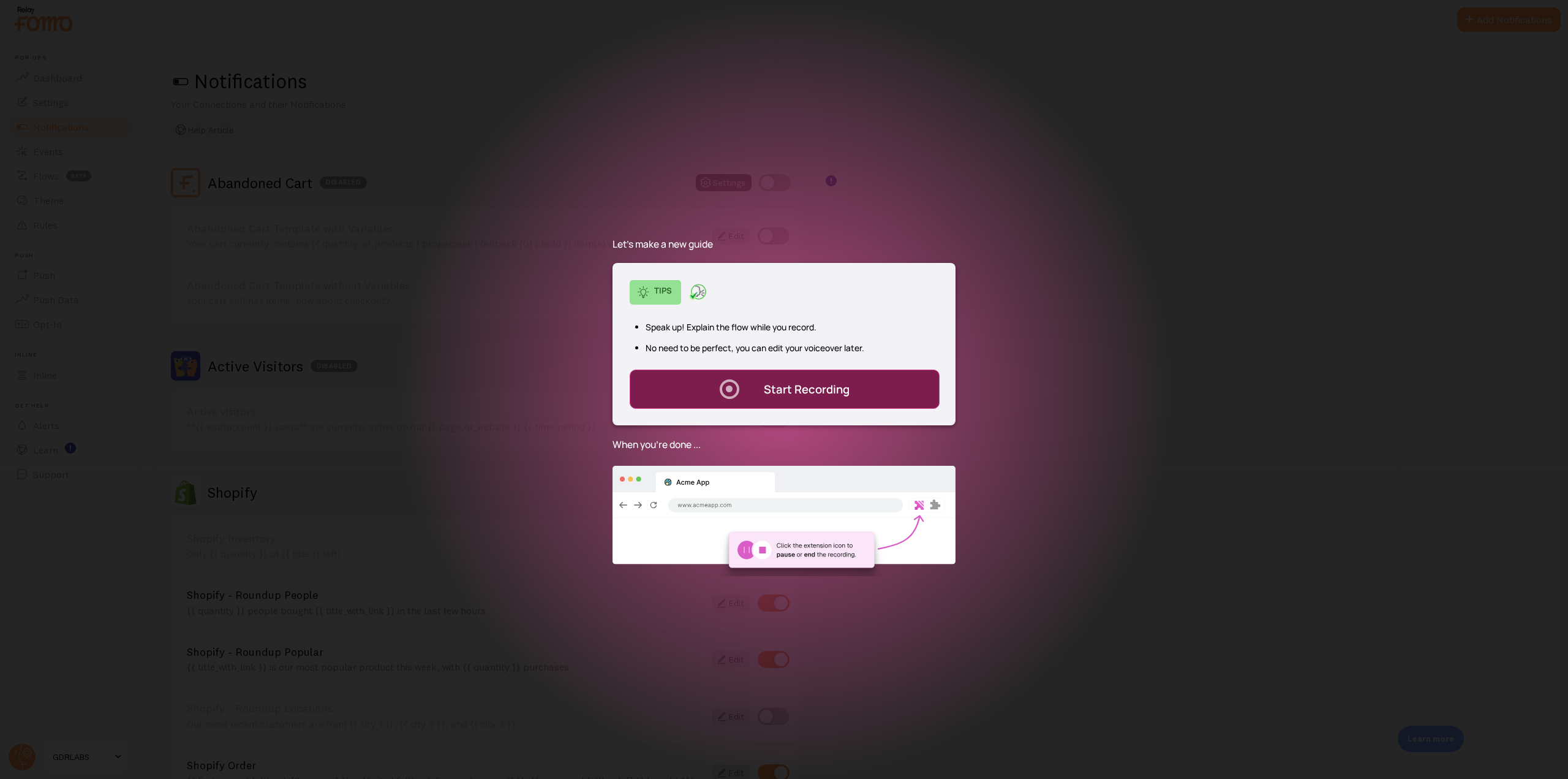
click at [31, 25] on div "." at bounding box center [784, 390] width 1568 height 779
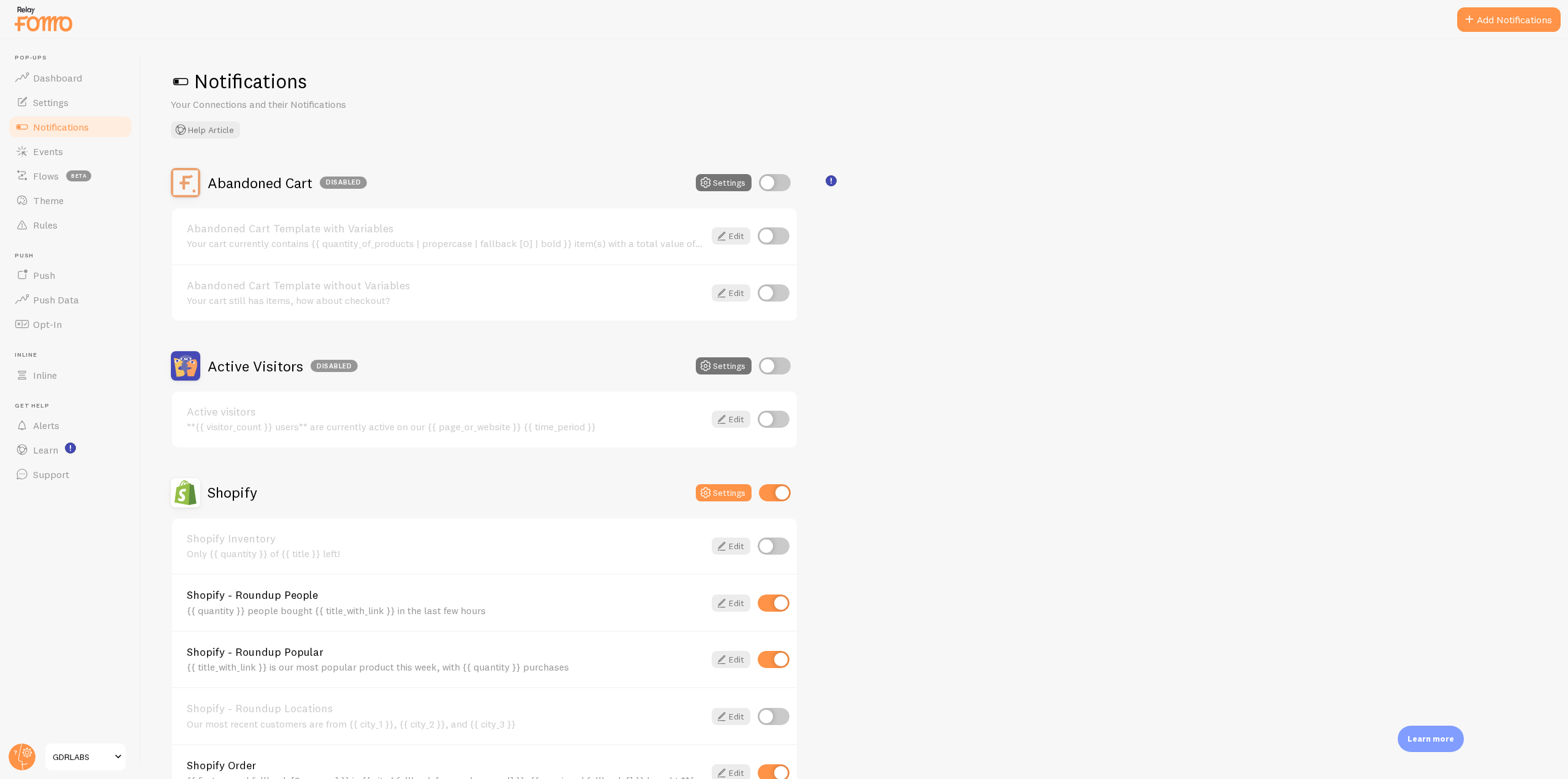
click at [31, 25] on img at bounding box center [43, 19] width 61 height 32
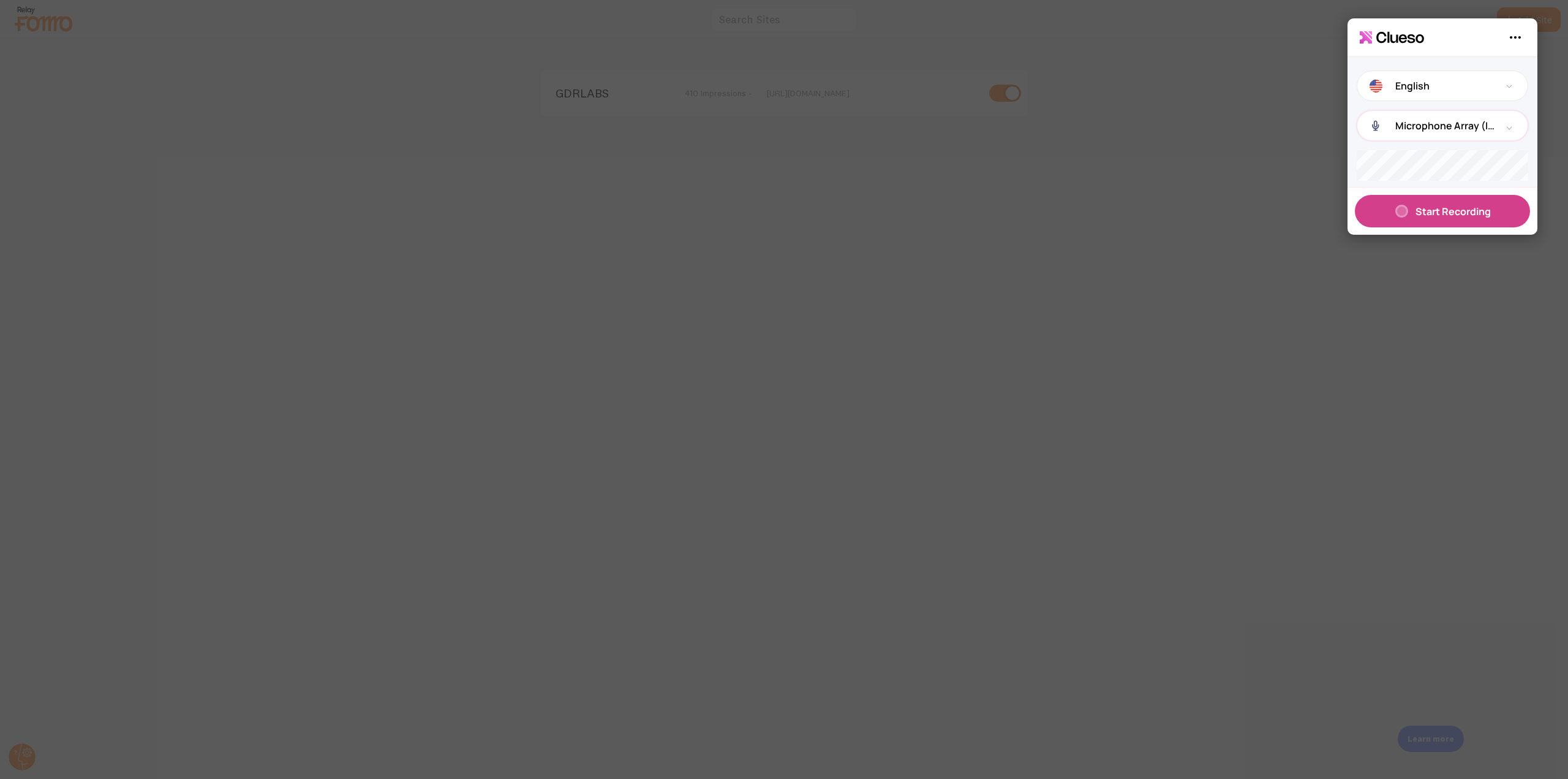
click at [1044, 128] on p "Microphone Array (Intel® Smart Sound Technology for Digital Microphones)" at bounding box center [1451, 125] width 111 height 13
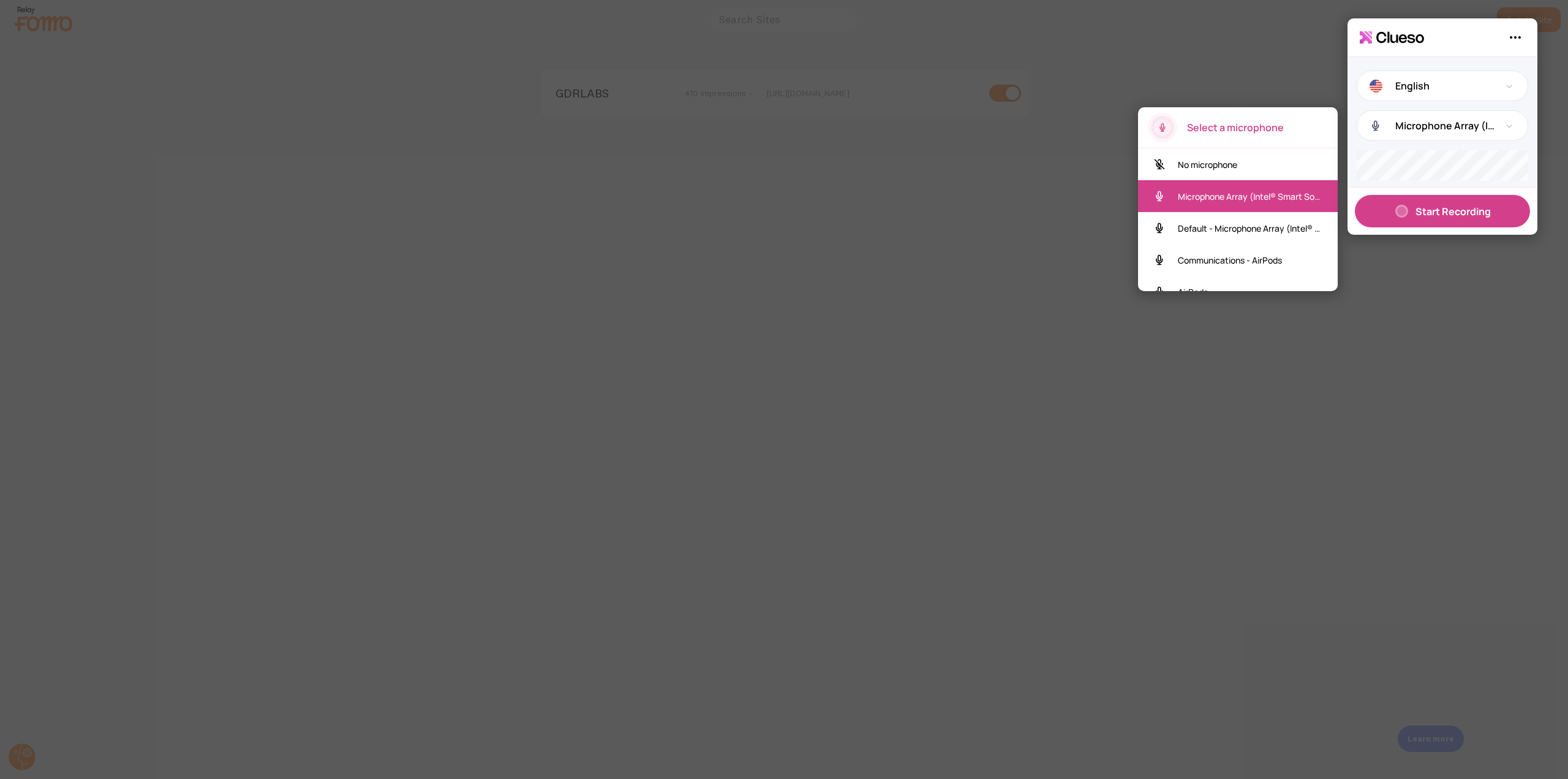
click at [1044, 262] on p "Communications - AirPods" at bounding box center [1237, 260] width 120 height 12
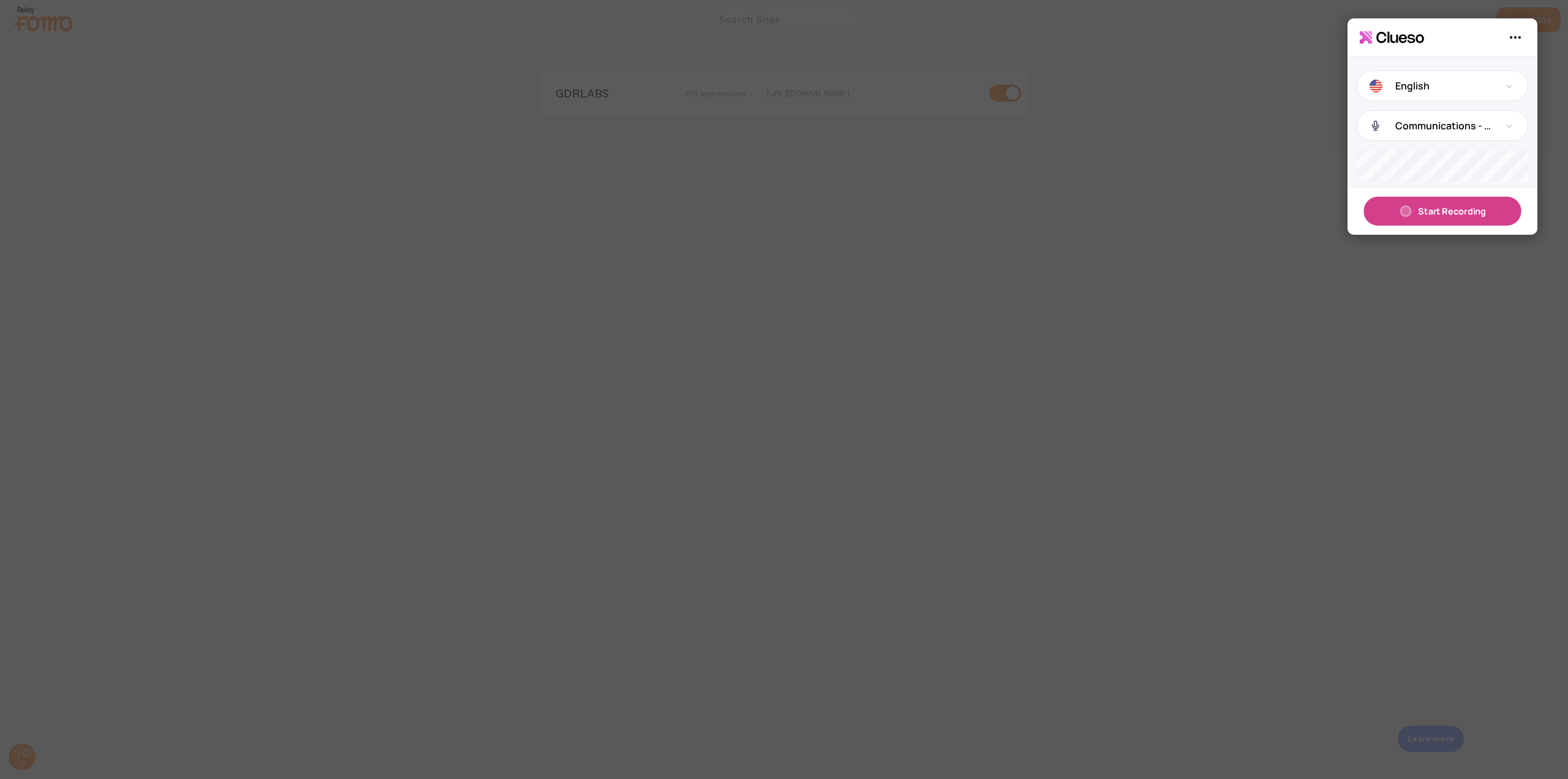
click at [1044, 205] on b "Start Recording" at bounding box center [1452, 211] width 68 height 12
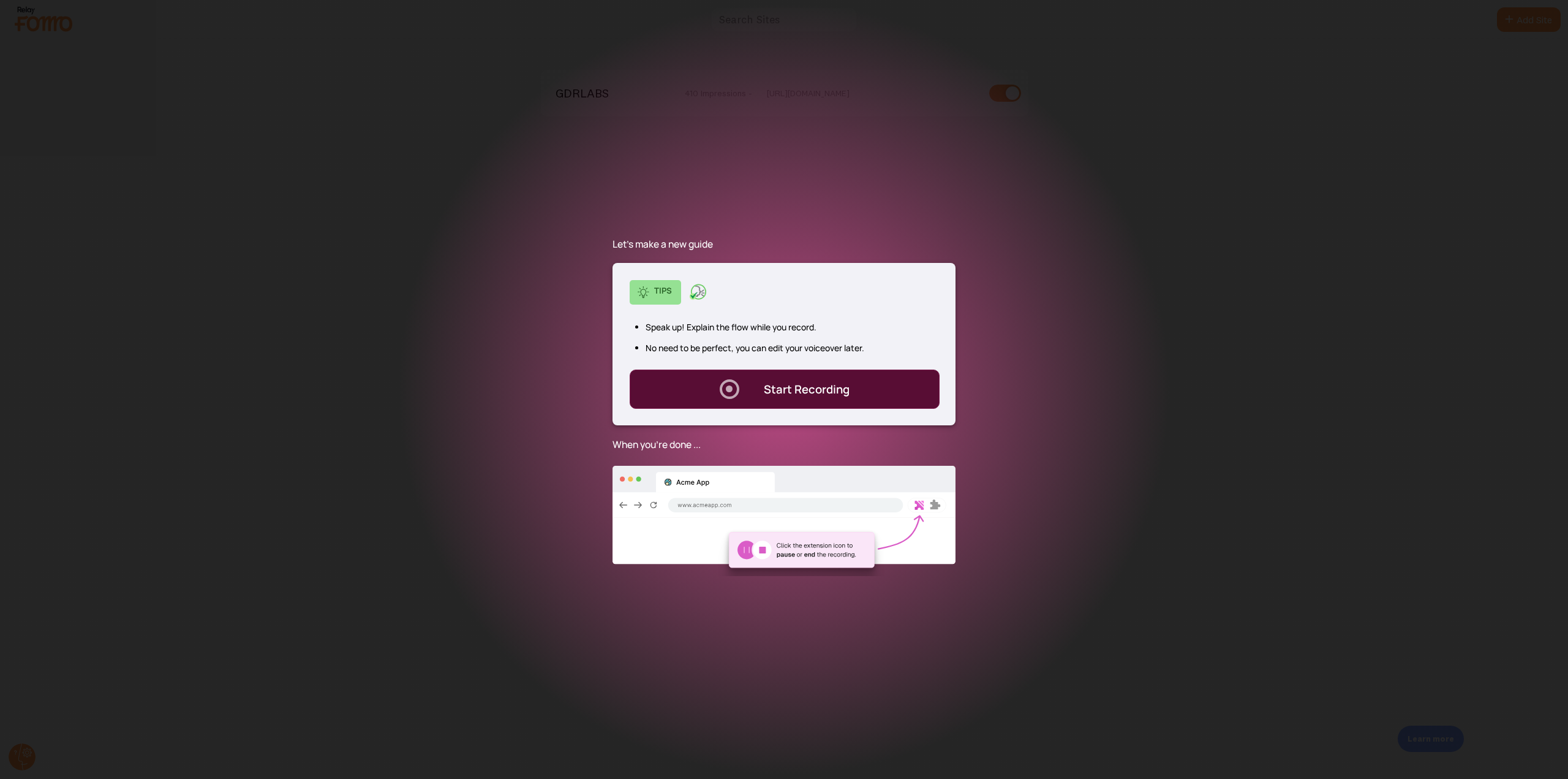
click at [755, 383] on div ". Start Recording" at bounding box center [785, 389] width 311 height 39
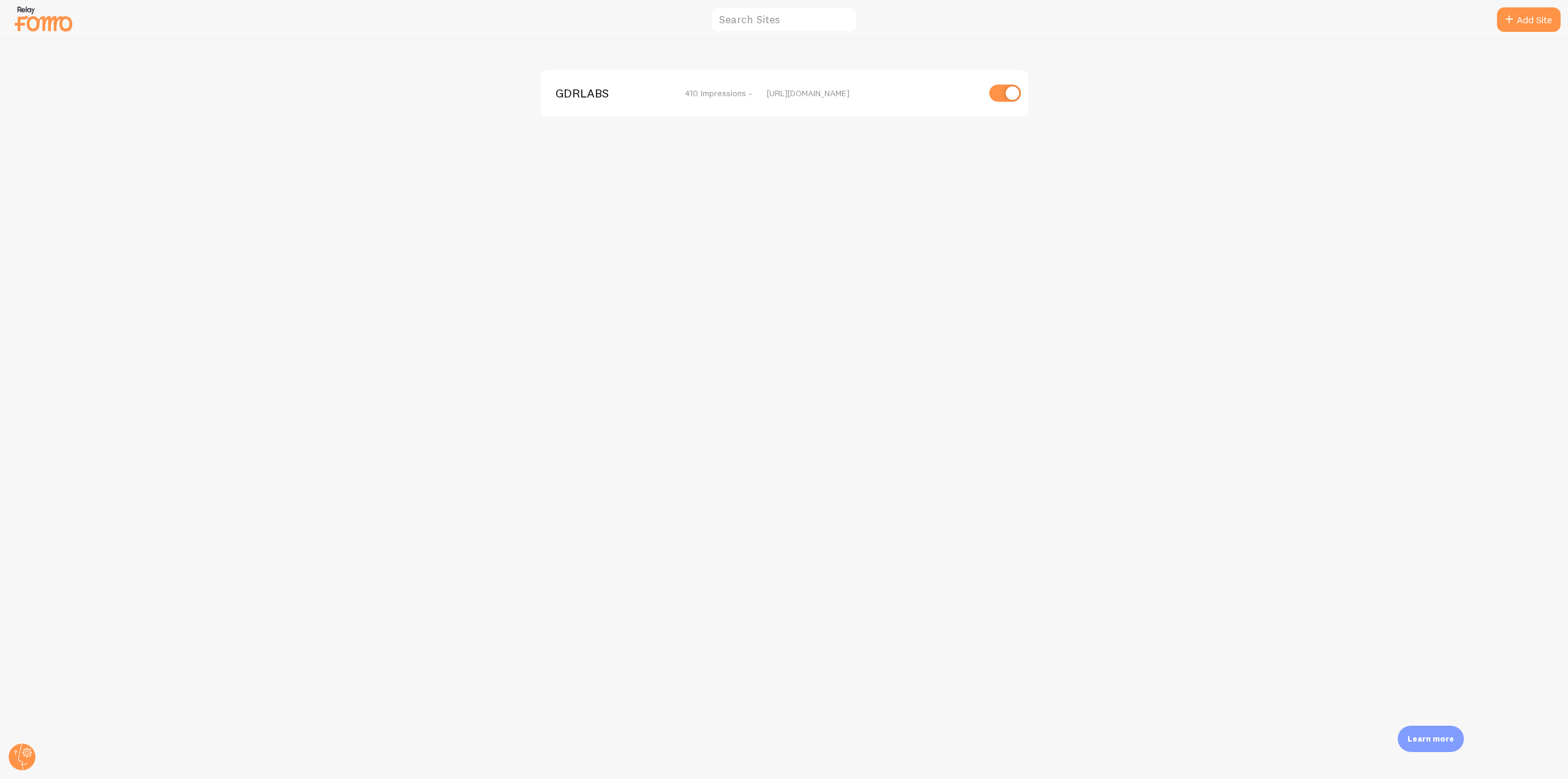
click at [595, 90] on span "GDRLABS" at bounding box center [605, 93] width 99 height 11
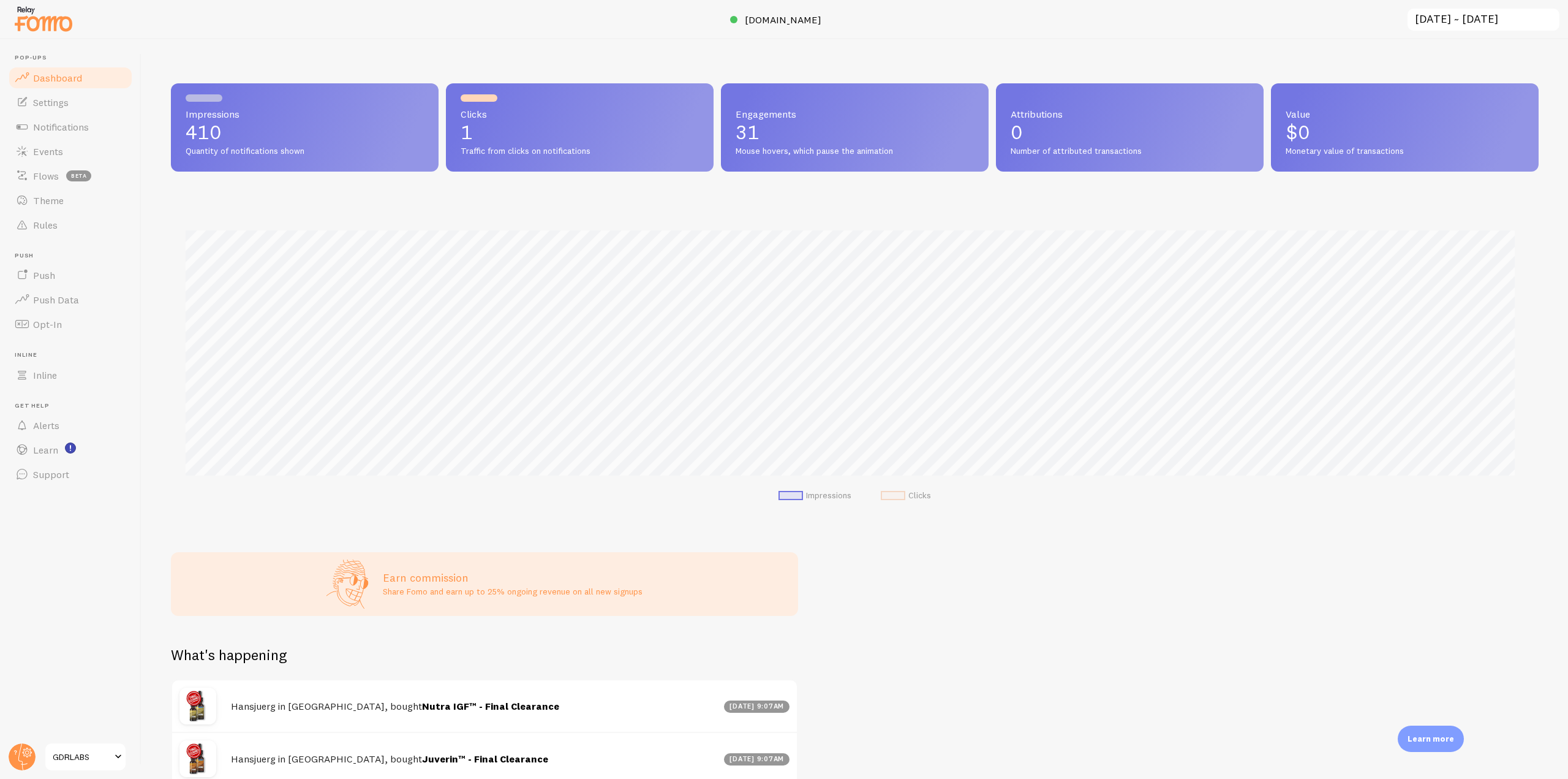
scroll to position [322, 1359]
click at [89, 137] on link "Notifications" at bounding box center [71, 127] width 126 height 25
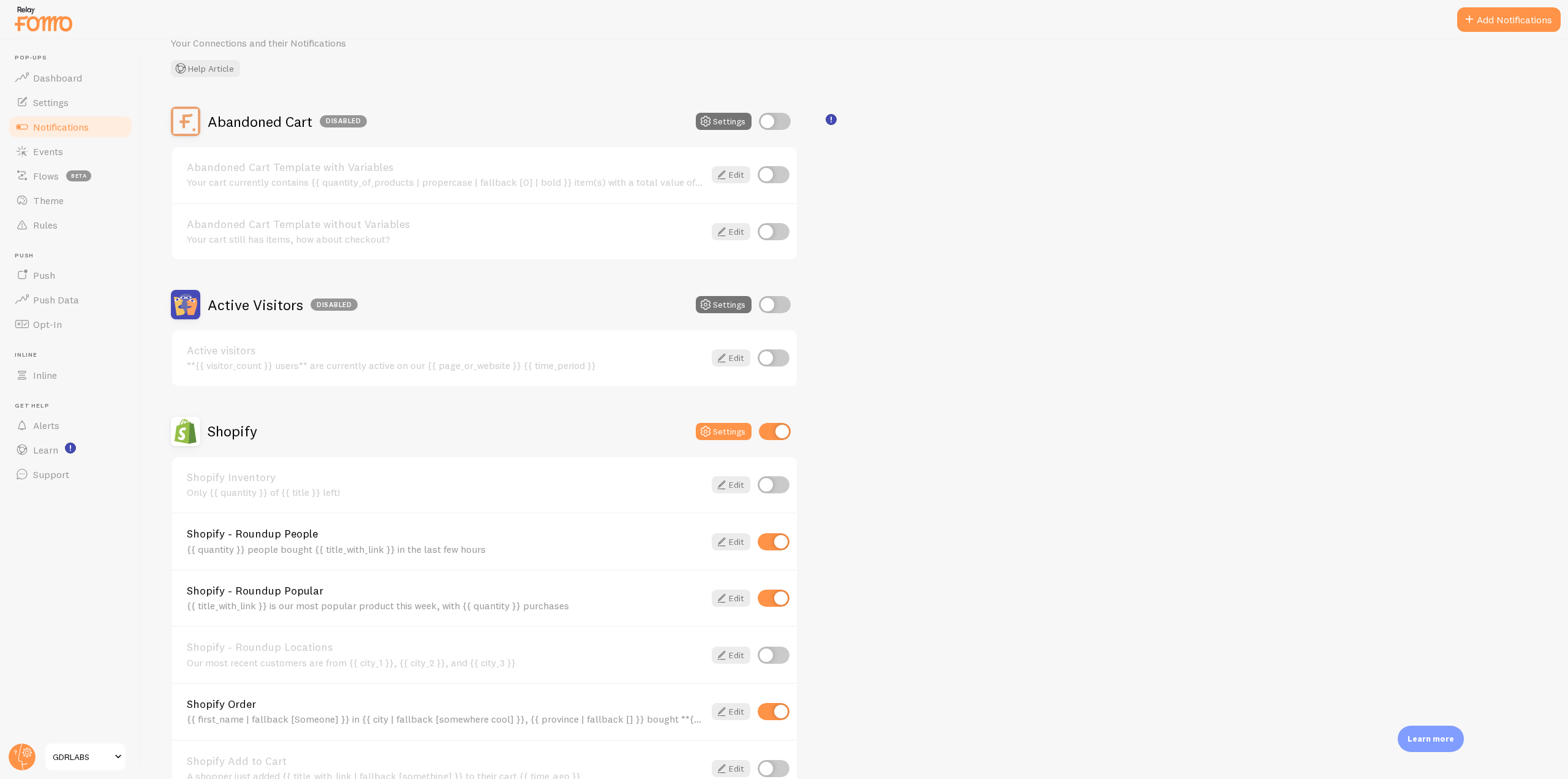
scroll to position [123, 0]
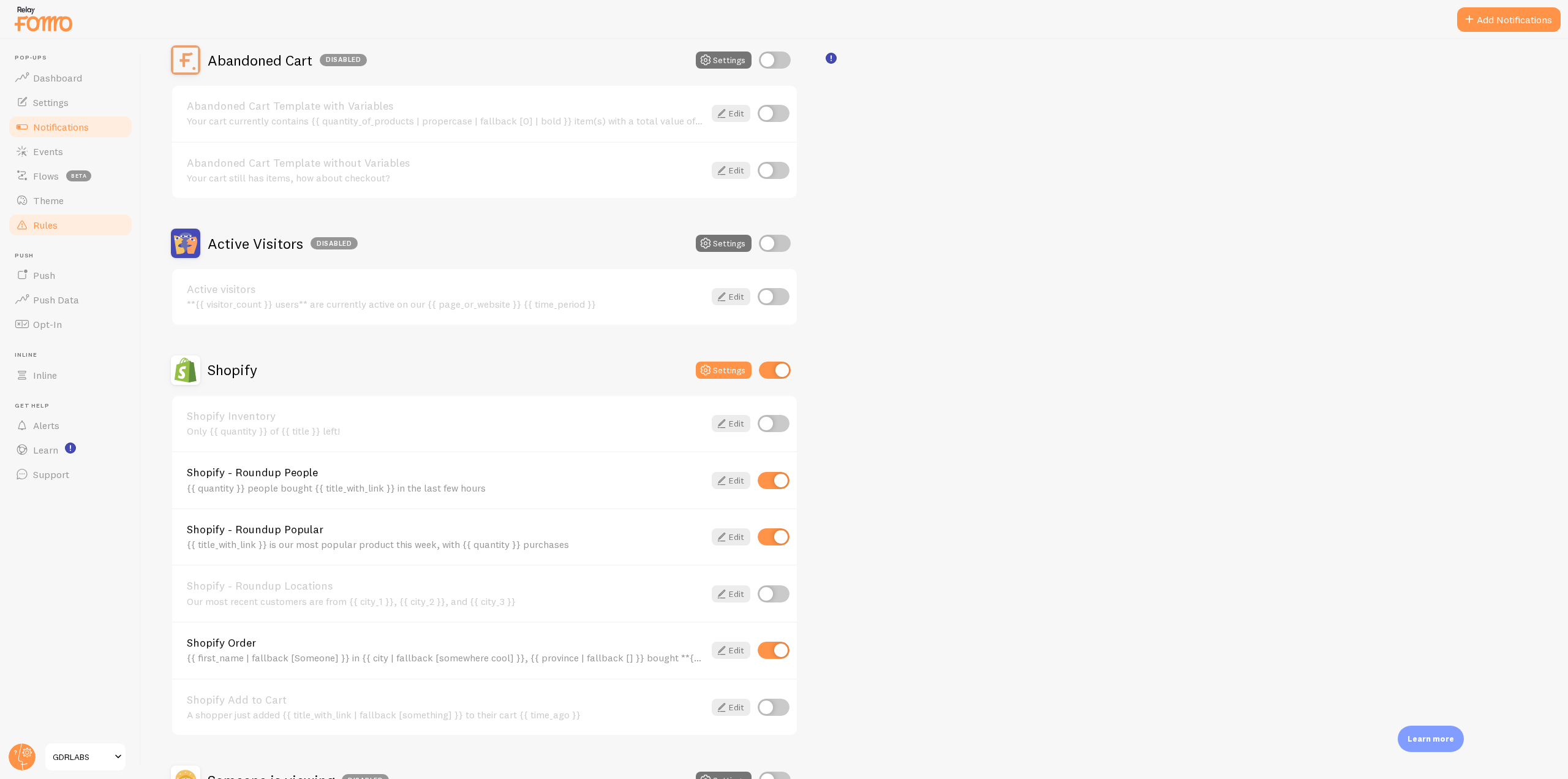
click at [25, 228] on span at bounding box center [22, 224] width 15 height 15
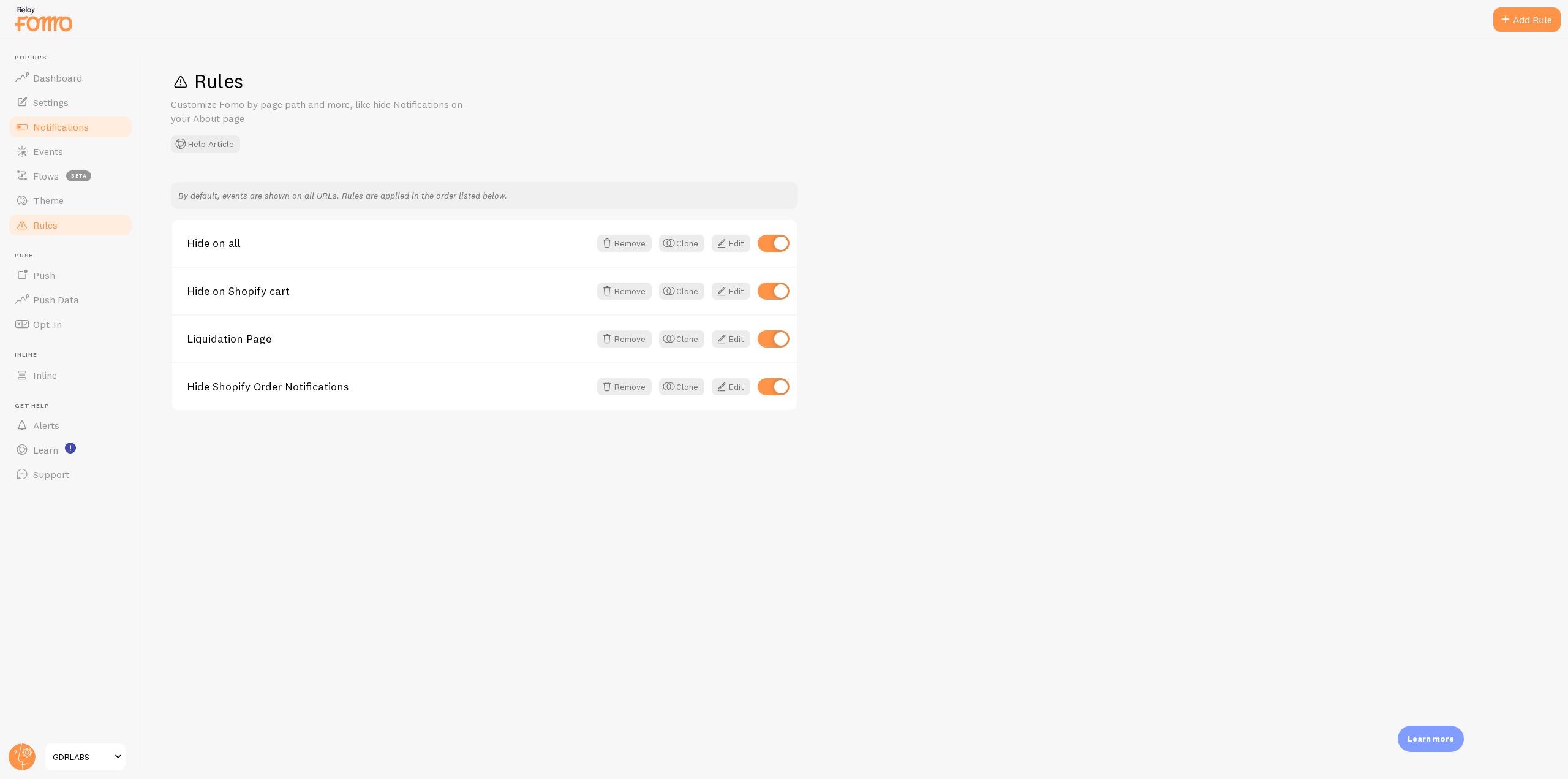
click at [91, 126] on link "Notifications" at bounding box center [71, 127] width 126 height 25
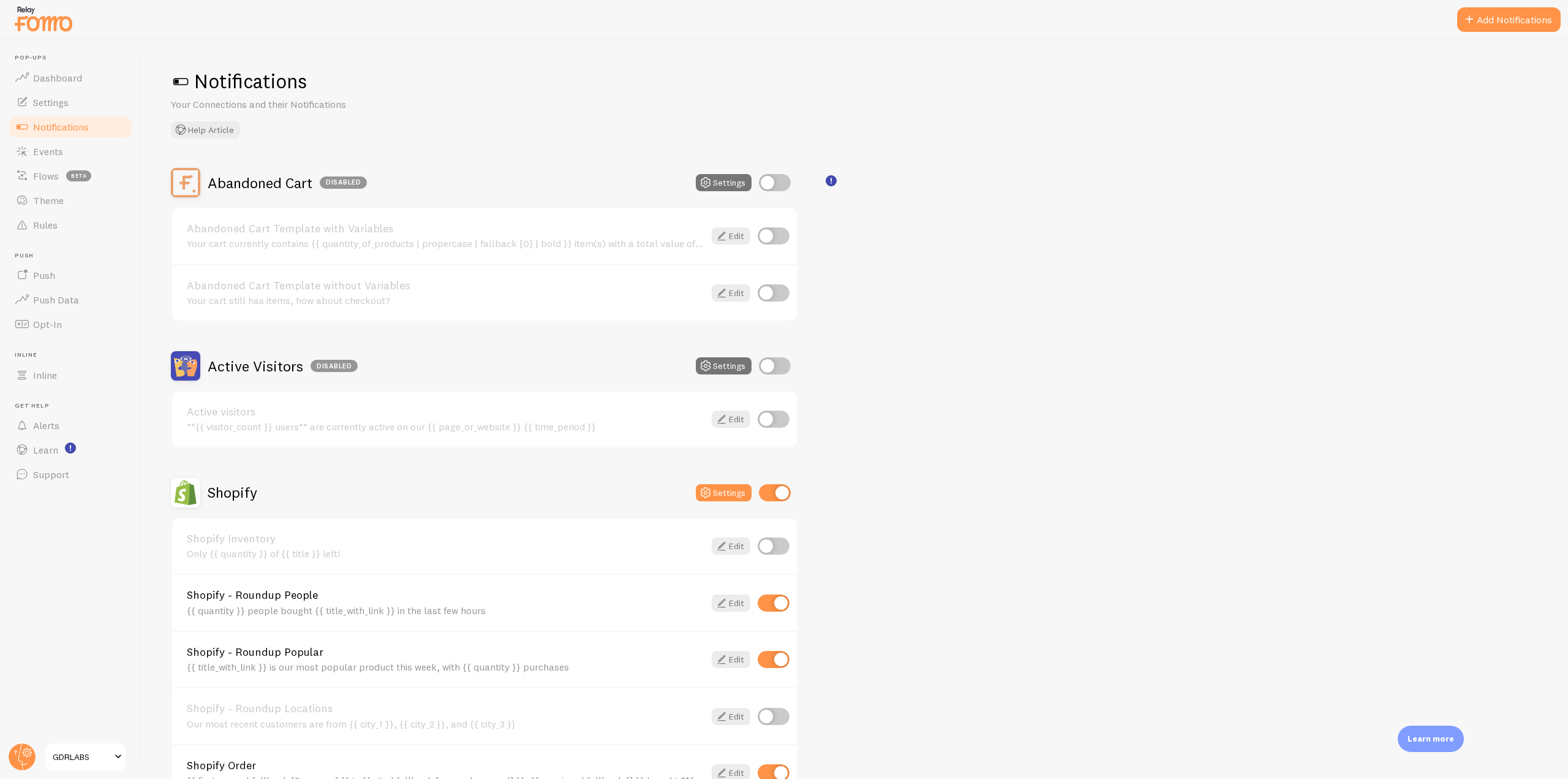
click at [388, 239] on div "Your cart currently contains {{ quantity_of_products | propercase | fallback [0…" at bounding box center [445, 243] width 518 height 11
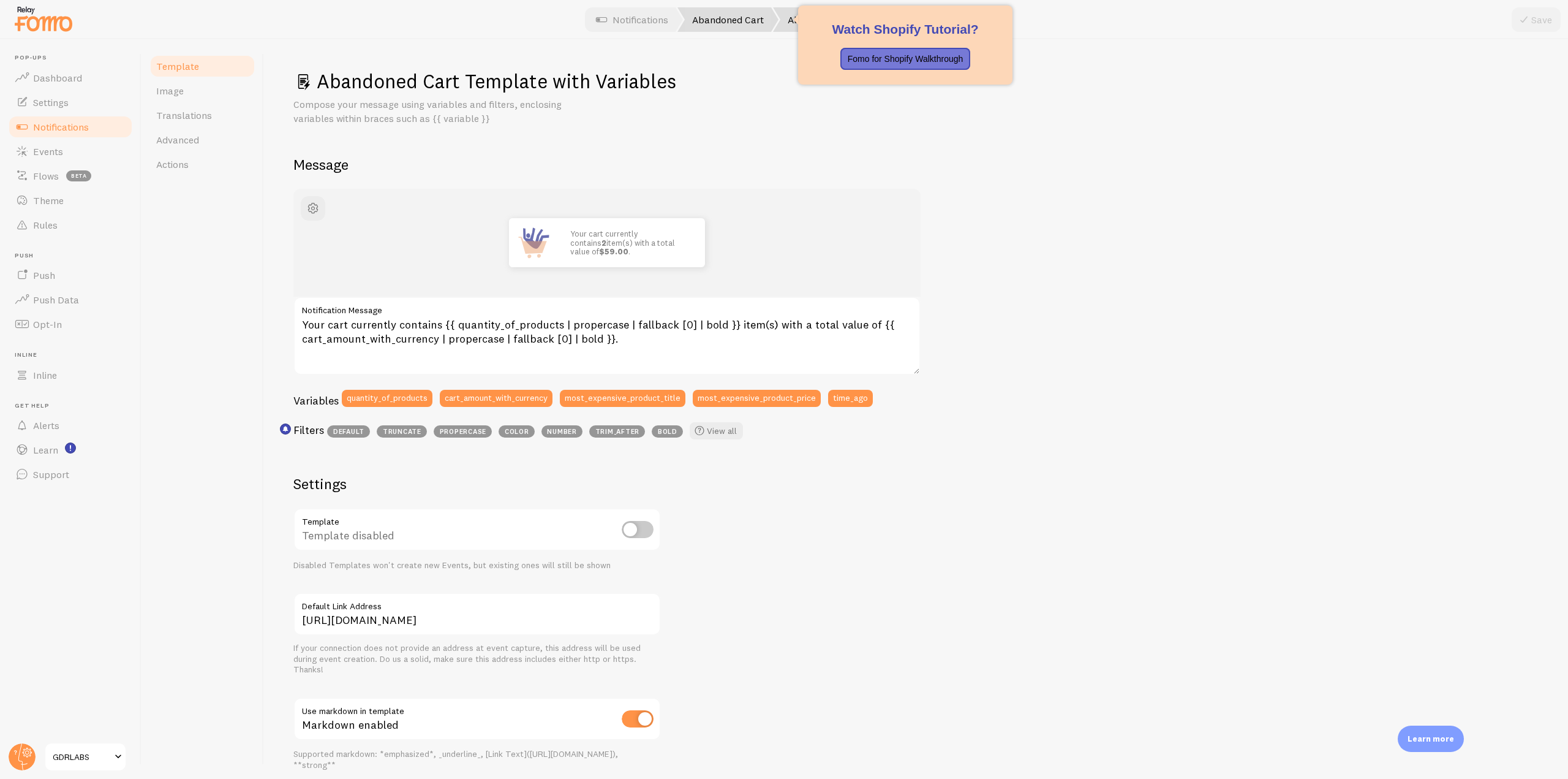
click at [722, 22] on link "Abandoned Cart" at bounding box center [728, 20] width 101 height 25
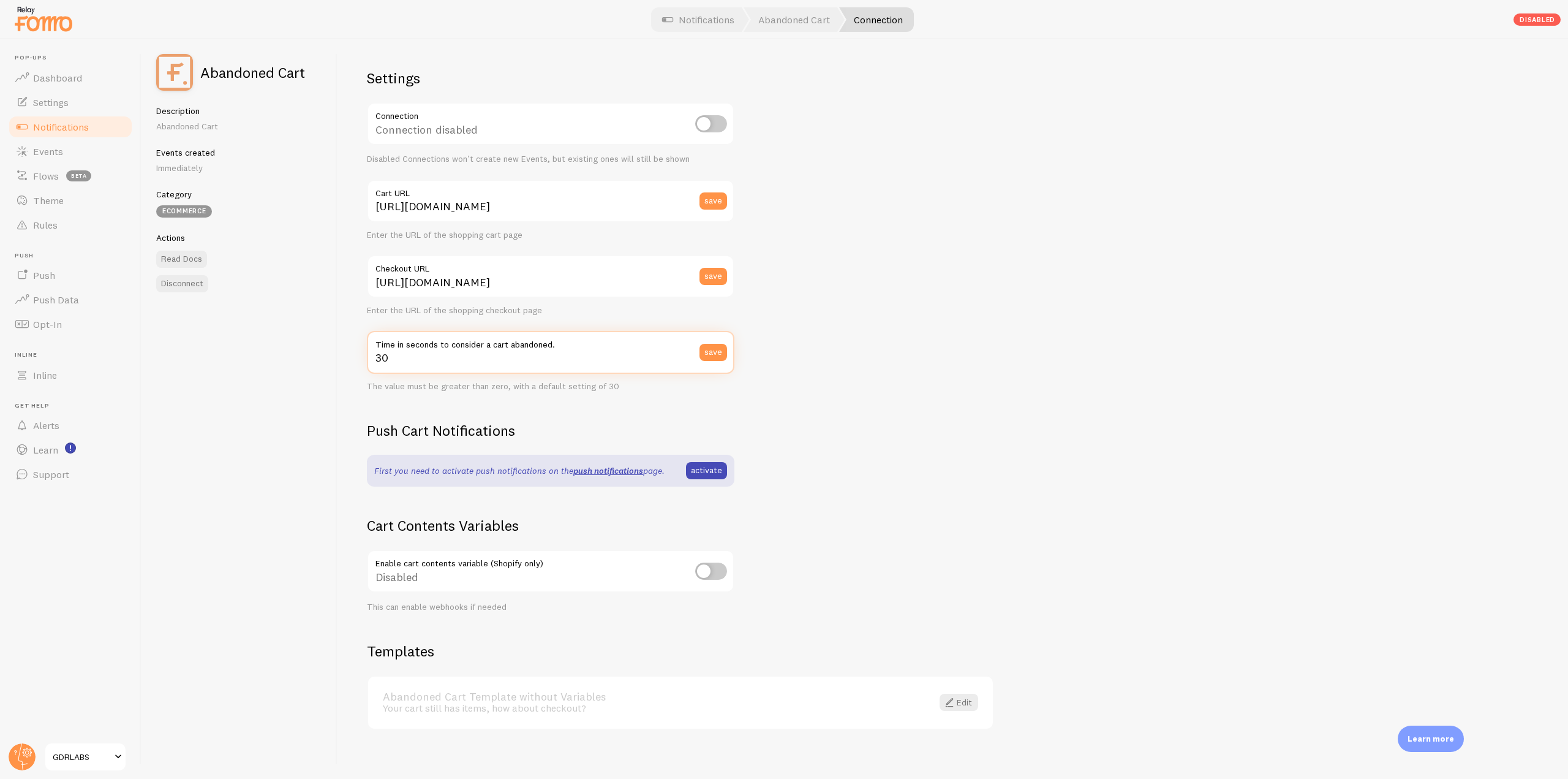
drag, startPoint x: 400, startPoint y: 355, endPoint x: 372, endPoint y: 353, distance: 28.1
click at [372, 353] on input "30" at bounding box center [551, 352] width 368 height 43
click at [716, 569] on input "checkbox" at bounding box center [711, 571] width 32 height 17
checkbox input "true"
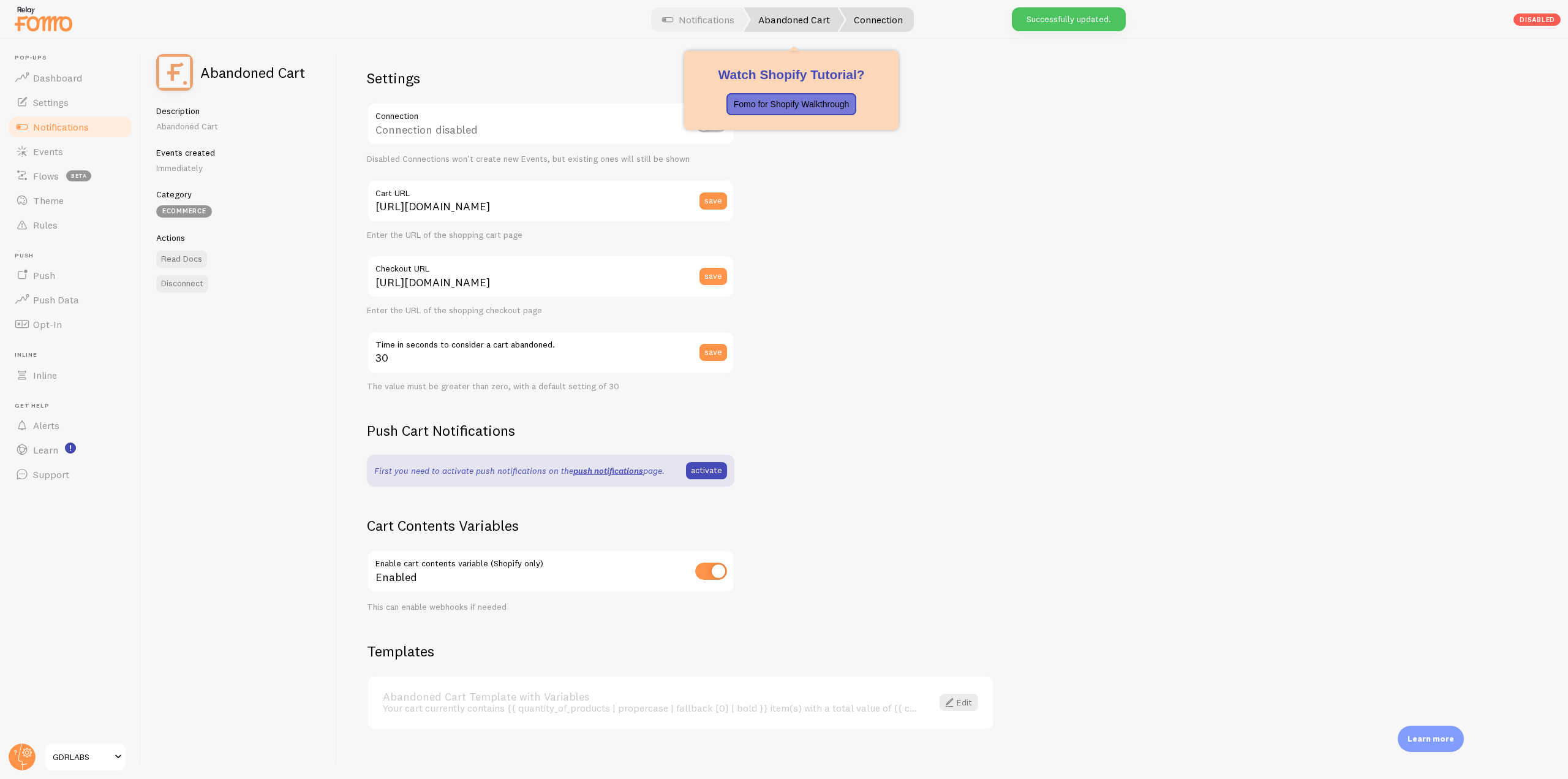
click at [776, 19] on link "Abandoned Cart" at bounding box center [794, 20] width 101 height 25
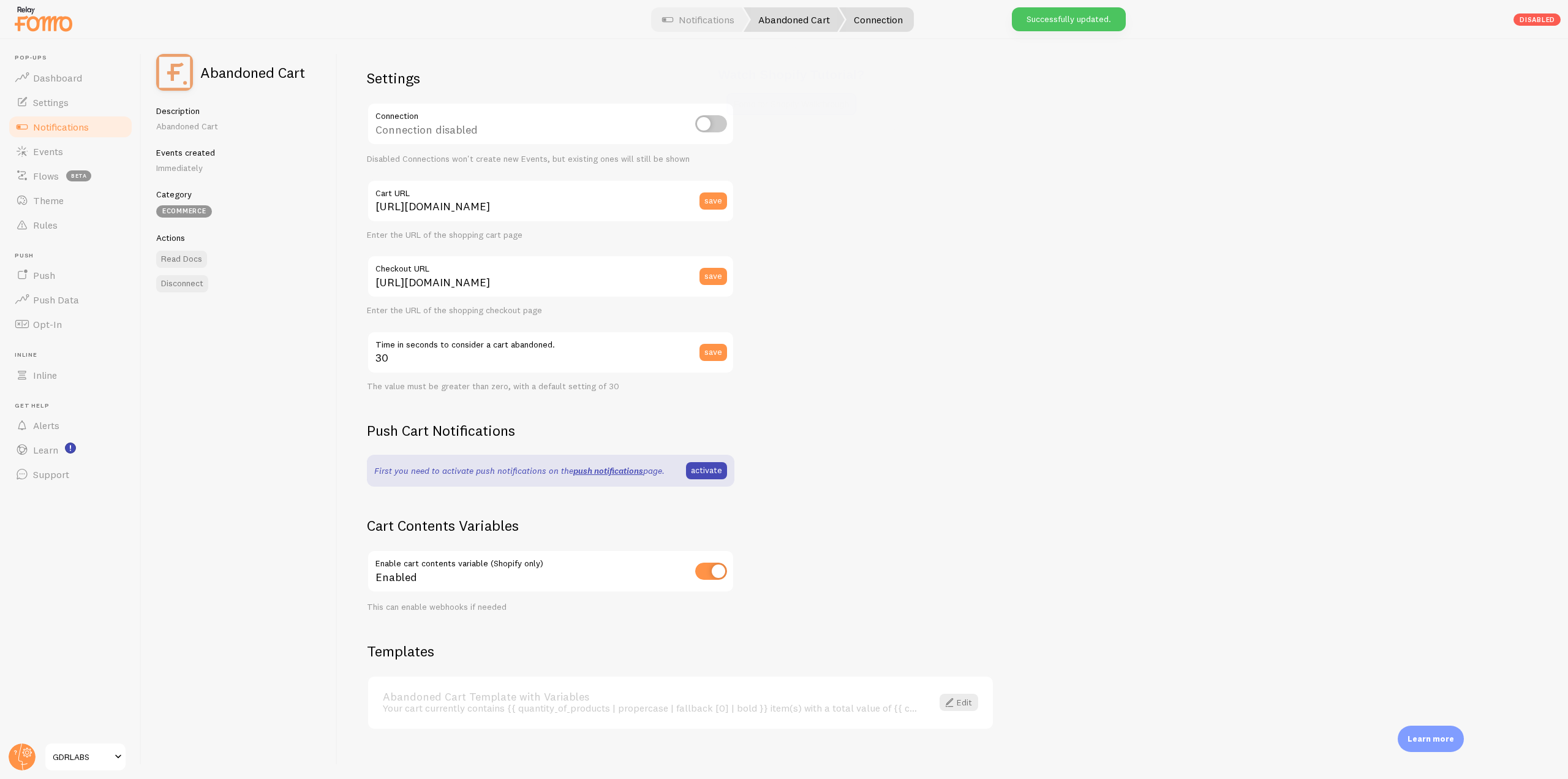
click at [780, 20] on link "Abandoned Cart" at bounding box center [794, 20] width 101 height 25
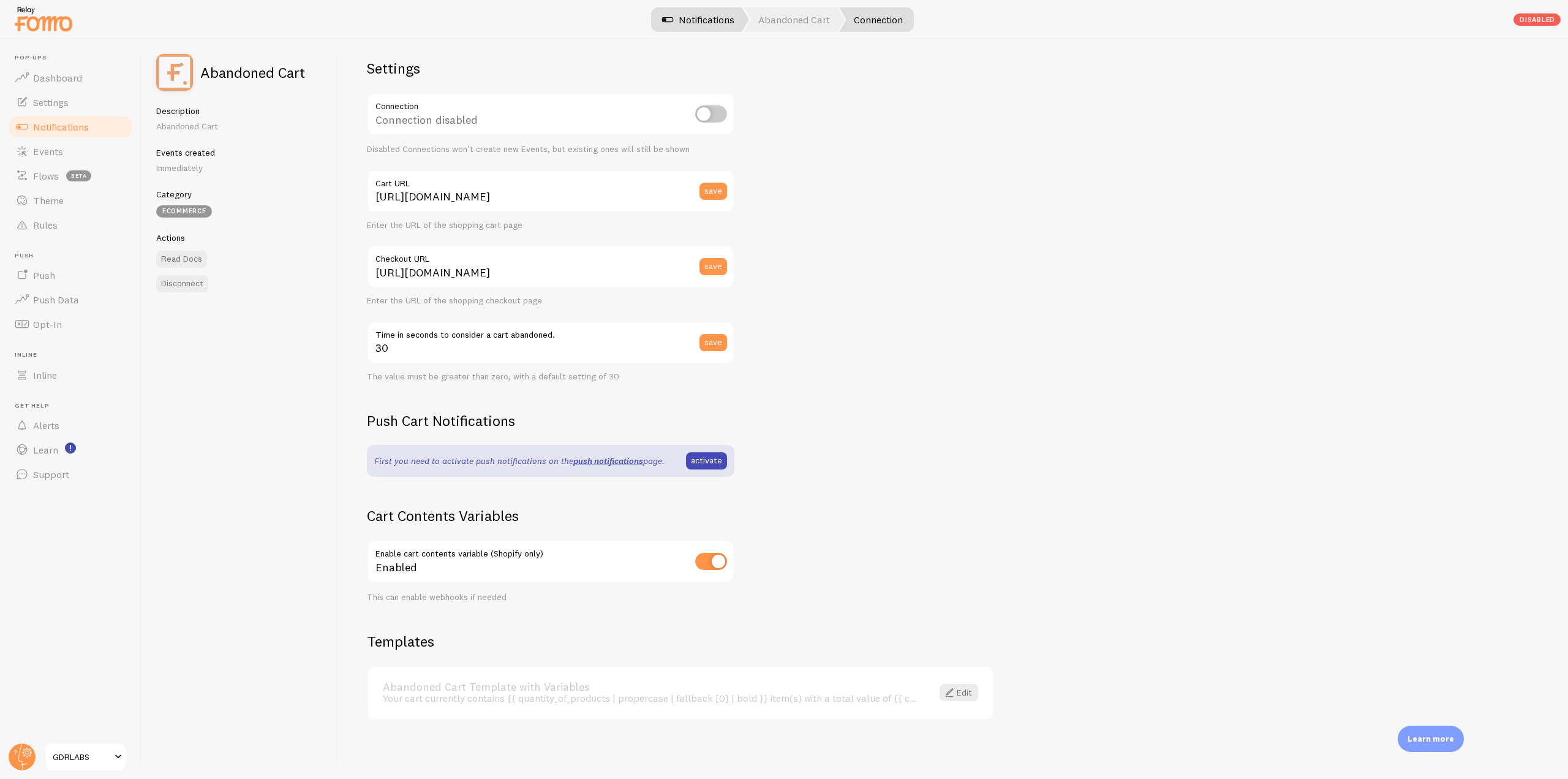
click at [688, 27] on link "Notifications" at bounding box center [699, 20] width 102 height 25
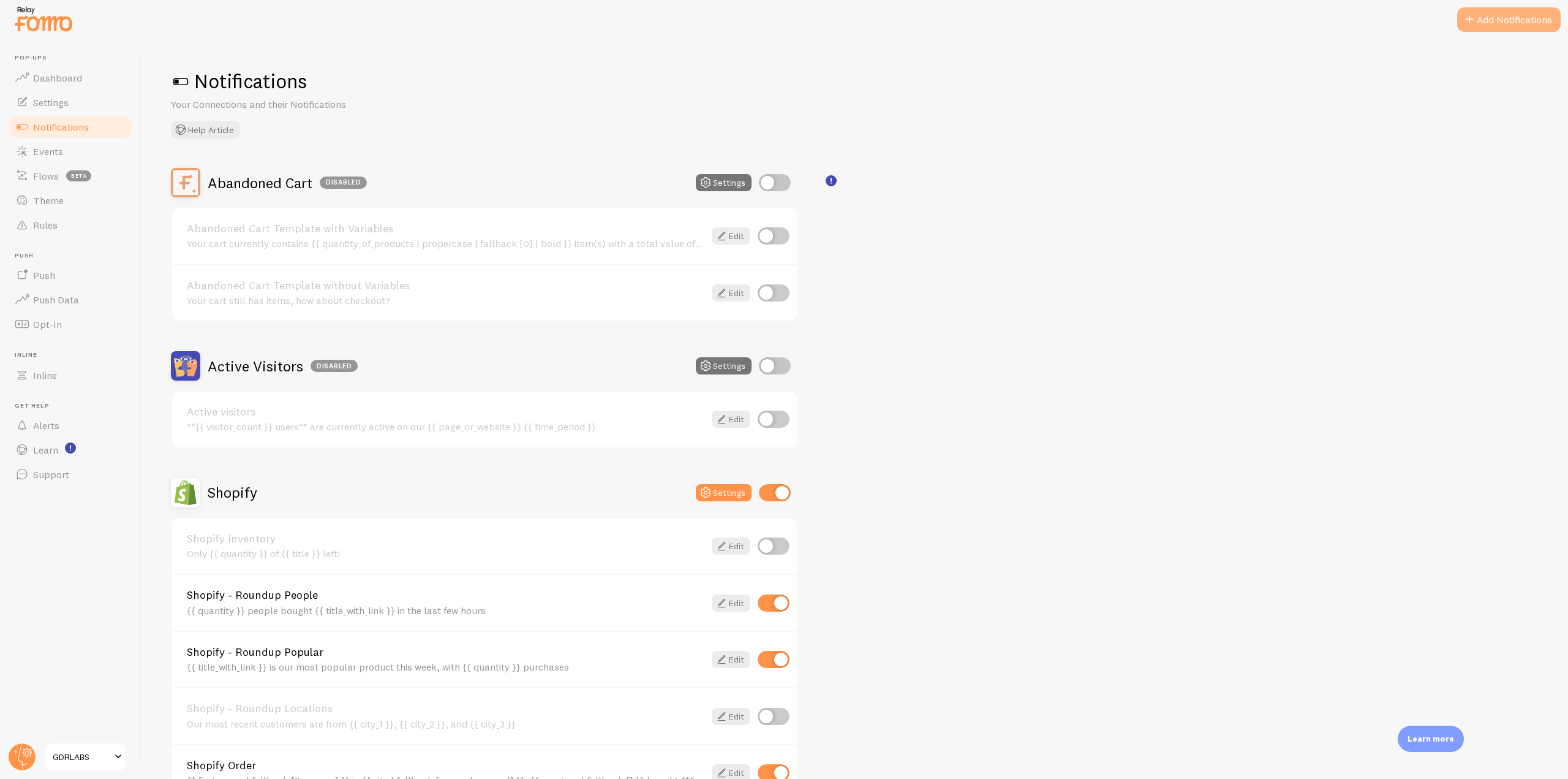
click at [1044, 16] on button "Add Notifications" at bounding box center [1509, 20] width 103 height 25
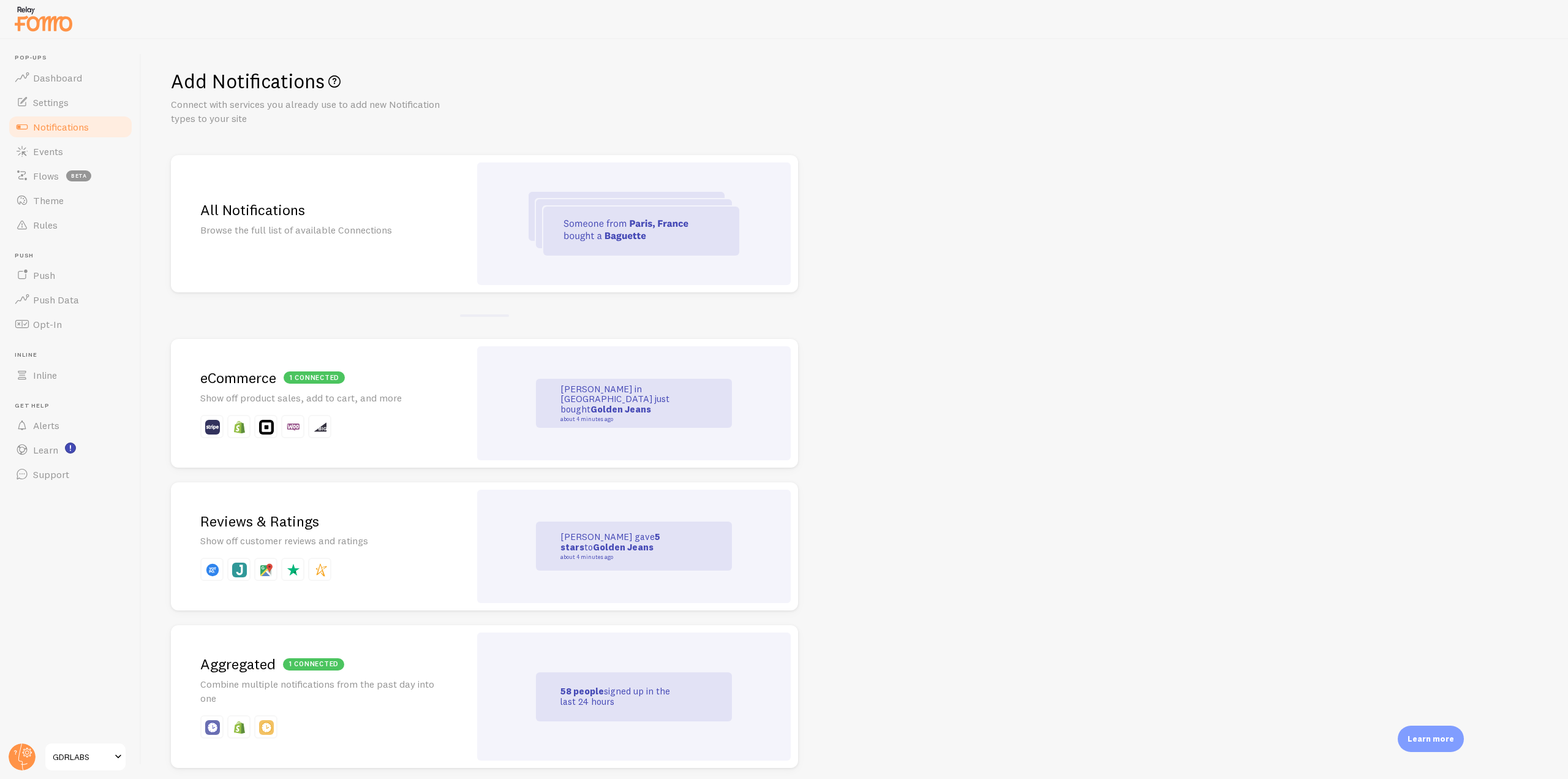
click at [541, 194] on img at bounding box center [633, 224] width 211 height 64
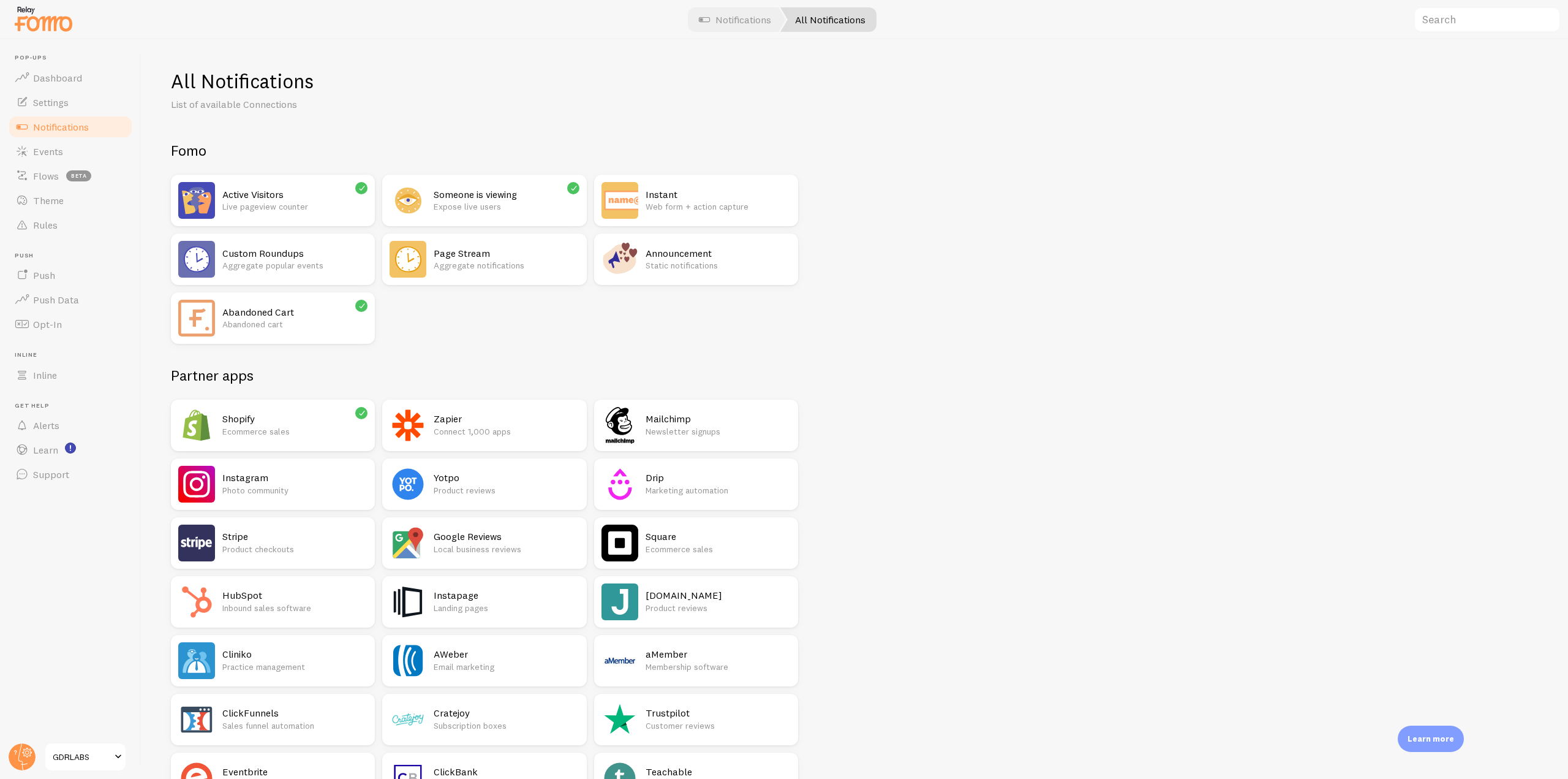
click at [440, 260] on p "Aggregate notifications" at bounding box center [506, 265] width 145 height 12
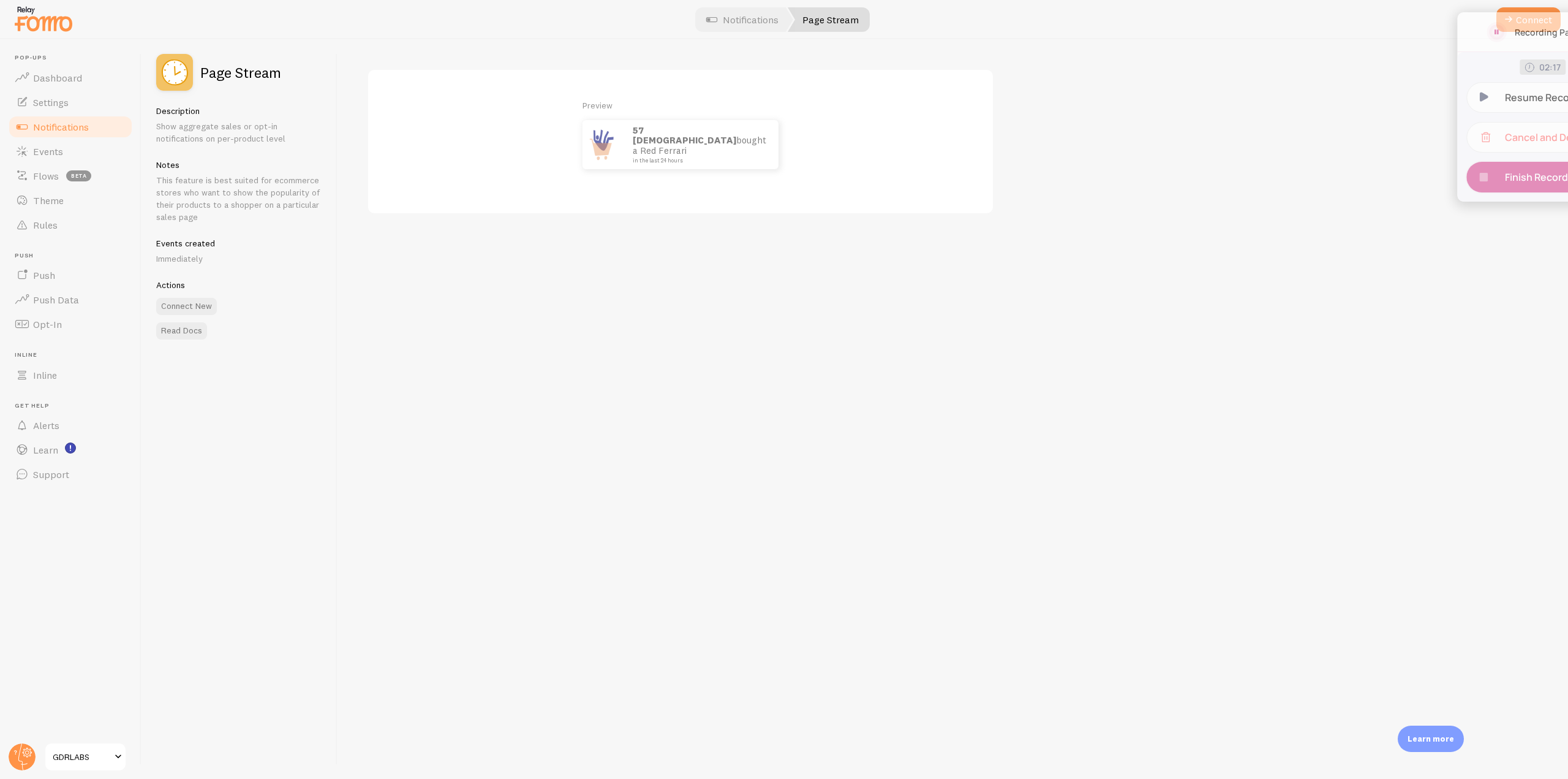
click at [1044, 179] on p "Finish Recording" at bounding box center [1476, 177] width 87 height 13
